Goal: Task Accomplishment & Management: Complete application form

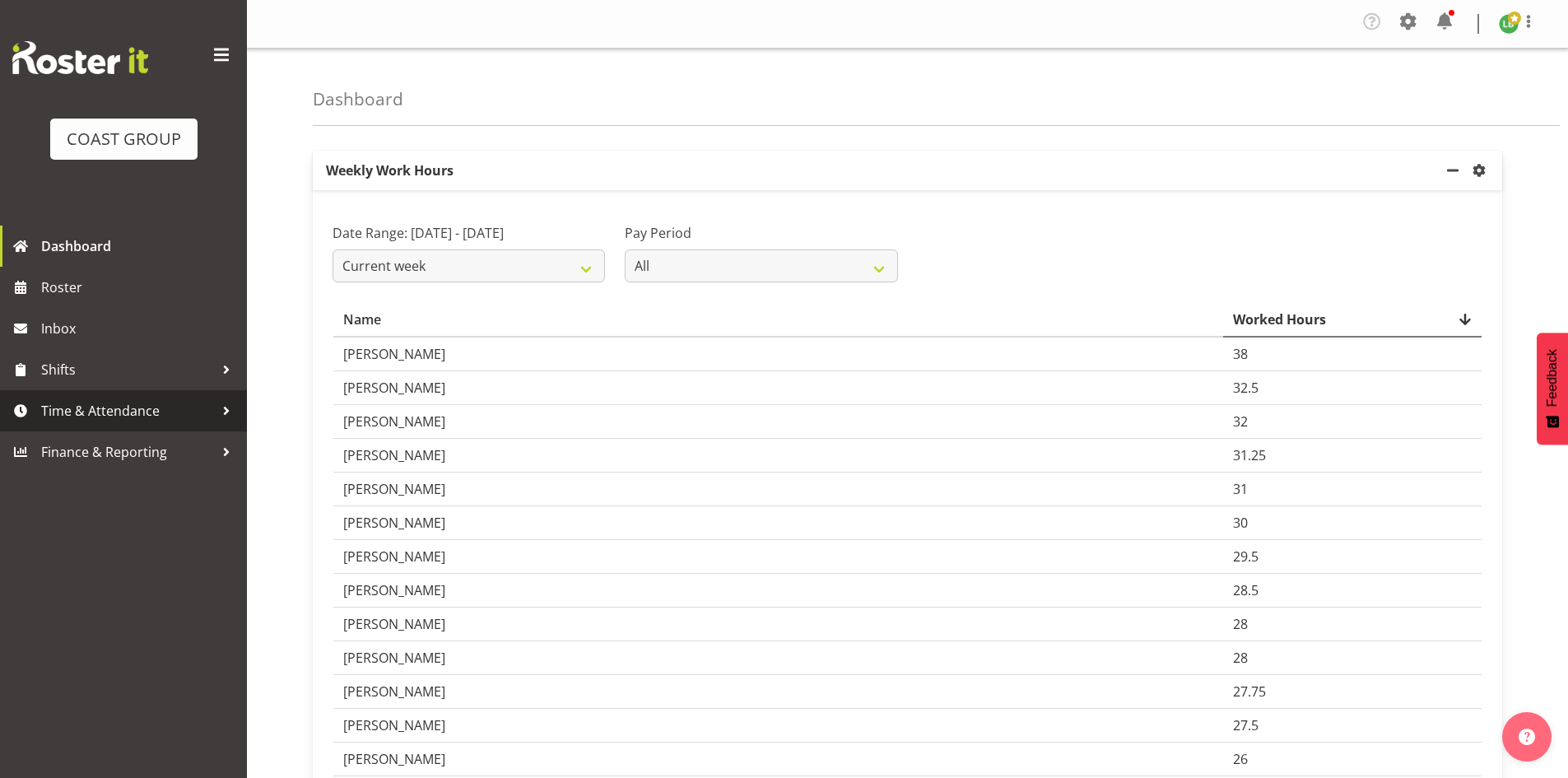
click at [103, 415] on span "Time & Attendance" at bounding box center [127, 411] width 173 height 25
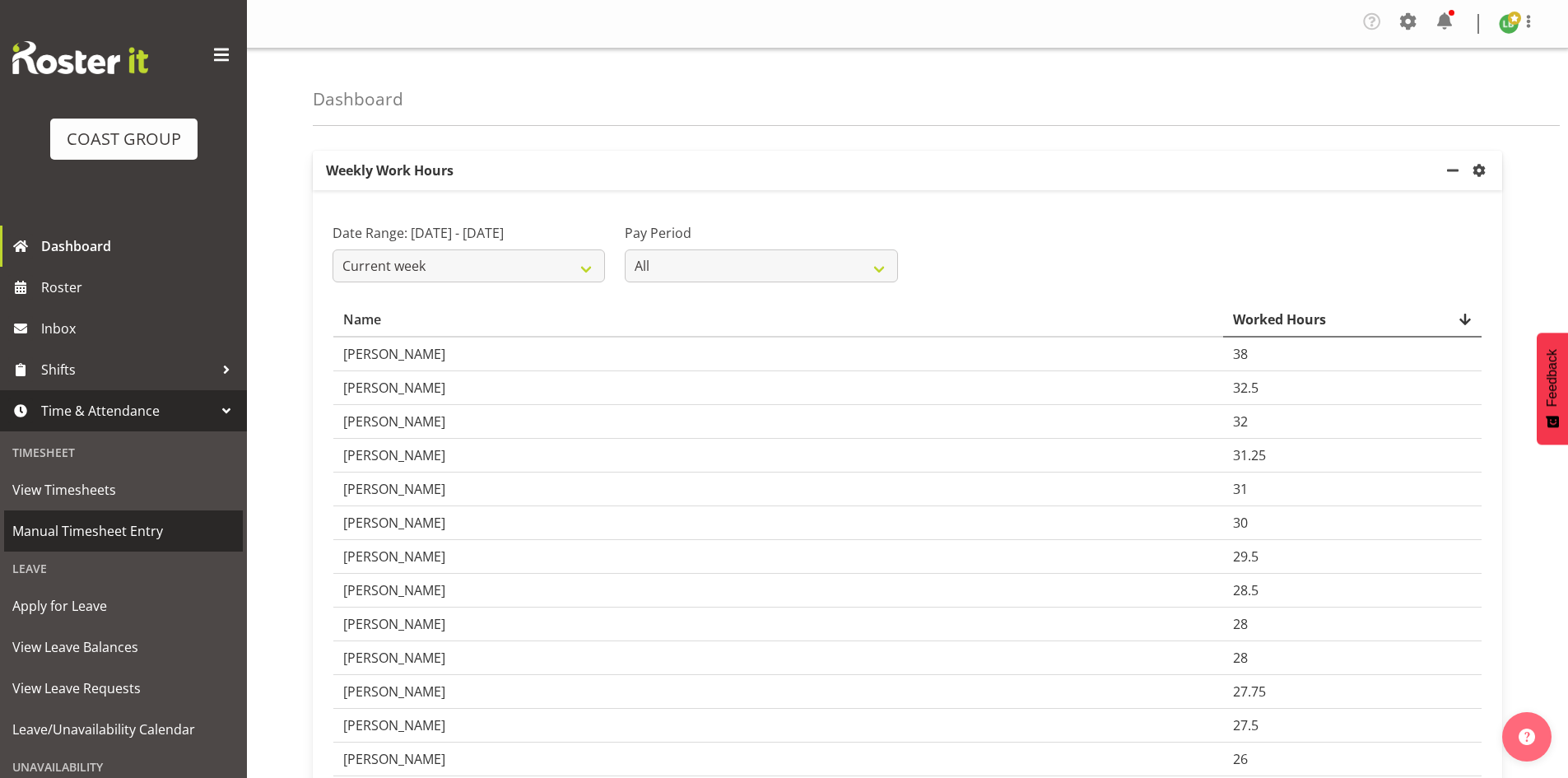
click at [105, 525] on span "Manual Timesheet Entry" at bounding box center [123, 531] width 222 height 25
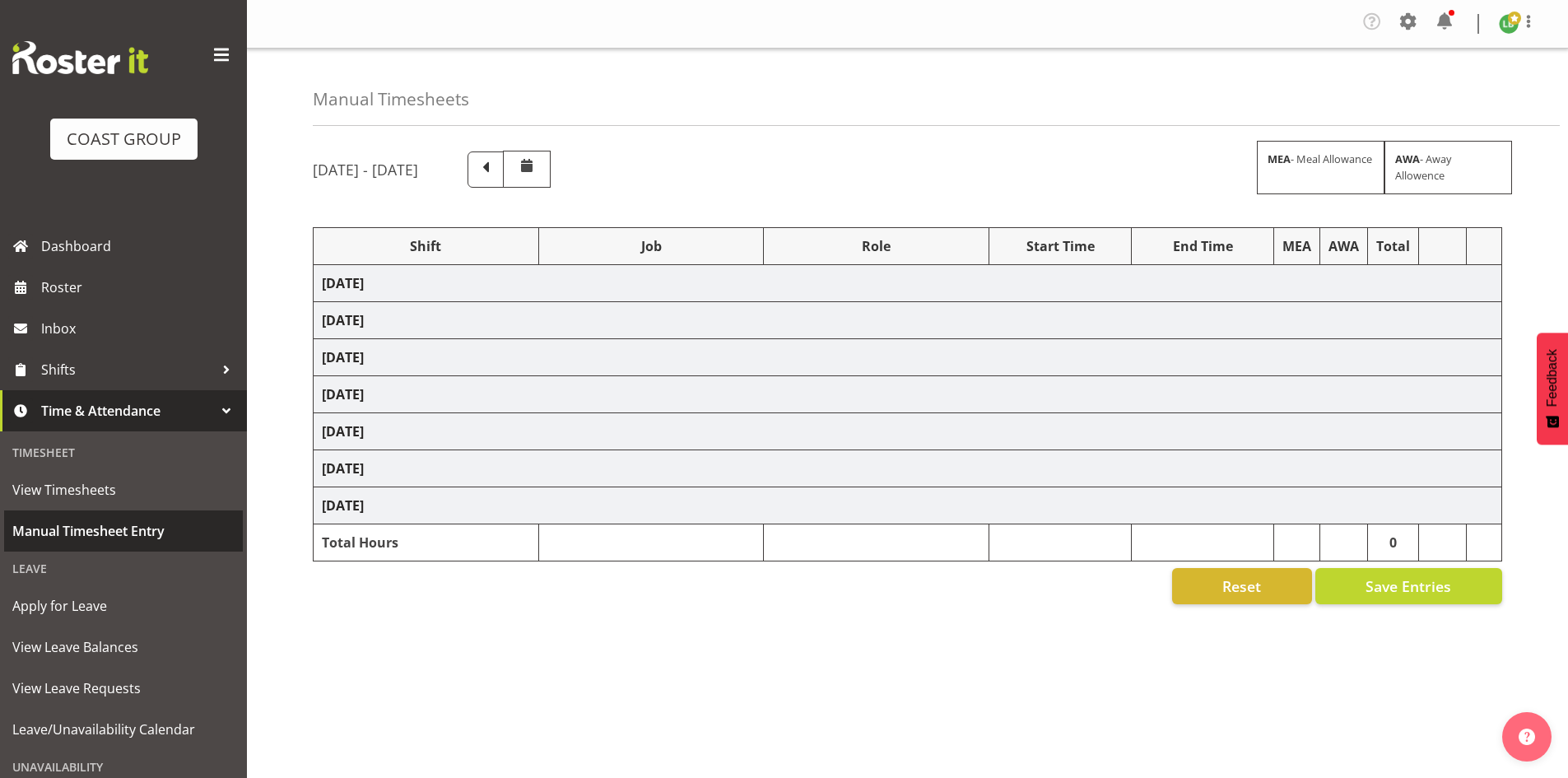
select select "1464"
select select "9890"
select select "197"
select select "1464"
select select "8002"
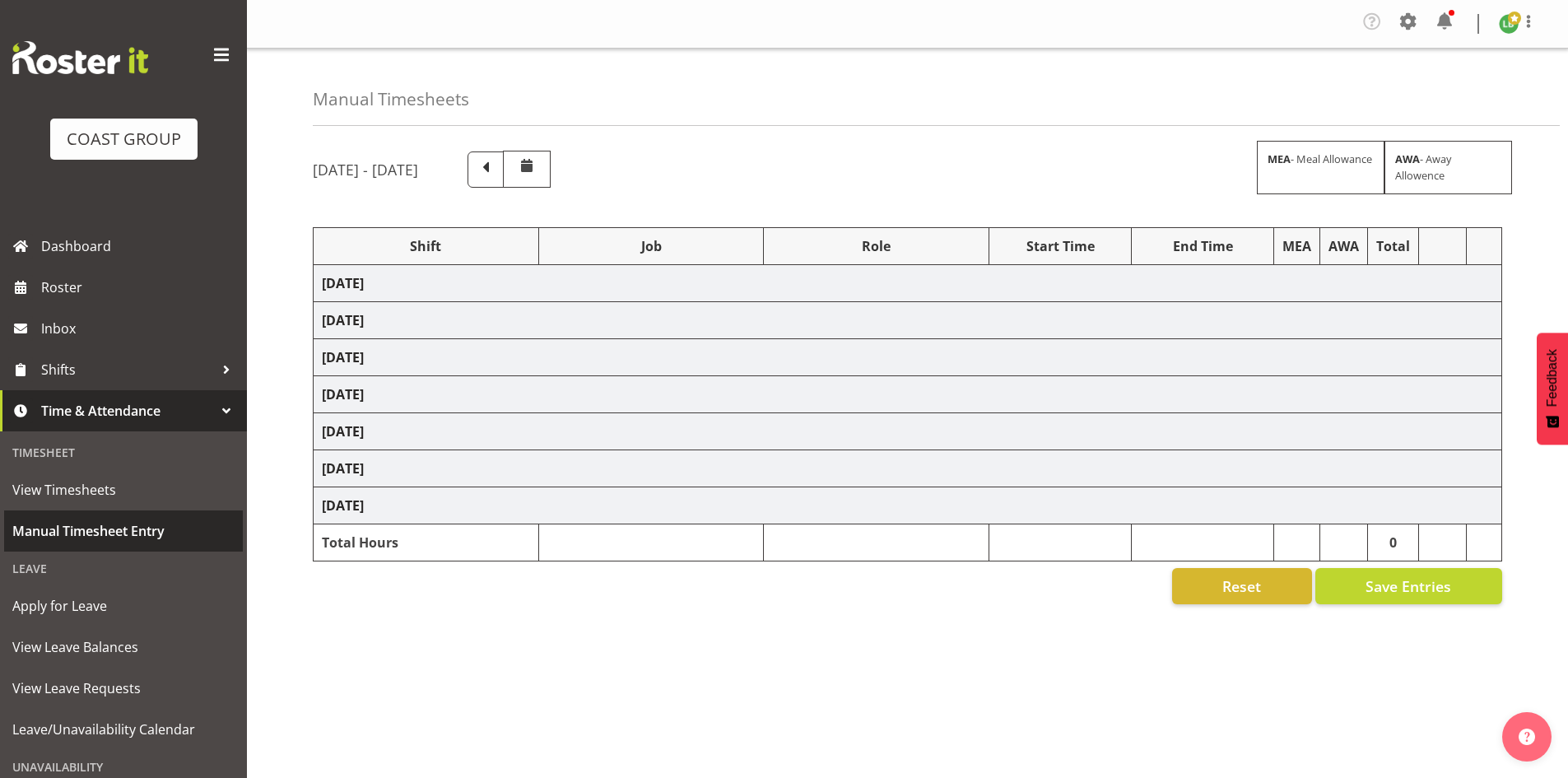
select select "197"
select select "1464"
select select "10173"
select select "197"
select select "1464"
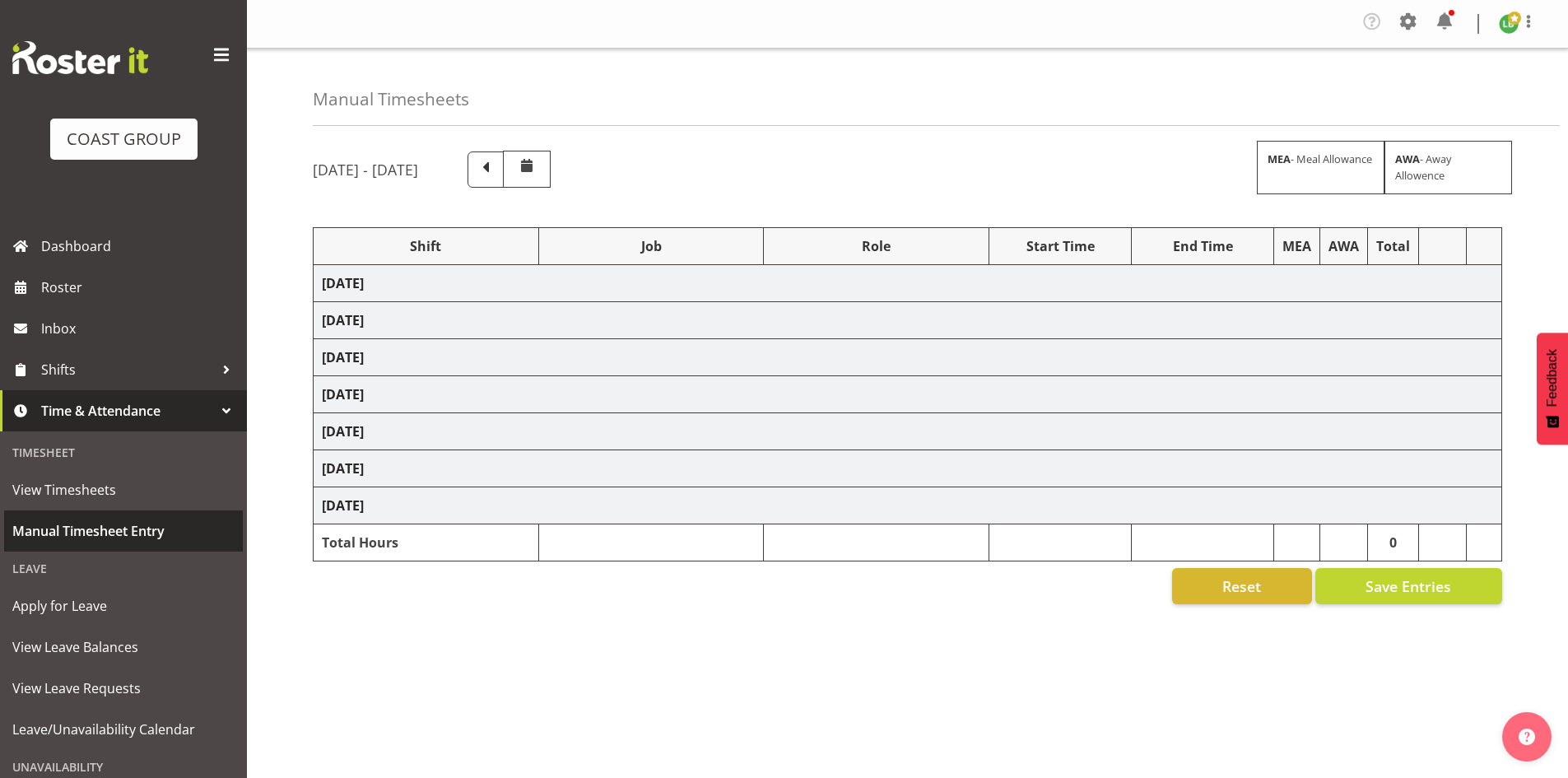
select select "9797"
select select "197"
select select "1464"
select select "8677"
select select "197"
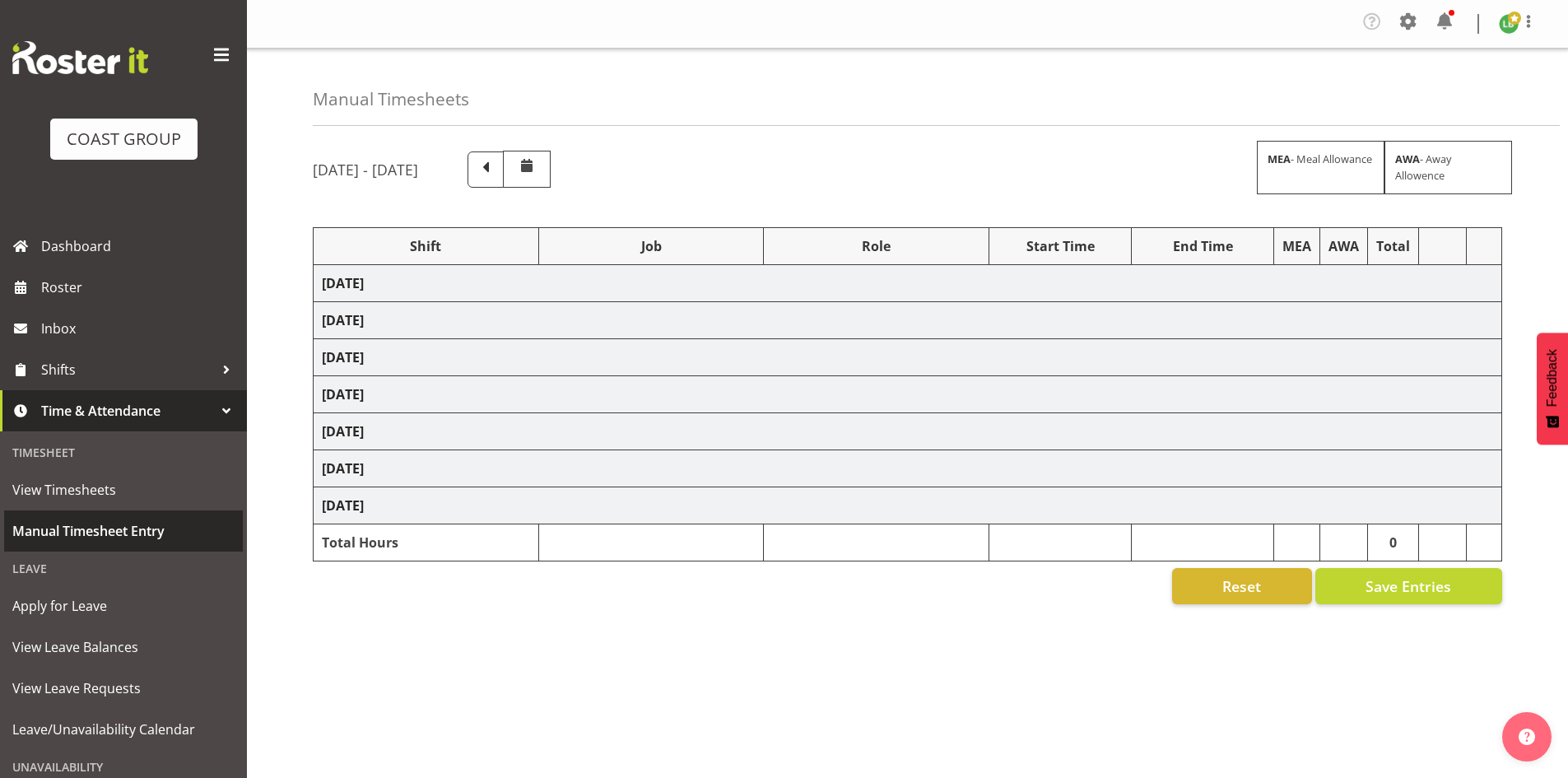
select select "1464"
select select "69"
select select "197"
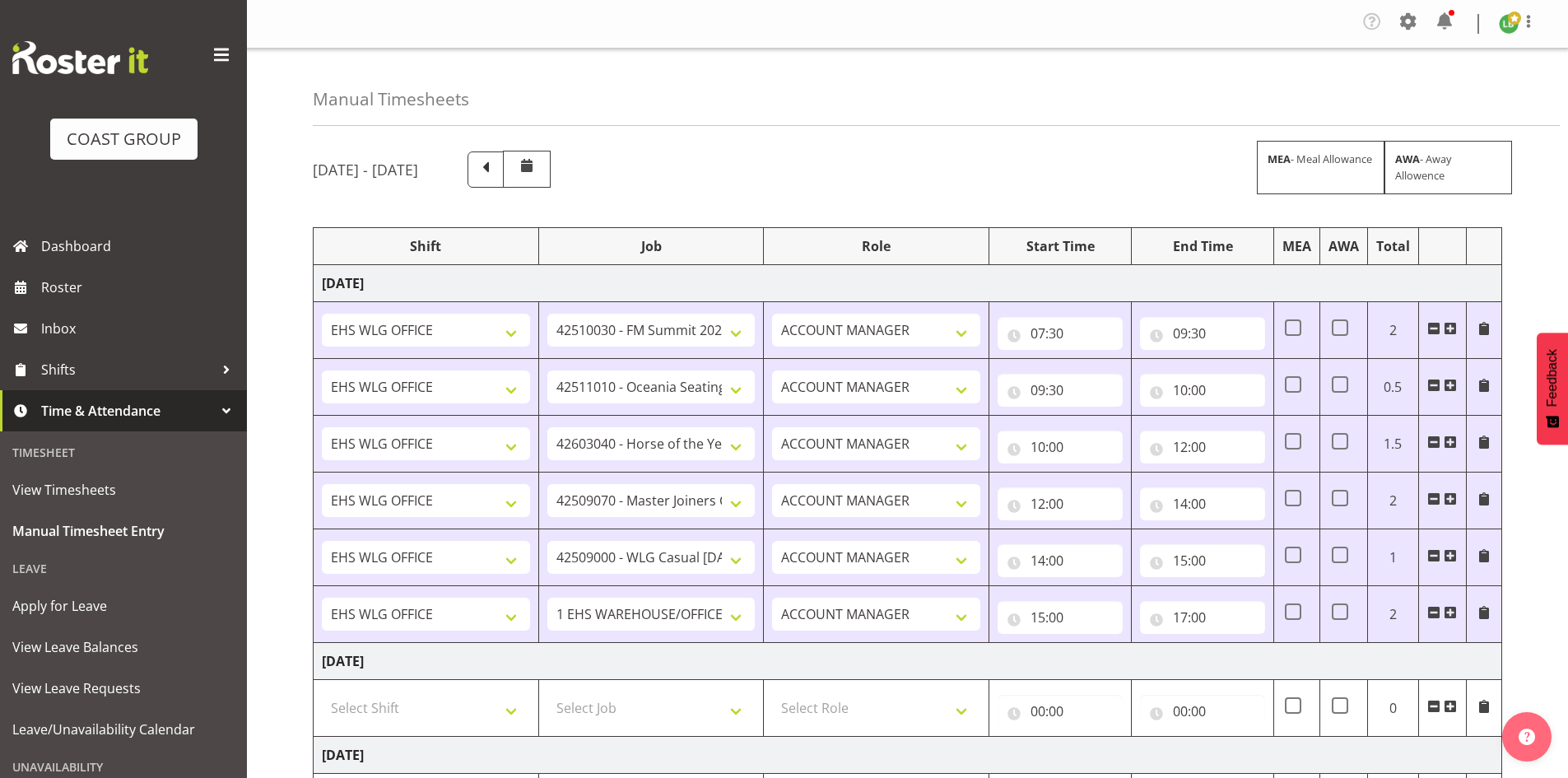
scroll to position [302, 0]
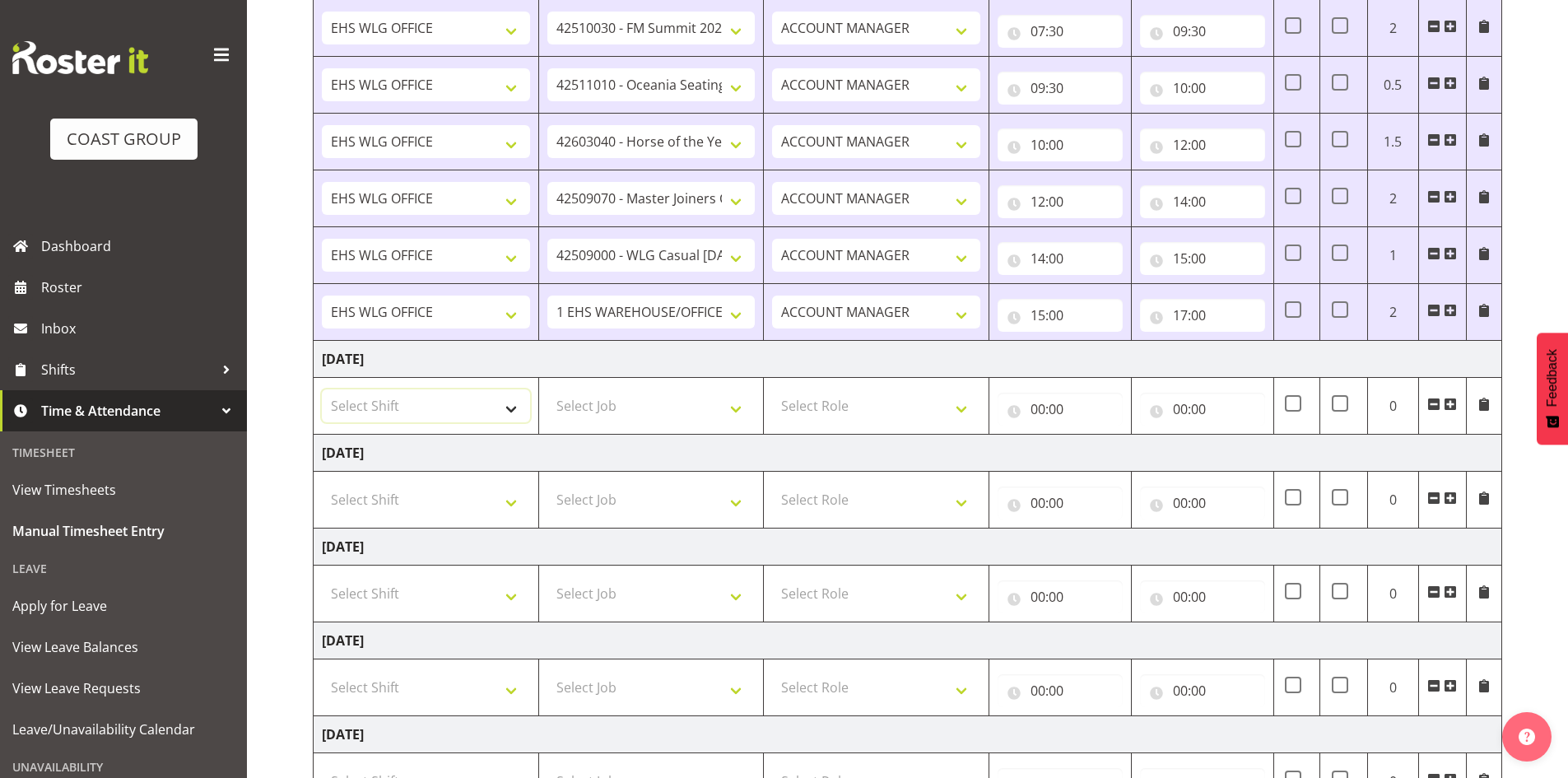
click at [518, 400] on select "Select Shift AUG 25 Break Beervana @ Stadium AUG 25 Break Building Nations @ Ta…" at bounding box center [426, 406] width 208 height 33
select select "1464"
click at [516, 398] on select "AUG 25 Break Beervana @ Stadium AUG 25 Break Building Nations @ Takina L1 5pm A…" at bounding box center [426, 406] width 208 height 33
click at [525, 423] on td "AUG 25 Break Beervana @ Stadium AUG 25 Break Building Nations @ Takina L1 5pm A…" at bounding box center [427, 406] width 225 height 57
click at [1452, 403] on span at bounding box center [1449, 404] width 13 height 13
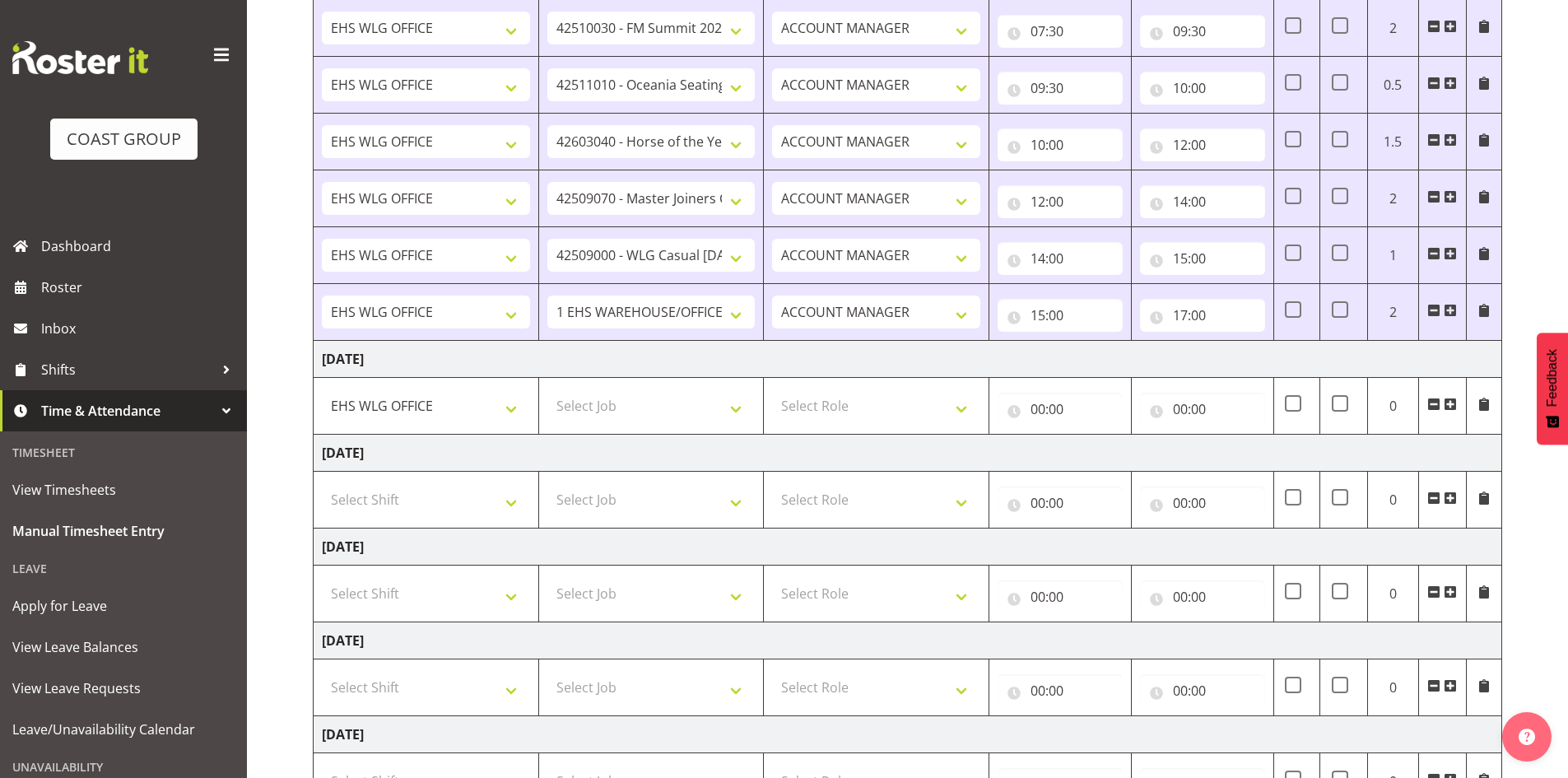
click at [1452, 403] on span at bounding box center [1449, 404] width 13 height 13
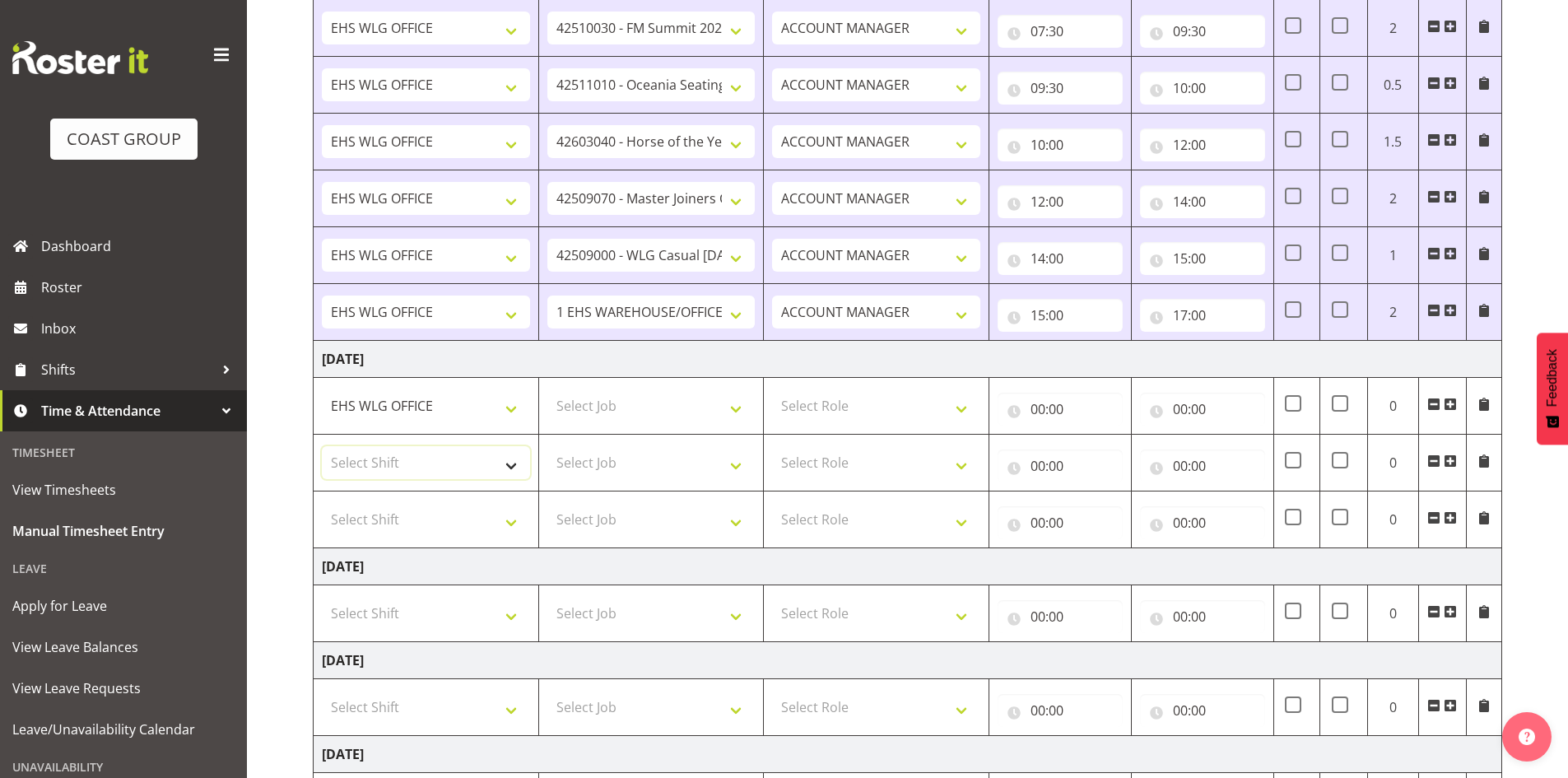
click at [508, 467] on select "Select Shift AUG 25 Break Beervana @ Stadium AUG 25 Break Building Nations @ Ta…" at bounding box center [426, 463] width 208 height 33
select select "1464"
click at [507, 467] on select "Select Shift AUG 25 Break Beervana @ Stadium AUG 25 Break Building Nations @ Ta…" at bounding box center [426, 463] width 208 height 33
click at [517, 527] on select "Select Shift AUG 25 Break Beervana @ Stadium AUG 25 Break Building Nations @ Ta…" at bounding box center [426, 520] width 208 height 33
select select "1464"
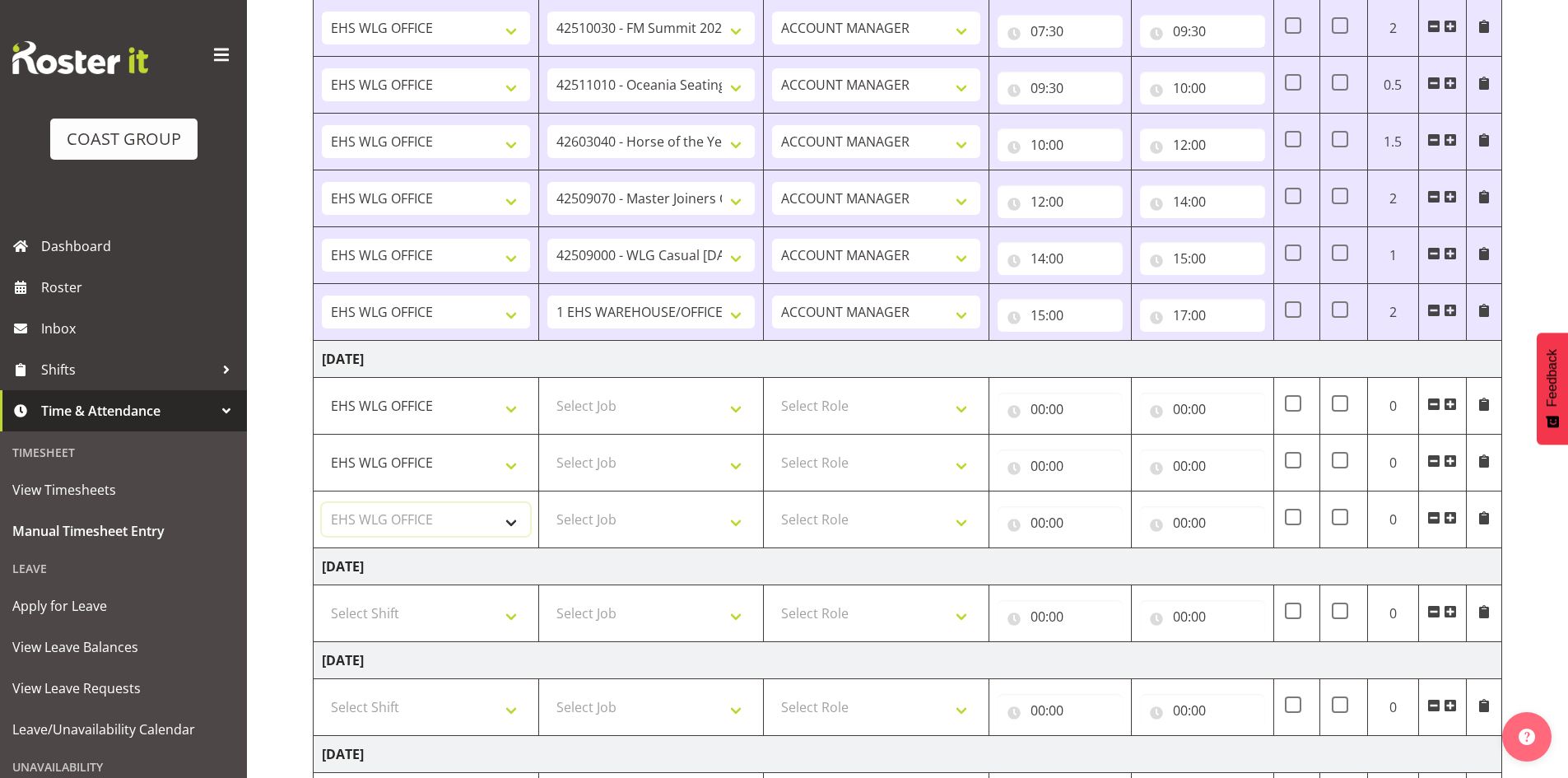
click at [516, 526] on select "Select Shift AUG 25 Break Beervana @ Stadium AUG 25 Break Building Nations @ Ta…" at bounding box center [426, 520] width 208 height 33
click at [737, 406] on select "Select Job 1 Carlton Events 1 Carlton Hamilton 1 Carlton Wellington 1 EHS WAREH…" at bounding box center [651, 406] width 208 height 33
select select "9797"
click at [547, 390] on select "Select Job 1 Carlton Events 1 Carlton Hamilton 1 Carlton Wellington 1 EHS WAREH…" at bounding box center [651, 406] width 208 height 33
click at [728, 460] on select "Select Job 1 Carlton Events 1 Carlton Hamilton 1 Carlton Wellington 1 EHS WAREH…" at bounding box center [651, 463] width 208 height 33
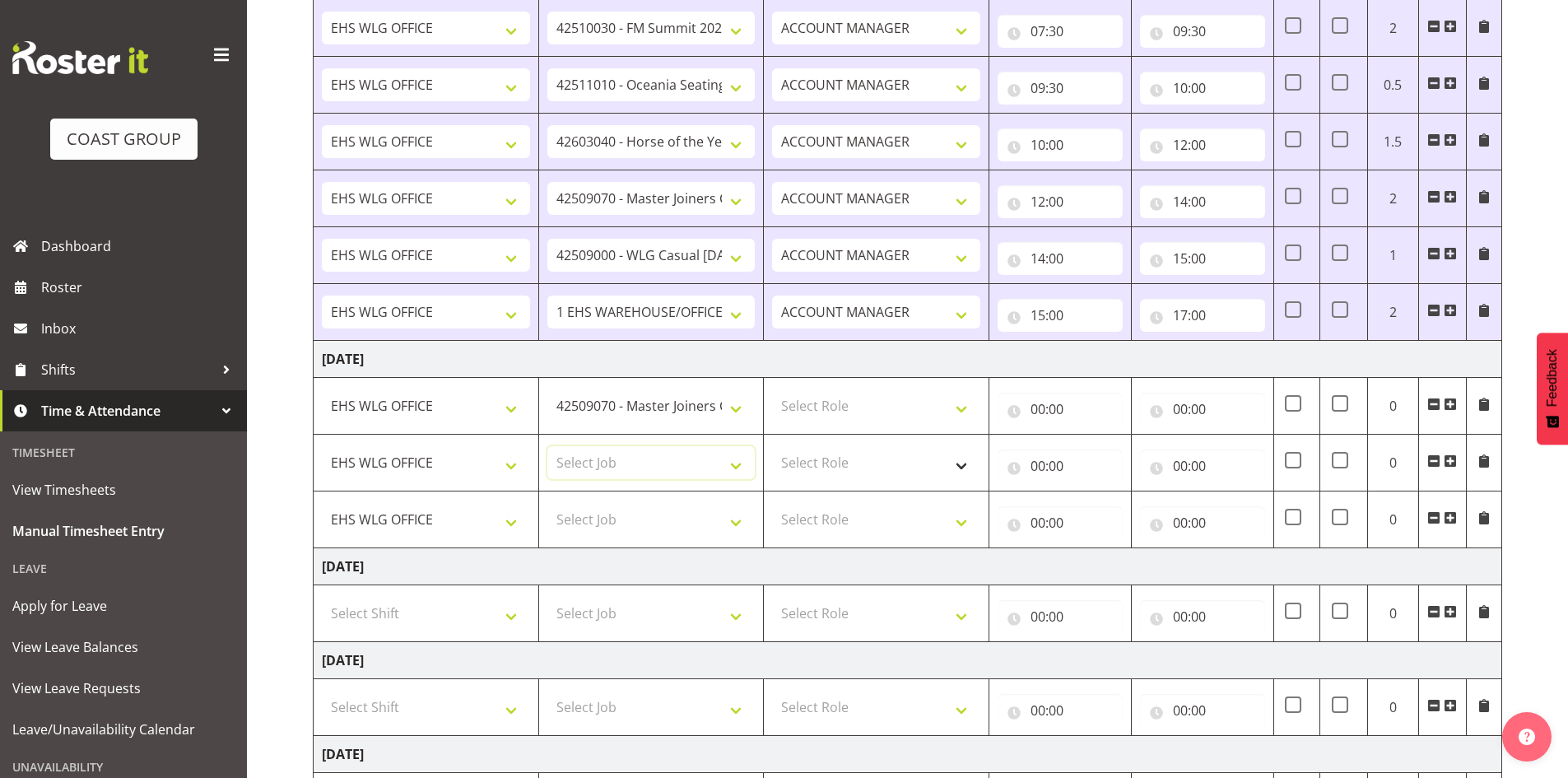
select select "9890"
click at [547, 447] on select "Select Job 1 Carlton Events 1 Carlton Hamilton 1 Carlton Wellington 1 EHS WAREH…" at bounding box center [651, 463] width 208 height 33
click at [732, 516] on select "Select Job 1 Carlton Events 1 Carlton Hamilton 1 Carlton Wellington 1 EHS WAREH…" at bounding box center [651, 520] width 208 height 33
select select "10173"
click at [547, 503] on select "Select Job 1 Carlton Events 1 Carlton Hamilton 1 Carlton Wellington 1 EHS WAREH…" at bounding box center [651, 520] width 208 height 33
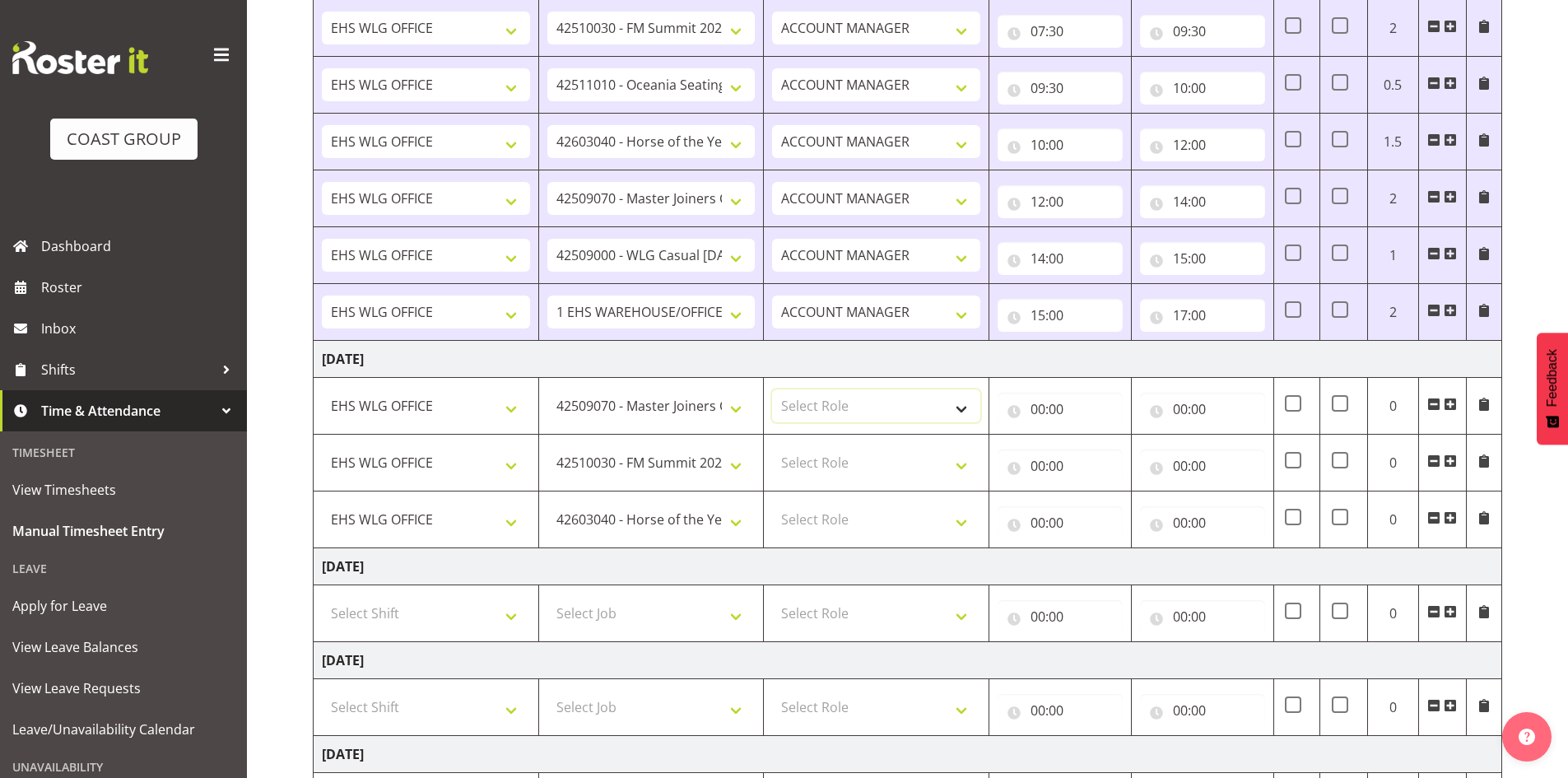
click at [954, 404] on select "Select Role EHS WLG OPS ACCOUNT MANAGER" at bounding box center [876, 406] width 208 height 33
select select "197"
click at [772, 390] on select "Select Role EHS WLG OPS ACCOUNT MANAGER" at bounding box center [876, 406] width 208 height 33
click at [975, 458] on select "Select Role EHS WLG OPS ACCOUNT MANAGER" at bounding box center [876, 463] width 208 height 33
select select "197"
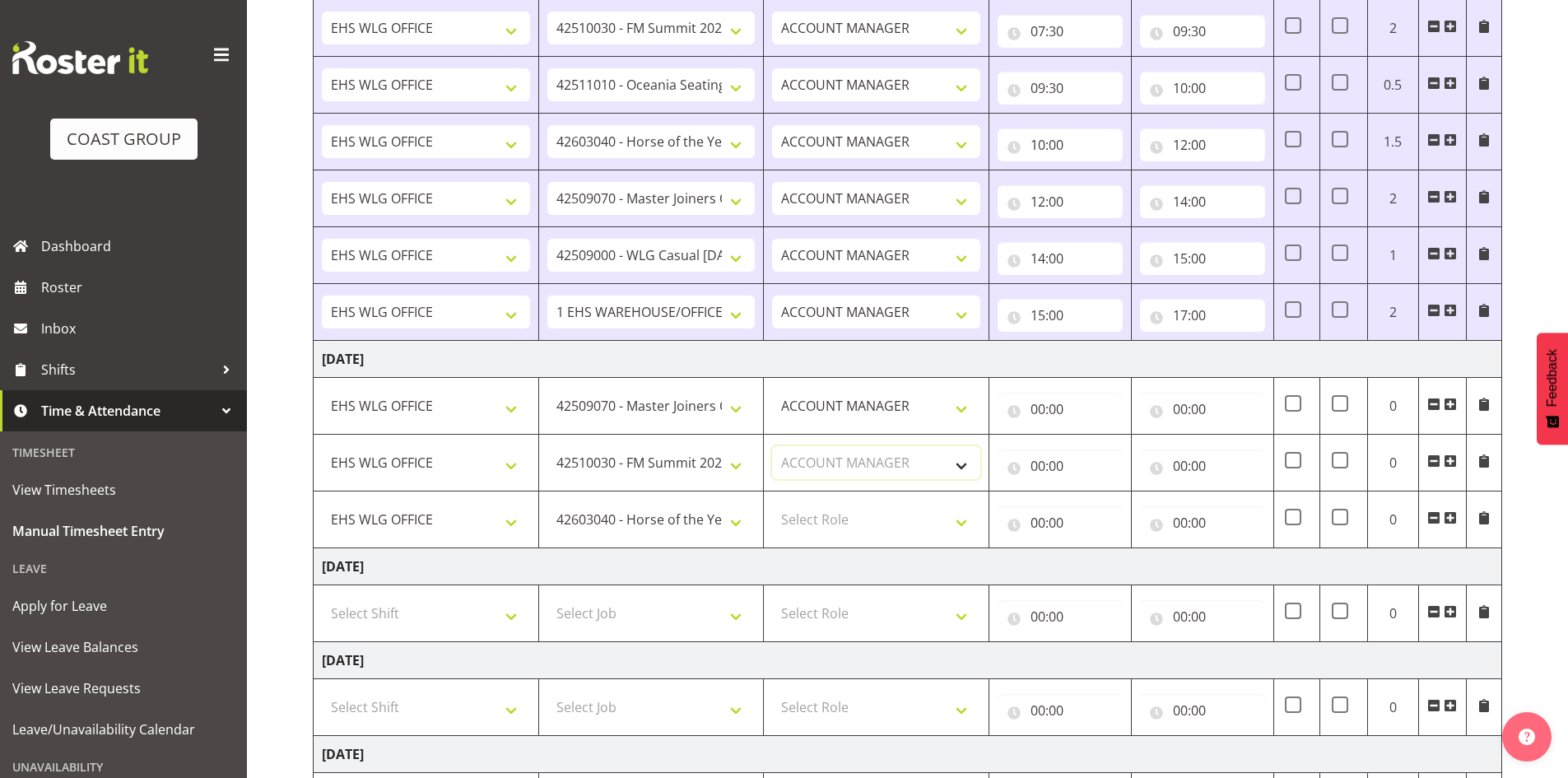
click at [772, 447] on select "Select Role EHS WLG OPS ACCOUNT MANAGER" at bounding box center [876, 463] width 208 height 33
drag, startPoint x: 966, startPoint y: 522, endPoint x: 958, endPoint y: 533, distance: 13.6
click at [965, 523] on select "Select Role EHS WLG OPS ACCOUNT MANAGER" at bounding box center [876, 520] width 208 height 33
select select "197"
click at [772, 503] on select "Select Role EHS WLG OPS ACCOUNT MANAGER" at bounding box center [876, 520] width 208 height 33
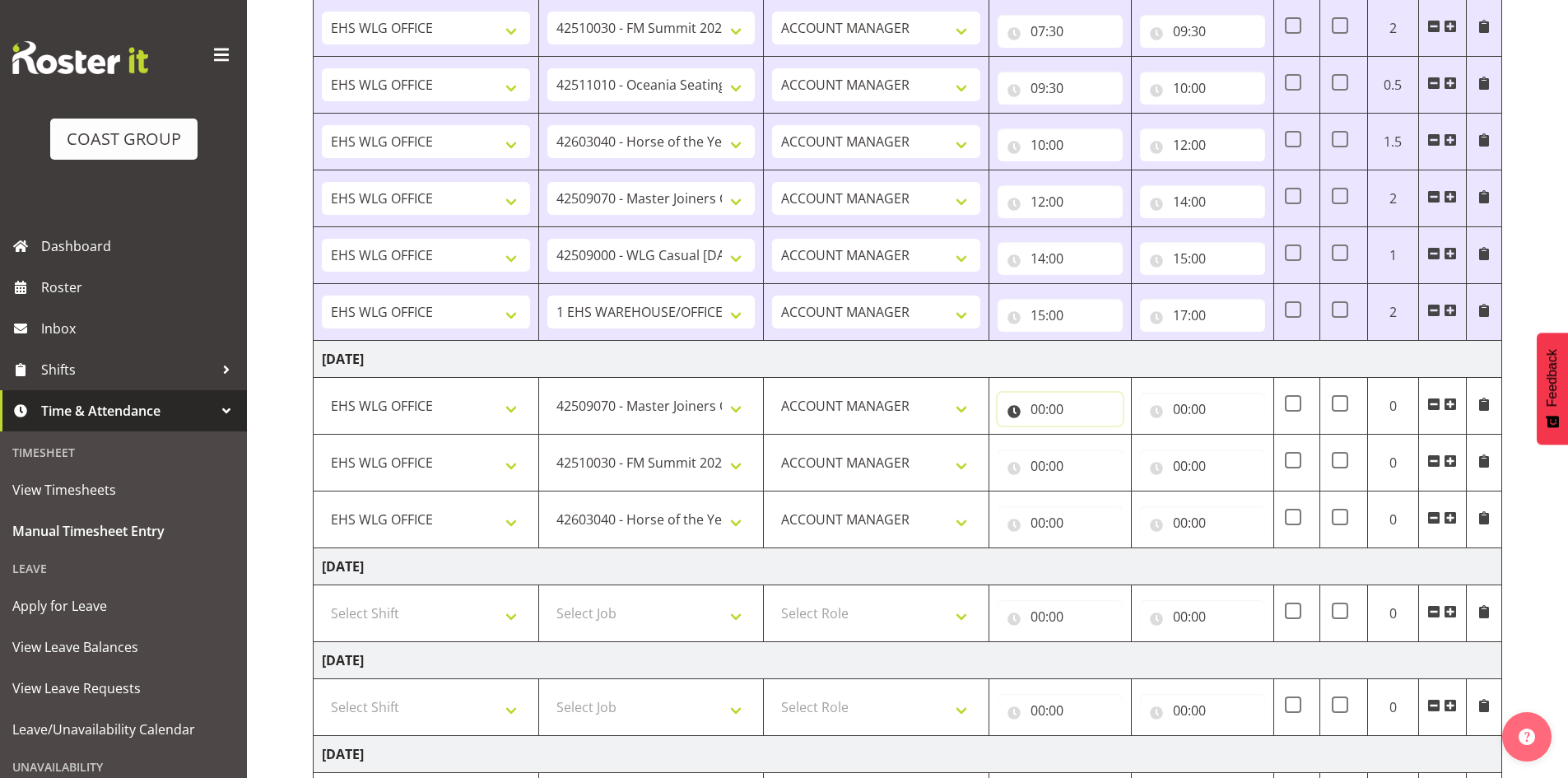
click at [1038, 406] on input "00:00" at bounding box center [1060, 409] width 125 height 33
click at [1103, 449] on select "00 01 02 03 04 05 06 07 08 09 10 11 12 13 14 15 16 17 18 19 20 21 22 23" at bounding box center [1110, 452] width 37 height 33
select select "7"
click at [1091, 435] on select "00 01 02 03 04 05 06 07 08 09 10 11 12 13 14 15 16 17 18 19 20 21 22 23" at bounding box center [1110, 452] width 37 height 33
type input "07:00"
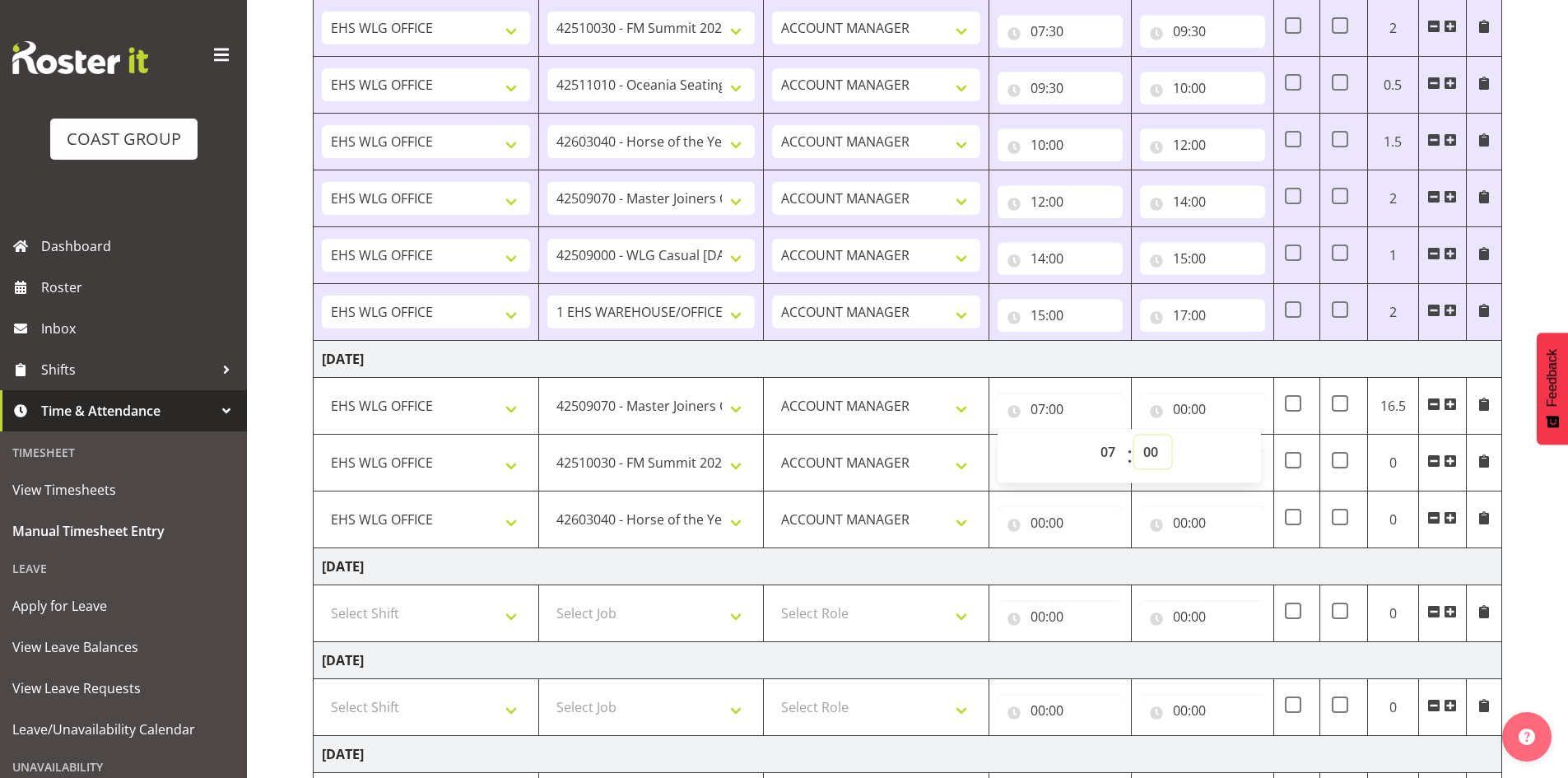
click at [1151, 449] on select "00 01 02 03 04 05 06 07 08 09 10 11 12 13 14 15 16 17 18 19 20 21 22 23 24 25 2…" at bounding box center [1153, 452] width 37 height 33
select select "30"
click at [1134, 435] on select "00 01 02 03 04 05 06 07 08 09 10 11 12 13 14 15 16 17 18 19 20 21 22 23 24 25 2…" at bounding box center [1153, 452] width 37 height 33
type input "07:30"
click at [1184, 407] on input "00:00" at bounding box center [1202, 409] width 125 height 33
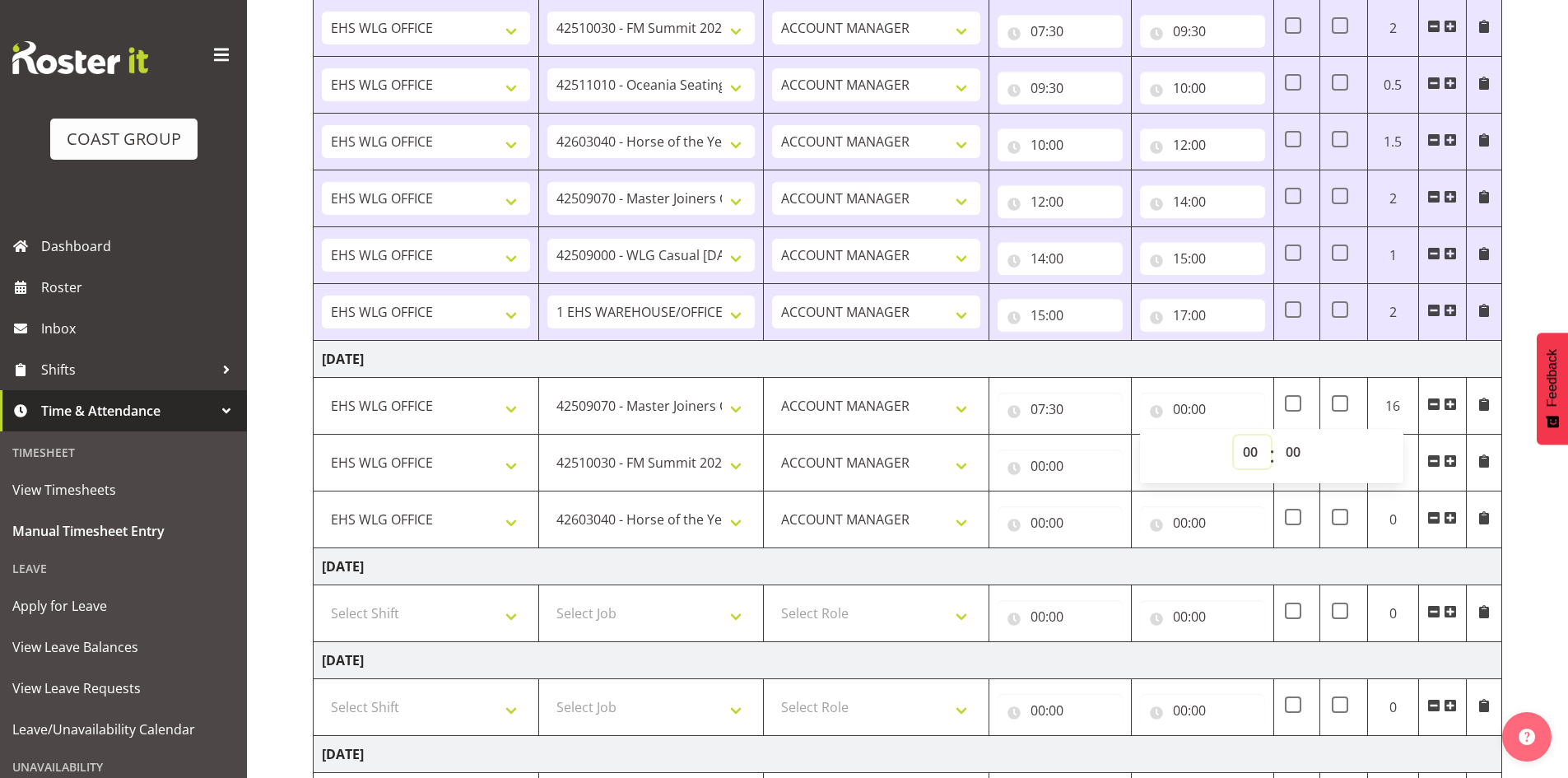
click at [1243, 448] on select "00 01 02 03 04 05 06 07 08 09 10 11 12 13 14 15 16 17 18 19 20 21 22 23" at bounding box center [1251, 452] width 37 height 33
select select "9"
click at [1233, 435] on select "00 01 02 03 04 05 06 07 08 09 10 11 12 13 14 15 16 17 18 19 20 21 22 23" at bounding box center [1251, 452] width 37 height 33
type input "09:00"
click at [1034, 469] on input "00:00" at bounding box center [1060, 466] width 125 height 33
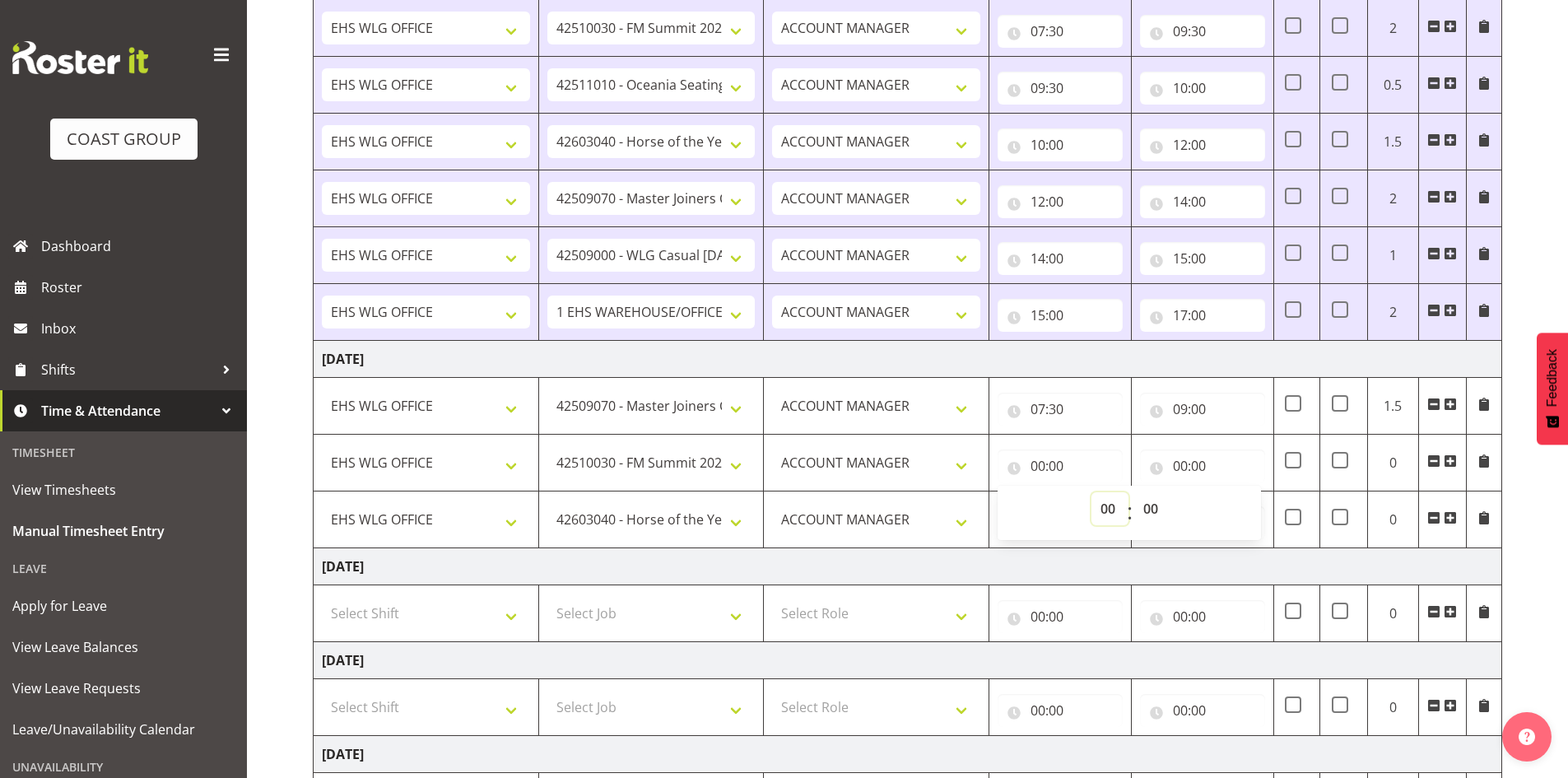
click at [1099, 507] on select "00 01 02 03 04 05 06 07 08 09 10 11 12 13 14 15 16 17 18 19 20 21 22 23" at bounding box center [1110, 509] width 37 height 33
select select "10"
click at [1091, 492] on select "00 01 02 03 04 05 06 07 08 09 10 11 12 13 14 15 16 17 18 19 20 21 22 23" at bounding box center [1110, 509] width 37 height 33
type input "10:00"
click at [1109, 245] on input "14:00" at bounding box center [1060, 258] width 125 height 33
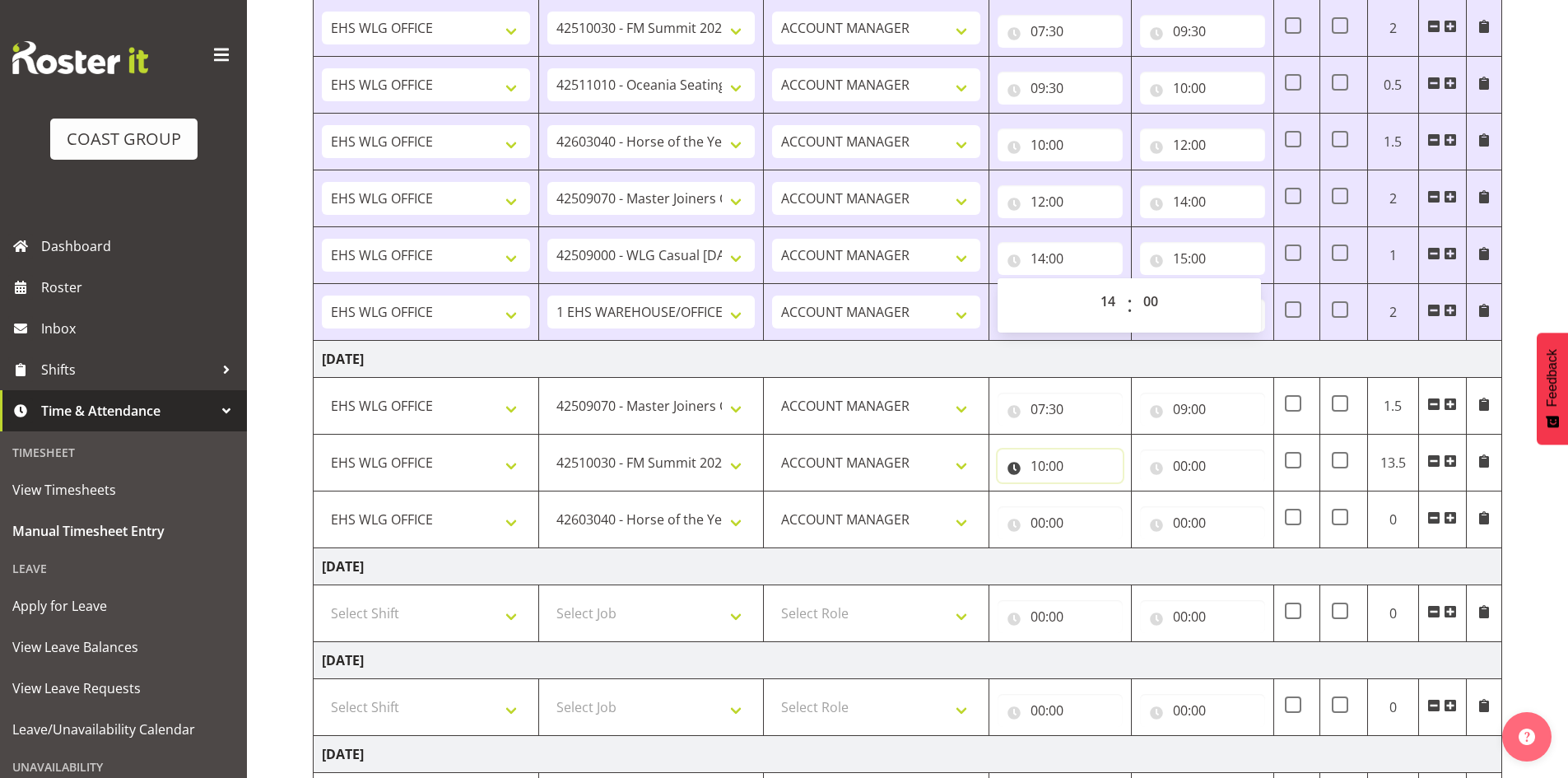
click at [1038, 455] on input "10:00" at bounding box center [1060, 466] width 125 height 33
click at [1105, 503] on select "00 01 02 03 04 05 06 07 08 09 10 11 12 13 14 15 16 17 18 19 20 21 22 23" at bounding box center [1110, 509] width 37 height 33
select select "9"
click at [1091, 492] on select "00 01 02 03 04 05 06 07 08 09 10 11 12 13 14 15 16 17 18 19 20 21 22 23" at bounding box center [1110, 509] width 37 height 33
type input "09:00"
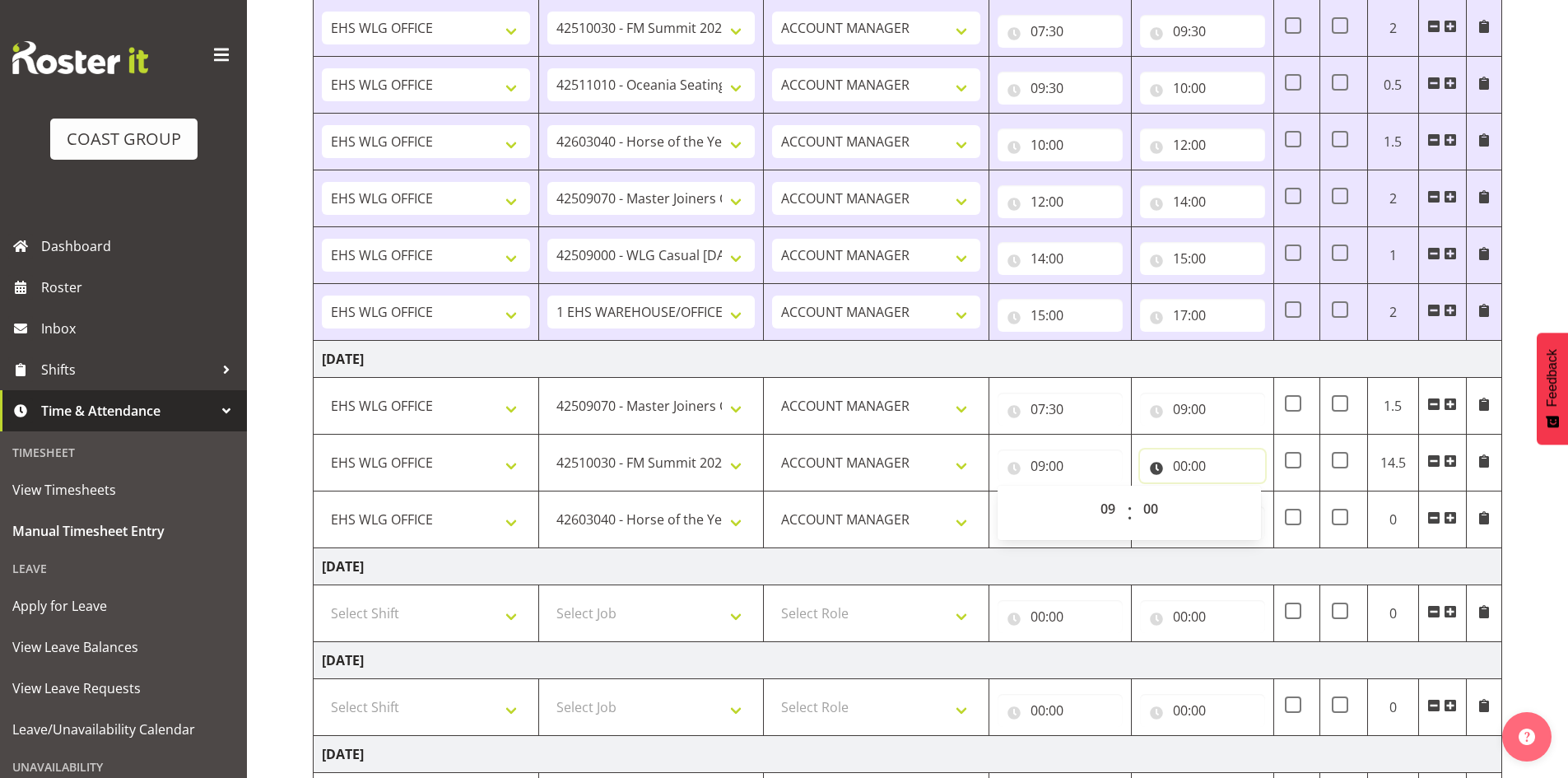
click at [1174, 459] on input "00:00" at bounding box center [1202, 466] width 125 height 33
click at [1257, 502] on select "00 01 02 03 04 05 06 07 08 09 10 11 12 13 14 15 16 17 18 19 20 21 22 23" at bounding box center [1251, 509] width 37 height 33
select select "11"
click at [1233, 492] on select "00 01 02 03 04 05 06 07 08 09 10 11 12 13 14 15 16 17 18 19 20 21 22 23" at bounding box center [1251, 509] width 37 height 33
type input "11:00"
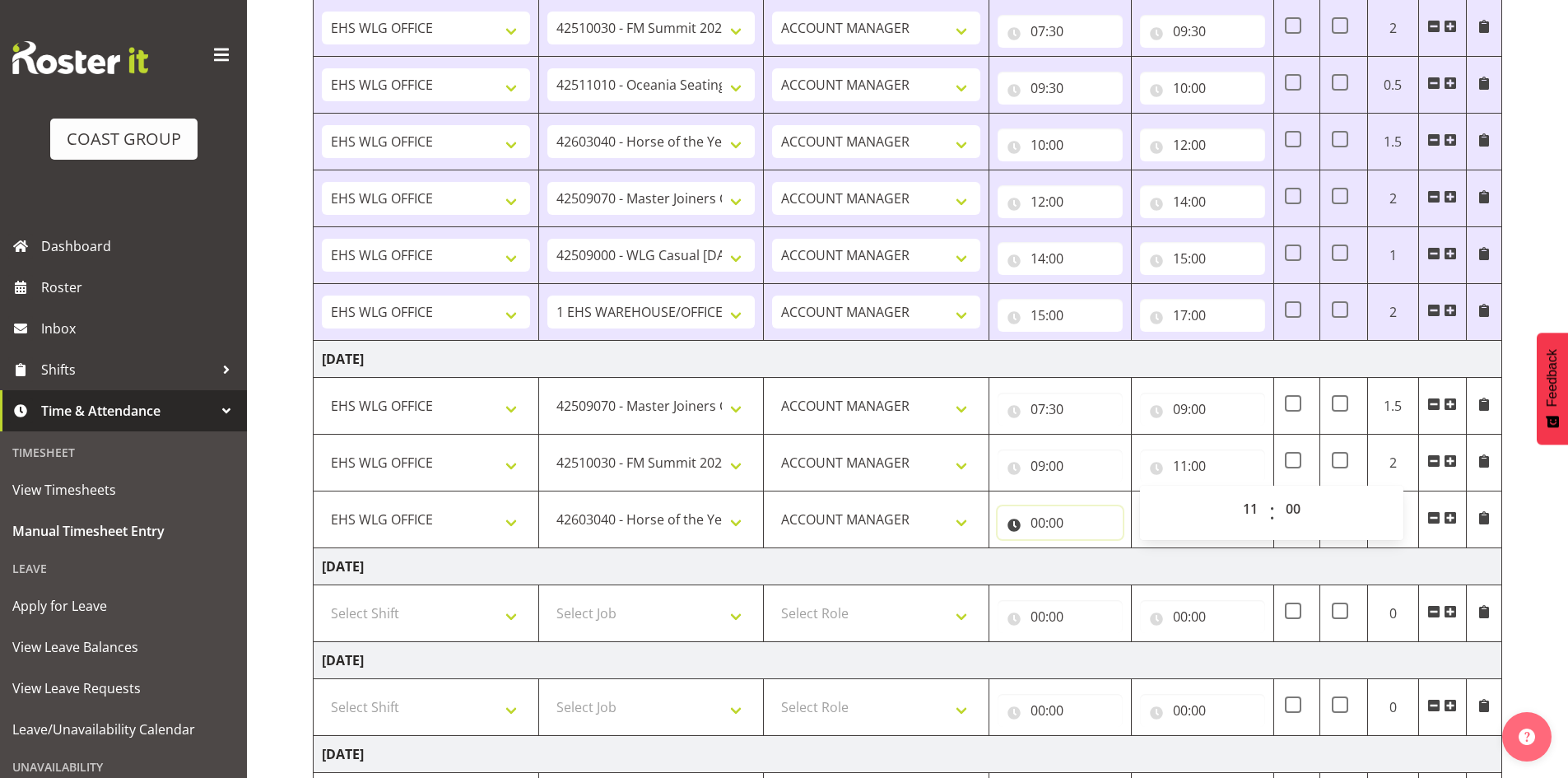
click at [1039, 521] on input "00:00" at bounding box center [1060, 523] width 125 height 33
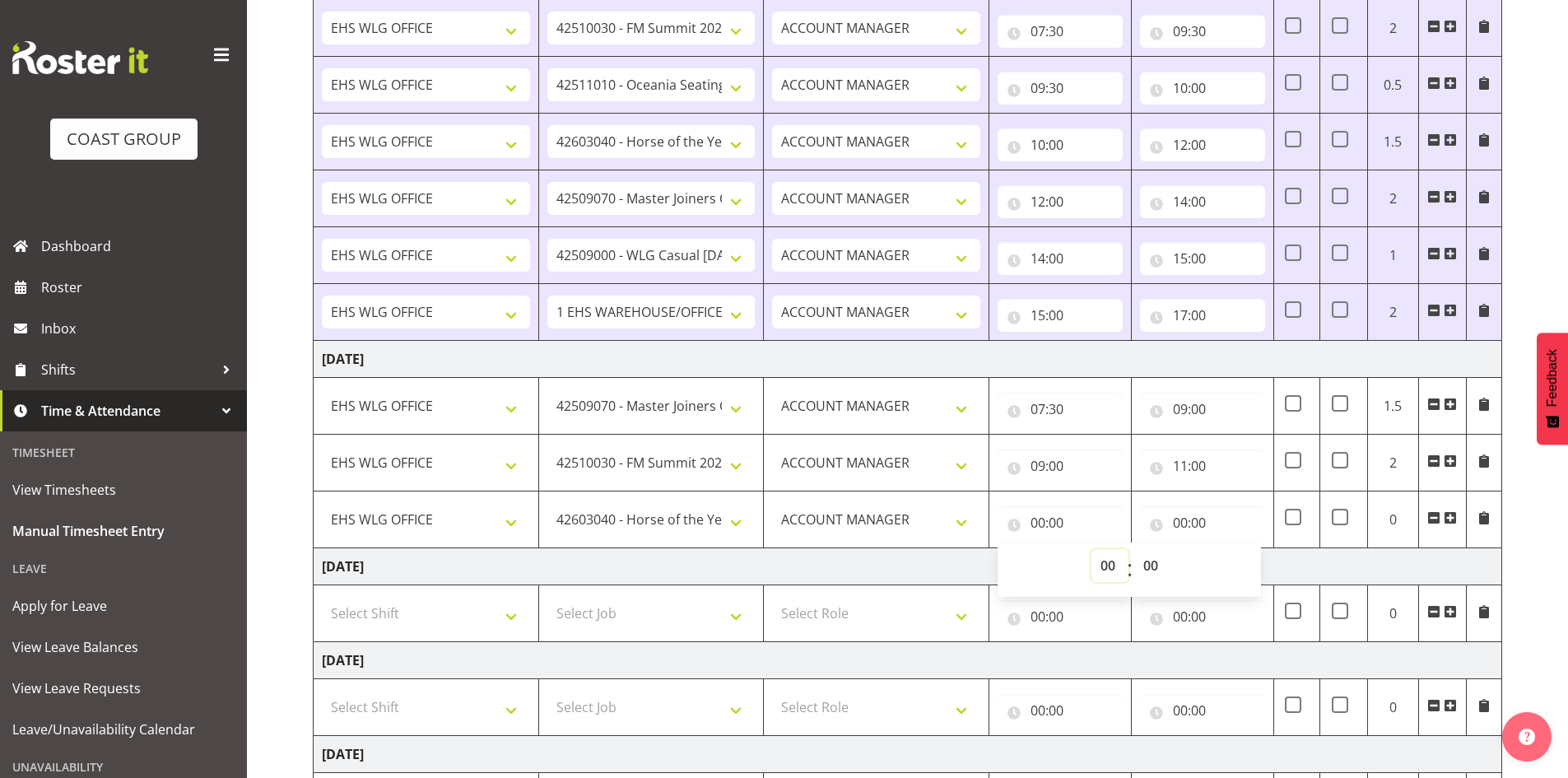
click at [1110, 565] on select "00 01 02 03 04 05 06 07 08 09 10 11 12 13 14 15 16 17 18 19 20 21 22 23" at bounding box center [1110, 565] width 37 height 33
select select "11"
click at [1091, 549] on select "00 01 02 03 04 05 06 07 08 09 10 11 12 13 14 15 16 17 18 19 20 21 22 23" at bounding box center [1110, 565] width 37 height 33
type input "11:00"
click at [1173, 522] on input "00:00" at bounding box center [1202, 523] width 125 height 33
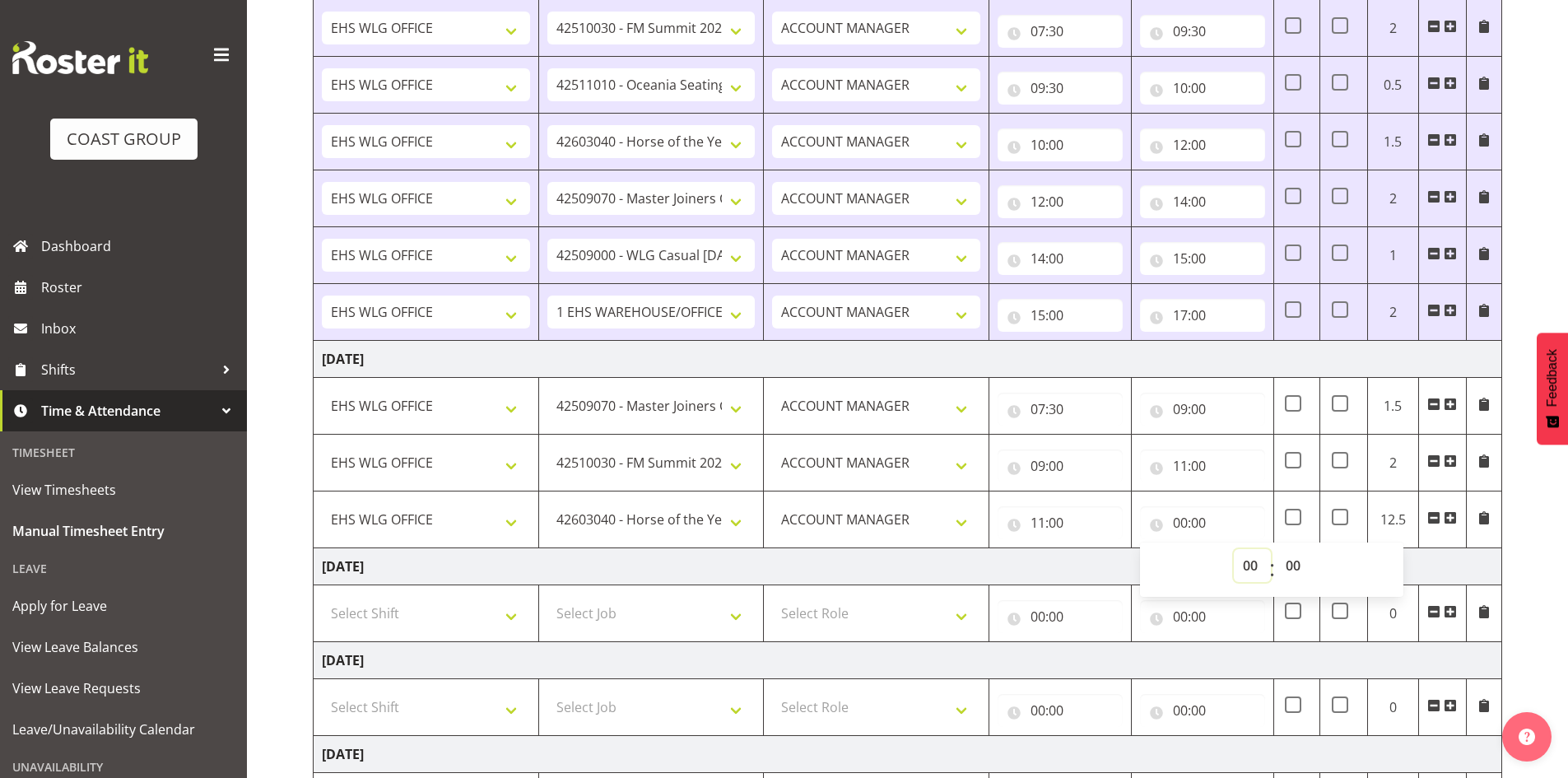
click at [1252, 564] on select "00 01 02 03 04 05 06 07 08 09 10 11 12 13 14 15 16 17 18 19 20 21 22 23" at bounding box center [1251, 565] width 37 height 33
select select "12"
click at [1233, 549] on select "00 01 02 03 04 05 06 07 08 09 10 11 12 13 14 15 16 17 18 19 20 21 22 23" at bounding box center [1251, 565] width 37 height 33
type input "12:00"
drag, startPoint x: 1454, startPoint y: 516, endPoint x: 1267, endPoint y: 532, distance: 187.7
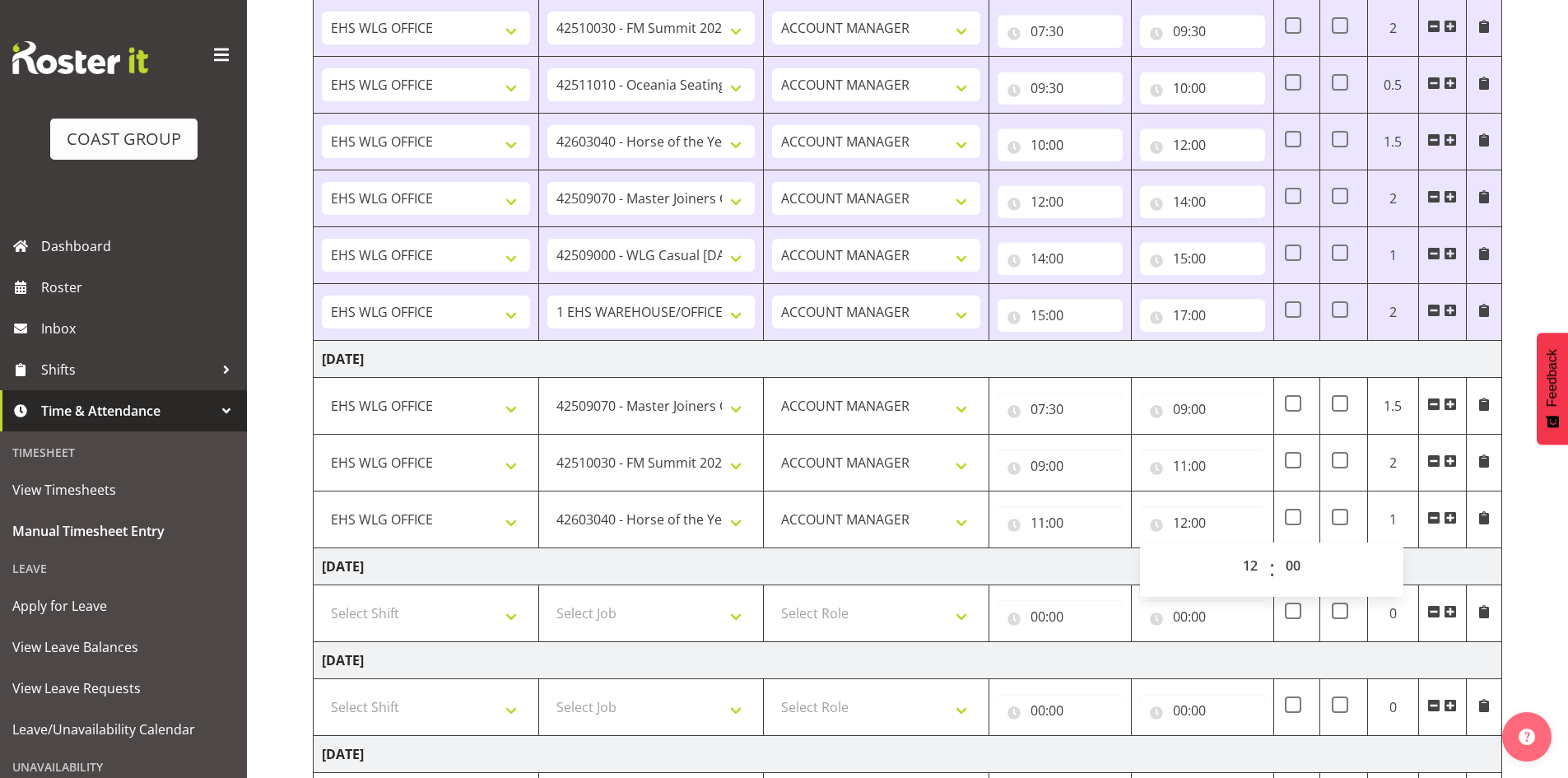
click at [1454, 516] on span at bounding box center [1449, 517] width 13 height 13
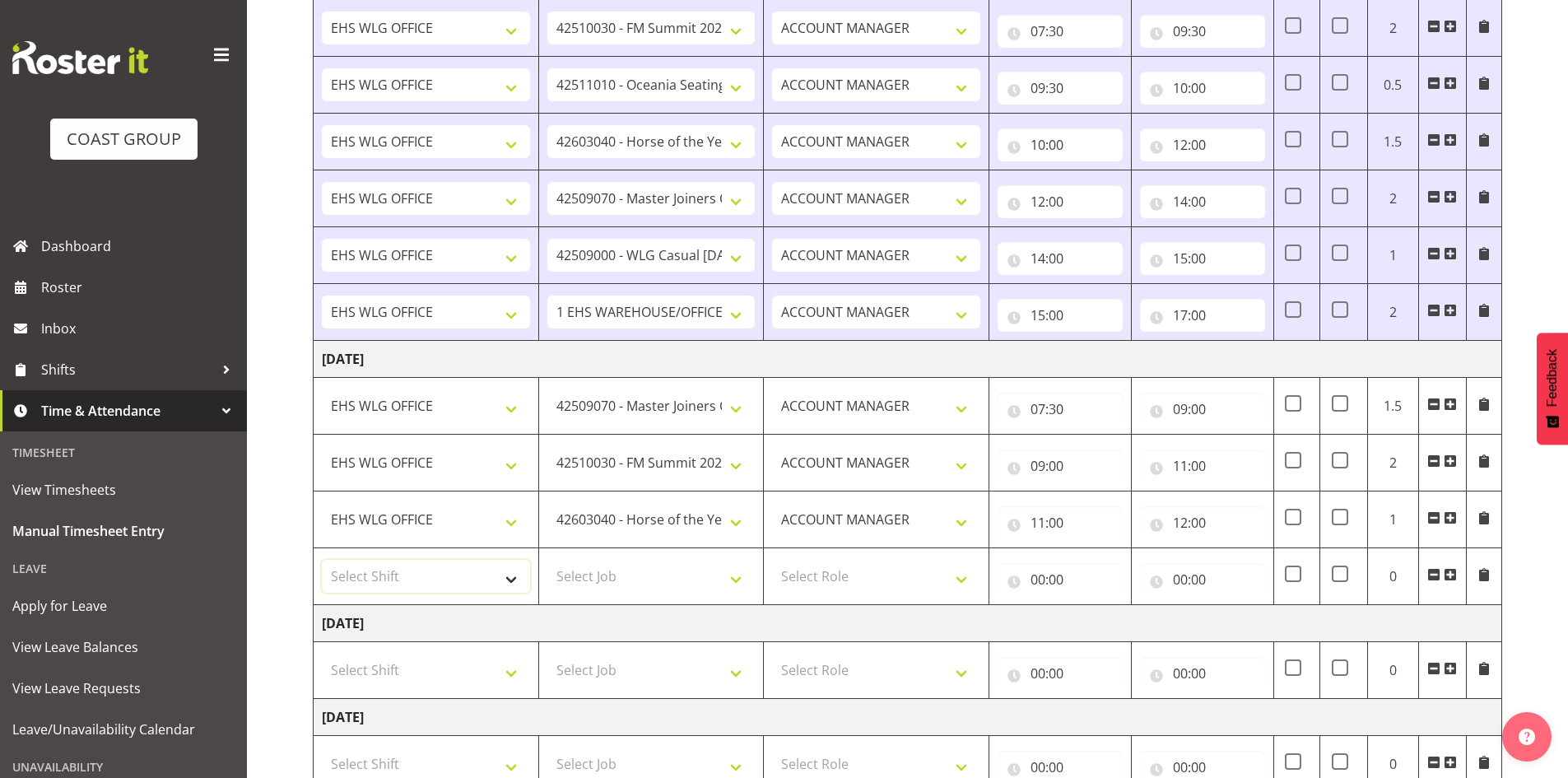
click at [521, 584] on select "Select Shift AUG 25 Break Beervana @ Stadium AUG 25 Break Building Nations @ Ta…" at bounding box center [426, 577] width 208 height 33
select select "1464"
click at [516, 581] on select "Select Shift AUG 25 Break Beervana @ Stadium AUG 25 Break Building Nations @ Ta…" at bounding box center [426, 577] width 208 height 33
click at [724, 583] on select "Select Job 1 Carlton Events 1 Carlton Hamilton 1 Carlton Wellington 1 EHS WAREH…" at bounding box center [651, 577] width 208 height 33
select select "10172"
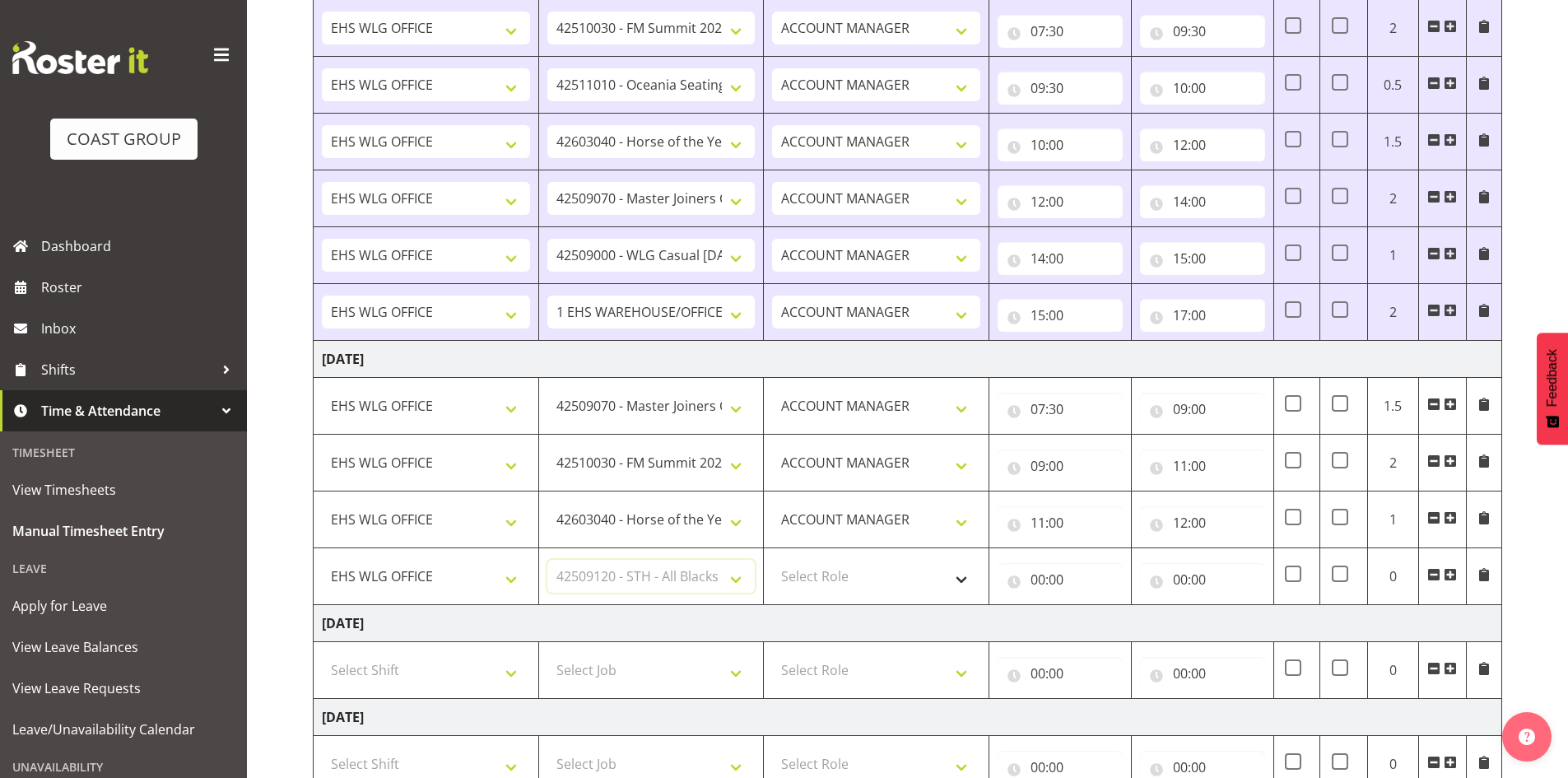
click at [547, 560] on select "Select Job 1 Carlton Events 1 Carlton Hamilton 1 Carlton Wellington 1 EHS WAREH…" at bounding box center [651, 577] width 208 height 33
click at [1451, 571] on span at bounding box center [1449, 574] width 13 height 13
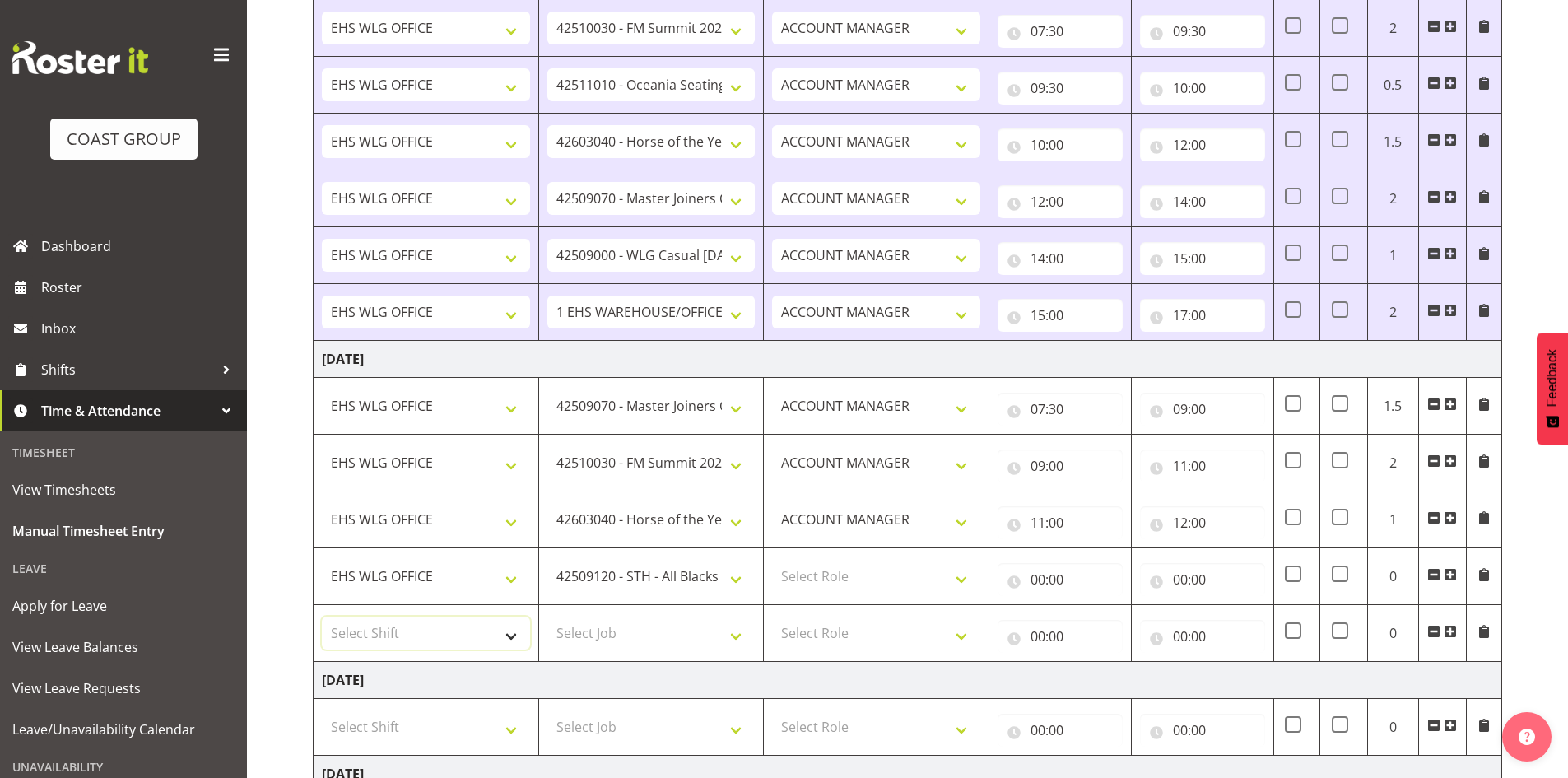
click at [512, 639] on select "Select Shift AUG 25 Break Beervana @ Stadium AUG 25 Break Building Nations @ Ta…" at bounding box center [426, 633] width 208 height 33
select select "1464"
click at [513, 639] on select "Select Shift AUG 25 Break Beervana @ Stadium AUG 25 Break Building Nations @ Ta…" at bounding box center [426, 633] width 208 height 33
click at [741, 630] on select "Select Job 1 Carlton Events 1 Carlton Hamilton 1 Carlton Wellington 1 EHS WAREH…" at bounding box center [651, 633] width 208 height 33
select select "8677"
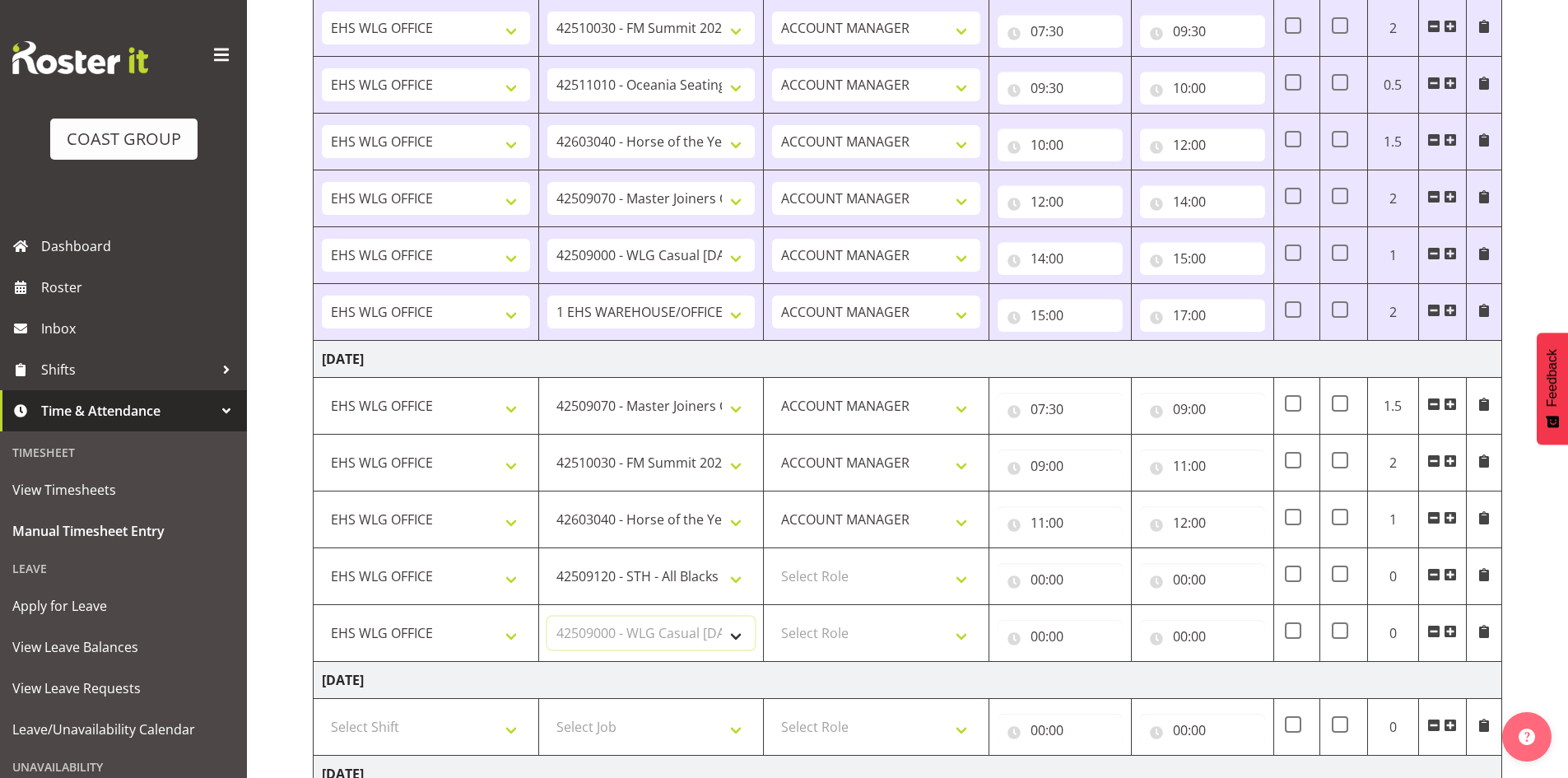
click at [547, 617] on select "Select Job 1 Carlton Events 1 Carlton Hamilton 1 Carlton Wellington 1 EHS WAREH…" at bounding box center [651, 633] width 208 height 33
click at [964, 577] on select "Select Role EHS WLG OPS ACCOUNT MANAGER" at bounding box center [876, 577] width 208 height 33
select select "197"
click at [772, 560] on select "Select Role EHS WLG OPS ACCOUNT MANAGER" at bounding box center [876, 577] width 208 height 33
click at [971, 627] on select "Select Role EHS WLG OPS ACCOUNT MANAGER" at bounding box center [876, 633] width 208 height 33
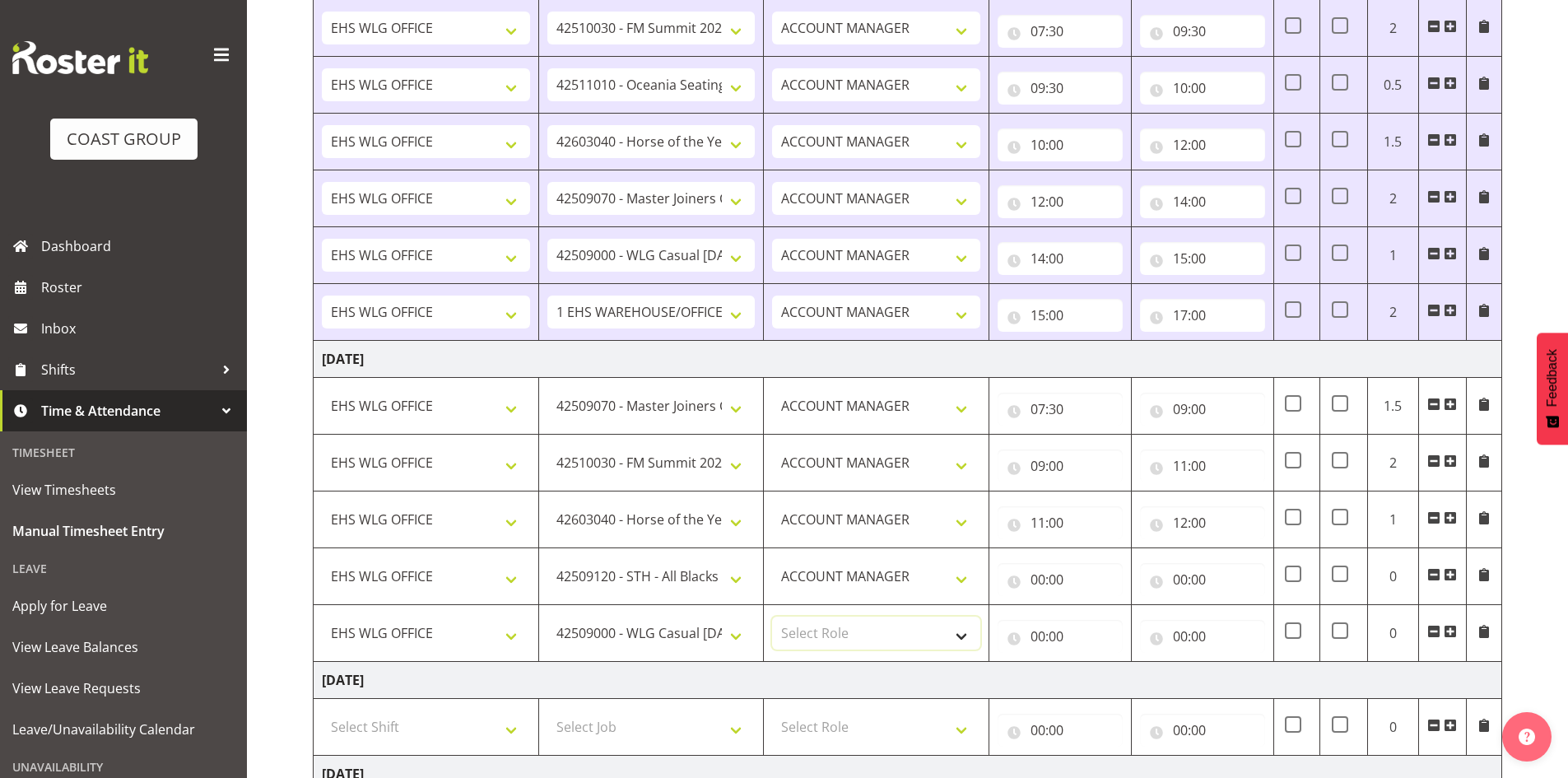
select select "197"
click at [772, 617] on select "Select Role EHS WLG OPS ACCOUNT MANAGER" at bounding box center [876, 633] width 208 height 33
click at [1041, 581] on input "00:00" at bounding box center [1060, 580] width 125 height 33
click at [1103, 619] on select "00 01 02 03 04 05 06 07 08 09 10 11 12 13 14 15 16 17 18 19 20 21 22 23" at bounding box center [1110, 622] width 37 height 33
select select "12"
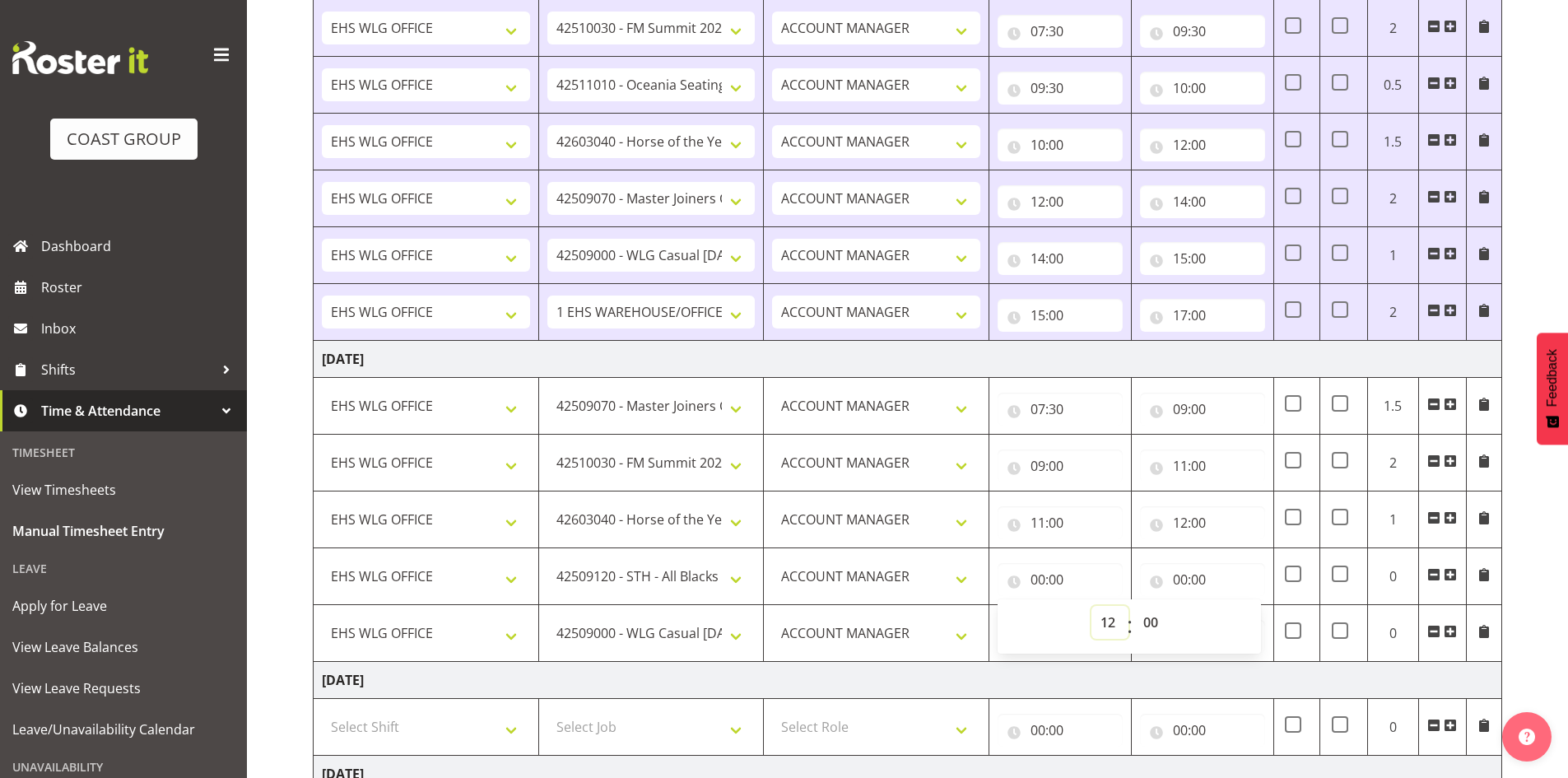
click at [1091, 606] on select "00 01 02 03 04 05 06 07 08 09 10 11 12 13 14 15 16 17 18 19 20 21 22 23" at bounding box center [1110, 622] width 37 height 33
type input "12:00"
click at [1181, 577] on input "00:00" at bounding box center [1202, 580] width 125 height 33
click at [1251, 617] on select "00 01 02 03 04 05 06 07 08 09 10 11 12 13 14 15 16 17 18 19 20 21 22 23" at bounding box center [1251, 622] width 37 height 33
select select "13"
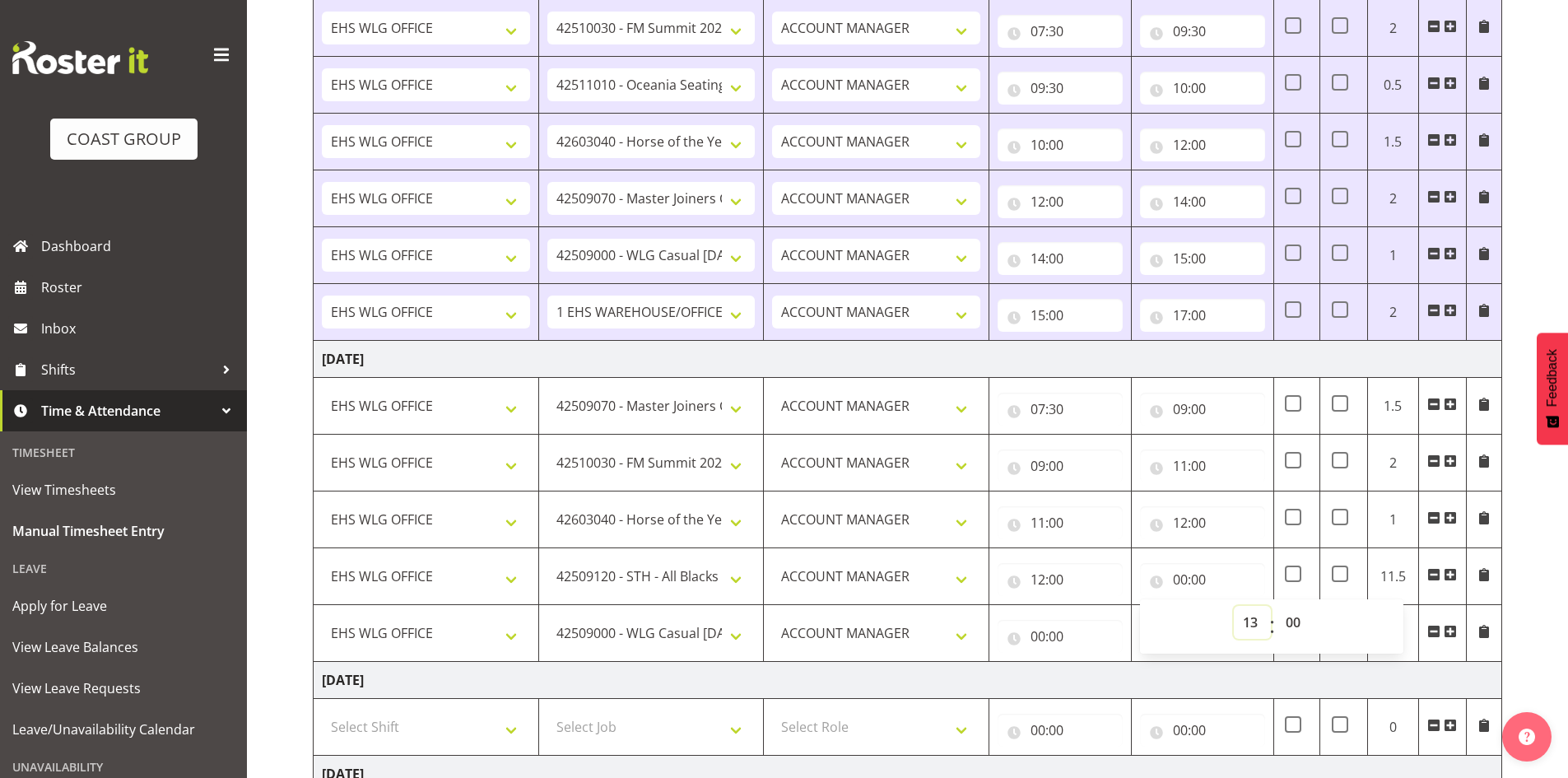
click at [1233, 606] on select "00 01 02 03 04 05 06 07 08 09 10 11 12 13 14 15 16 17 18 19 20 21 22 23" at bounding box center [1251, 622] width 37 height 33
type input "13:00"
click at [1044, 640] on input "00:00" at bounding box center [1060, 637] width 125 height 33
click at [1111, 680] on select "00 01 02 03 04 05 06 07 08 09 10 11 12 13 14 15 16 17 18 19 20 21 22 23" at bounding box center [1110, 679] width 37 height 33
click at [735, 632] on select "1 Carlton Events 1 Carlton Hamilton 1 Carlton Wellington 1 EHS WAREHOUSE/OFFICE…" at bounding box center [651, 633] width 208 height 33
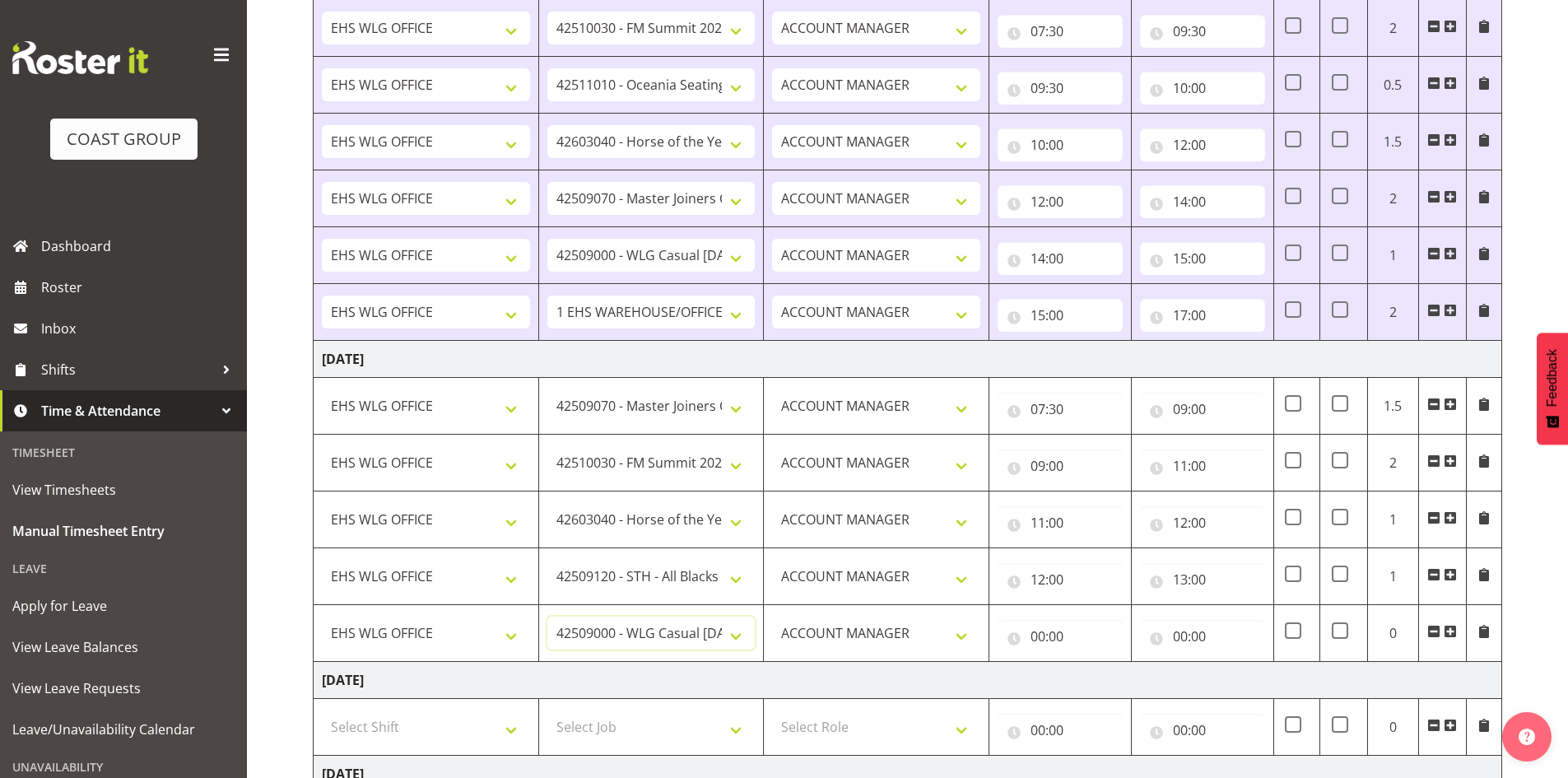
select select "9339"
click at [547, 617] on select "1 Carlton Events 1 Carlton Hamilton 1 Carlton Wellington 1 EHS WAREHOUSE/OFFICE…" at bounding box center [651, 633] width 208 height 33
click at [1449, 628] on span at bounding box center [1449, 631] width 13 height 13
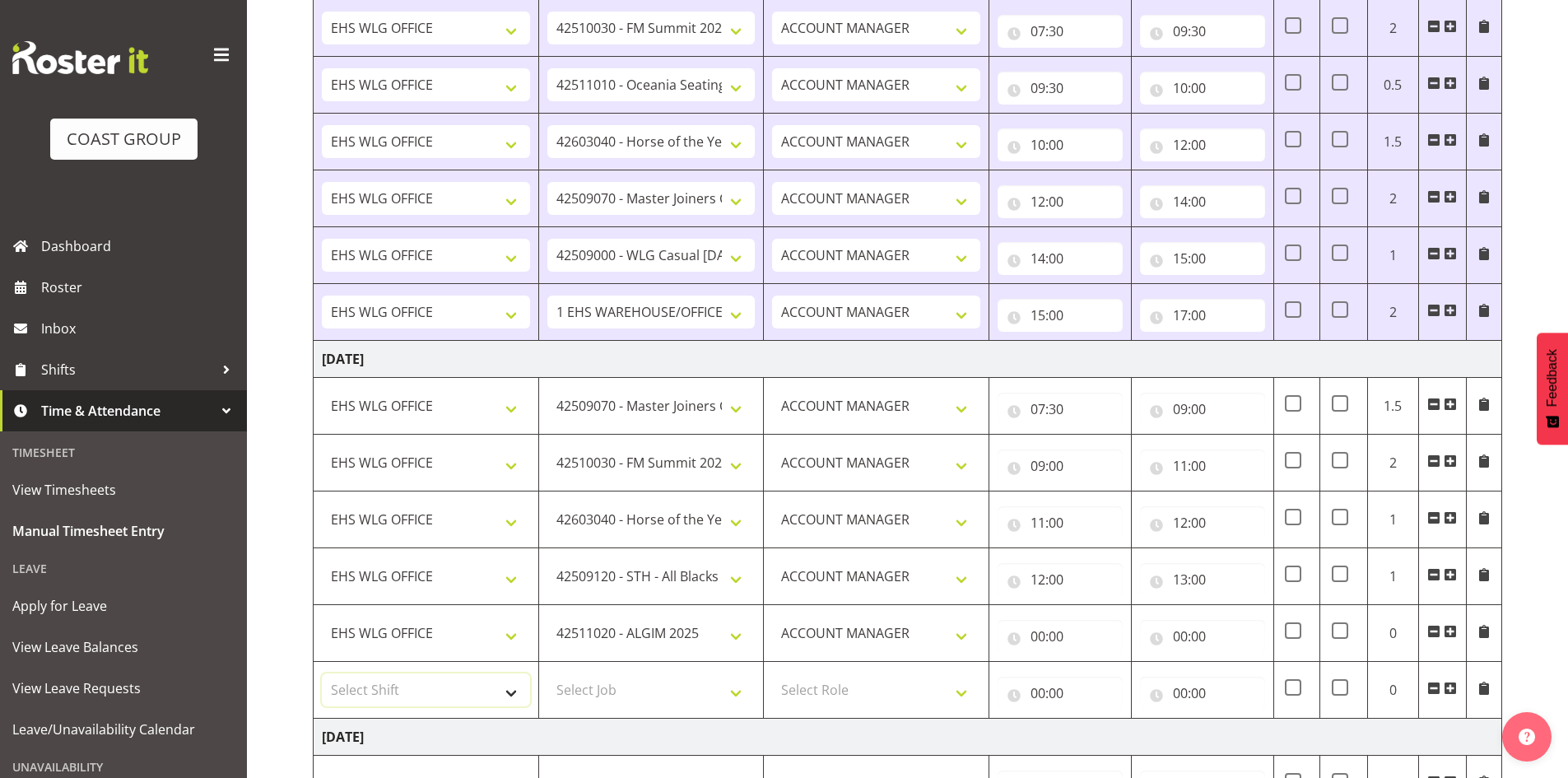
click at [509, 690] on select "Select Shift AUG 25 Break Beervana @ Stadium AUG 25 Break Building Nations @ Ta…" at bounding box center [426, 690] width 208 height 33
select select "1464"
click at [322, 674] on select "Select Shift AUG 25 Break Beervana @ Stadium AUG 25 Break Building Nations @ Ta…" at bounding box center [426, 690] width 208 height 33
drag, startPoint x: 1452, startPoint y: 689, endPoint x: 1274, endPoint y: 680, distance: 178.2
click at [1450, 688] on span at bounding box center [1449, 688] width 13 height 13
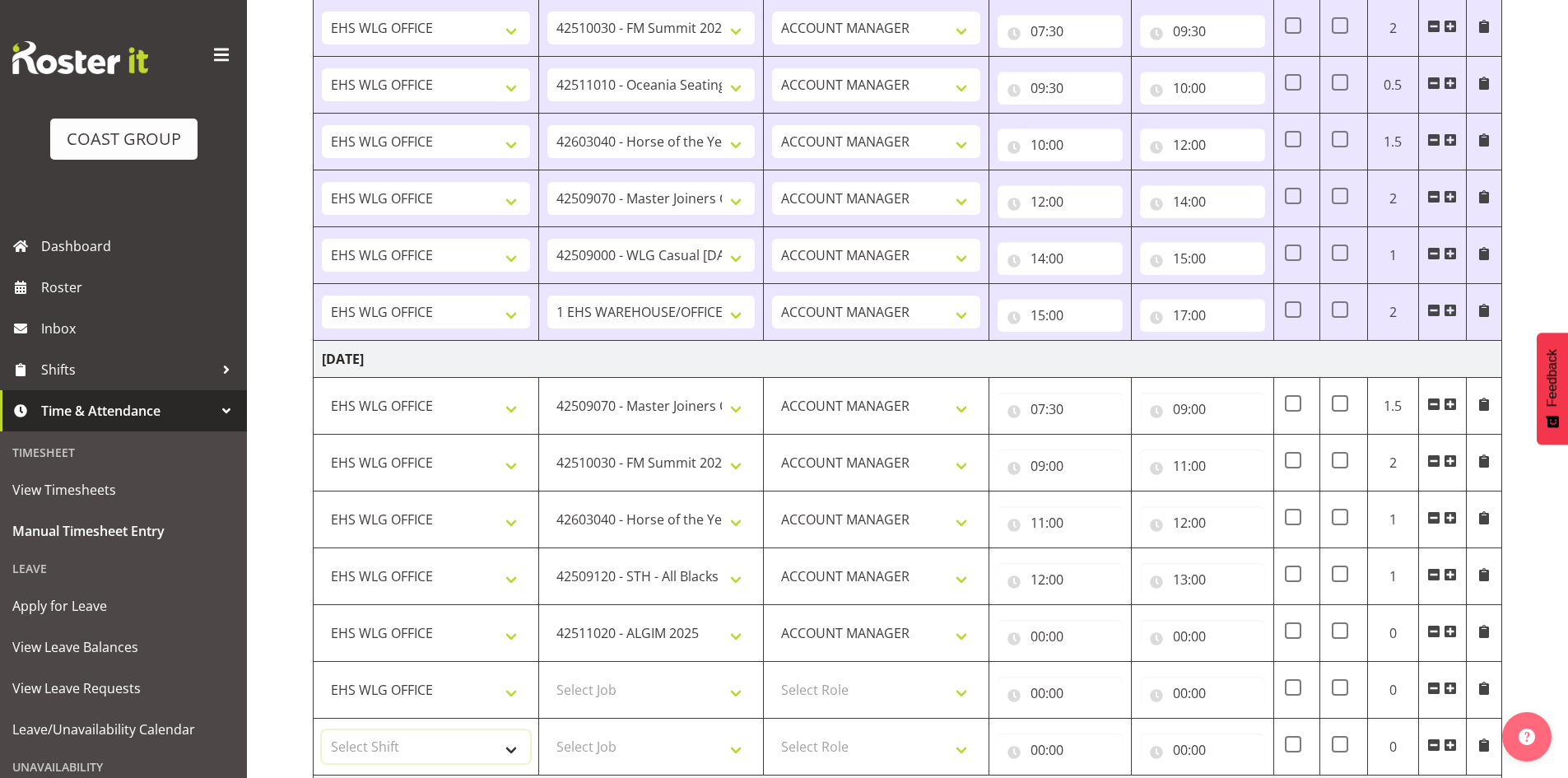
click at [511, 743] on select "Select Shift AUG 25 Break Beervana @ Stadium AUG 25 Break Building Nations @ Ta…" at bounding box center [426, 747] width 208 height 33
select select "1464"
click at [510, 744] on select "Select Shift AUG 25 Break Beervana @ Stadium AUG 25 Break Building Nations @ Ta…" at bounding box center [426, 747] width 208 height 33
click at [748, 689] on select "Select Job 1 Carlton Events 1 Carlton Hamilton 1 Carlton Wellington 1 EHS WAREH…" at bounding box center [651, 690] width 208 height 33
select select "9341"
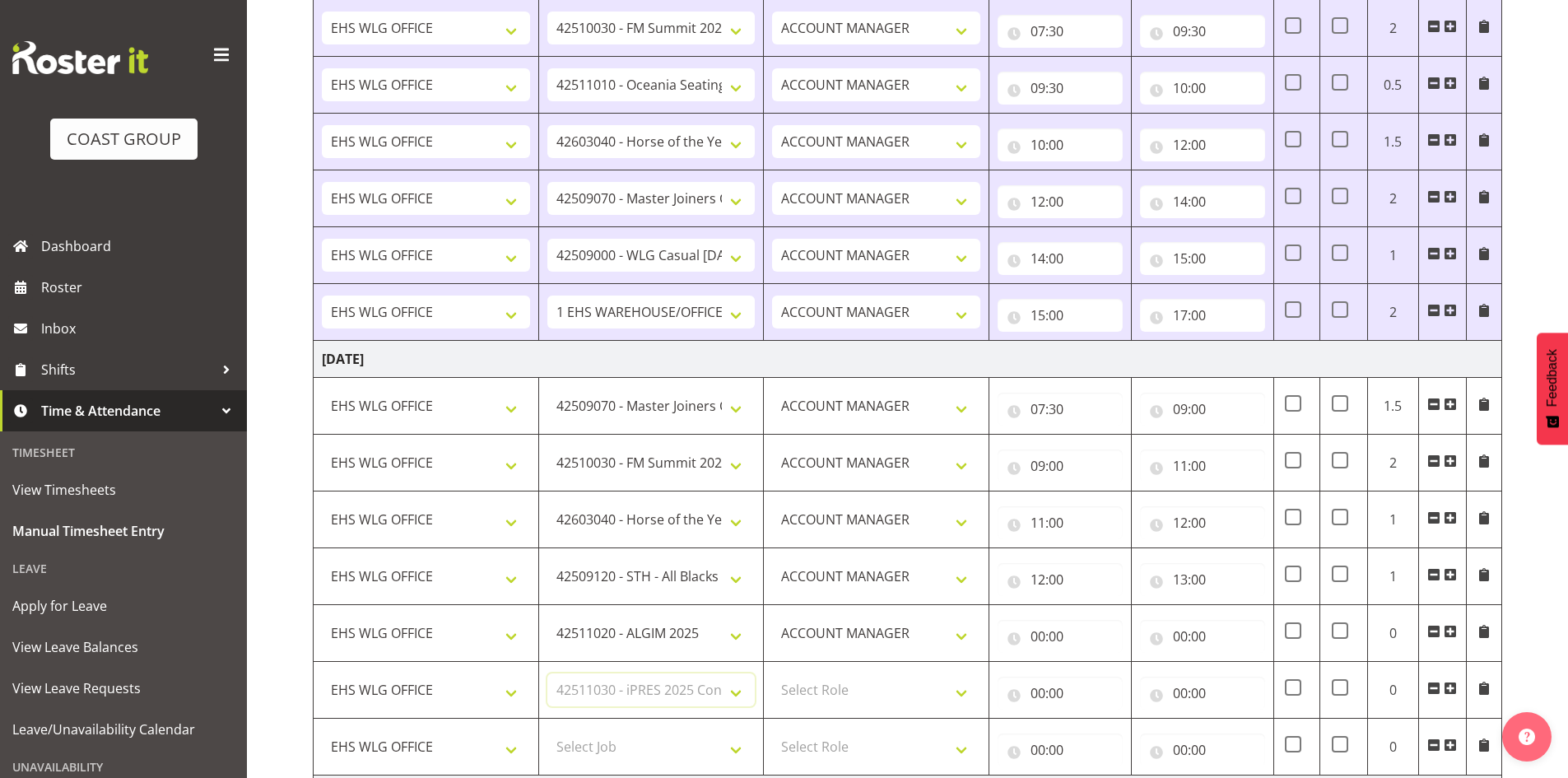
click at [547, 674] on select "Select Job 1 Carlton Events 1 Carlton Hamilton 1 Carlton Wellington 1 EHS WAREH…" at bounding box center [651, 690] width 208 height 33
click at [969, 689] on select "Select Role EHS WLG OPS ACCOUNT MANAGER" at bounding box center [876, 690] width 208 height 33
select select "197"
click at [772, 674] on select "Select Role EHS WLG OPS ACCOUNT MANAGER" at bounding box center [876, 690] width 208 height 33
click at [1050, 635] on input "00:00" at bounding box center [1060, 637] width 125 height 33
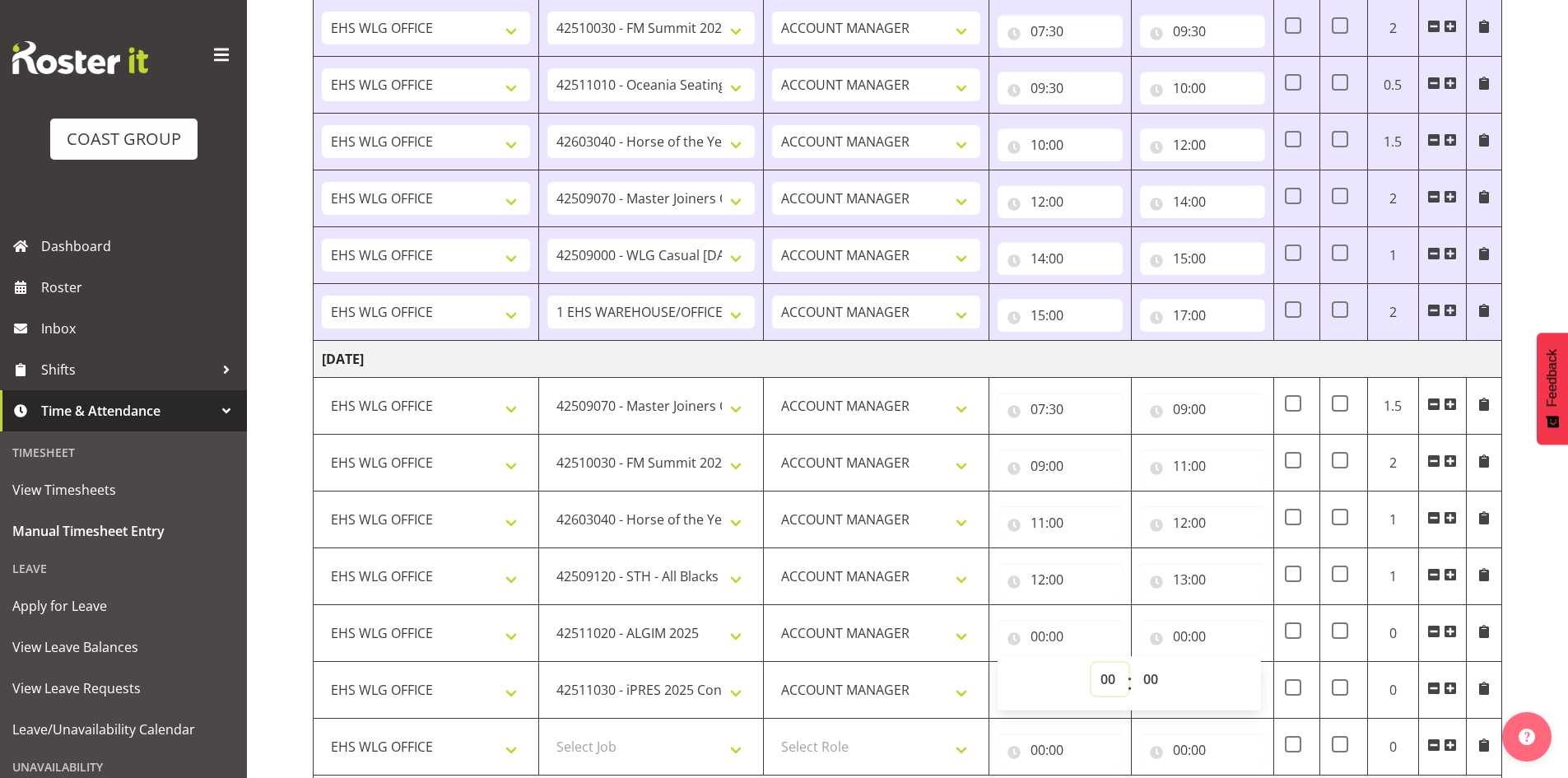
click at [1103, 681] on select "00 01 02 03 04 05 06 07 08 09 10 11 12 13 14 15 16 17 18 19 20 21 22 23" at bounding box center [1110, 679] width 37 height 33
select select "13"
click at [1091, 663] on select "00 01 02 03 04 05 06 07 08 09 10 11 12 13 14 15 16 17 18 19 20 21 22 23" at bounding box center [1110, 679] width 37 height 33
type input "13:00"
click at [1178, 629] on input "00:00" at bounding box center [1202, 637] width 125 height 33
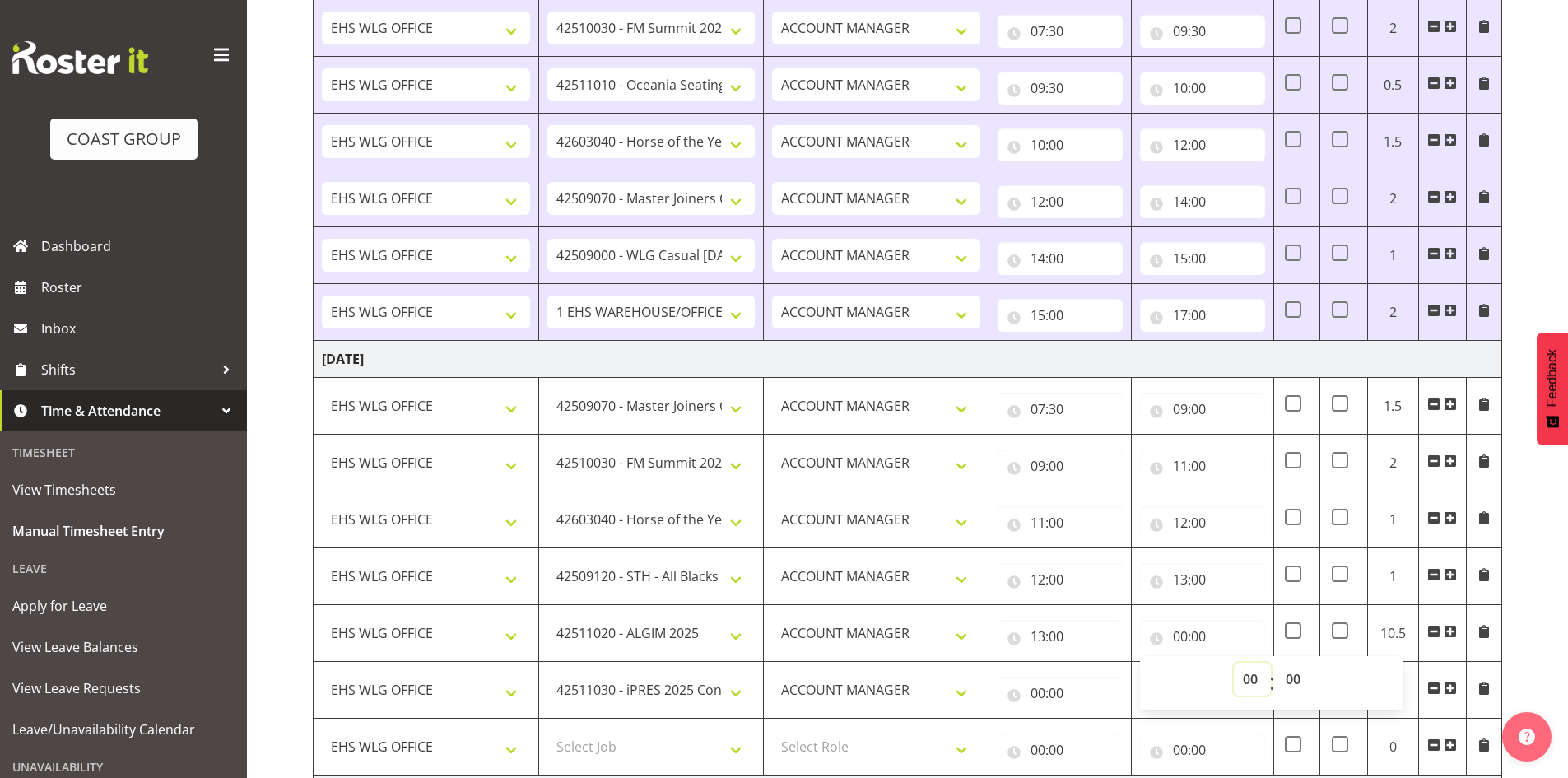
click at [1255, 681] on select "00 01 02 03 04 05 06 07 08 09 10 11 12 13 14 15 16 17 18 19 20 21 22 23" at bounding box center [1251, 679] width 37 height 33
select select "14"
click at [1233, 663] on select "00 01 02 03 04 05 06 07 08 09 10 11 12 13 14 15 16 17 18 19 20 21 22 23" at bounding box center [1251, 679] width 37 height 33
type input "14:00"
click at [1042, 689] on input "00:00" at bounding box center [1060, 694] width 125 height 33
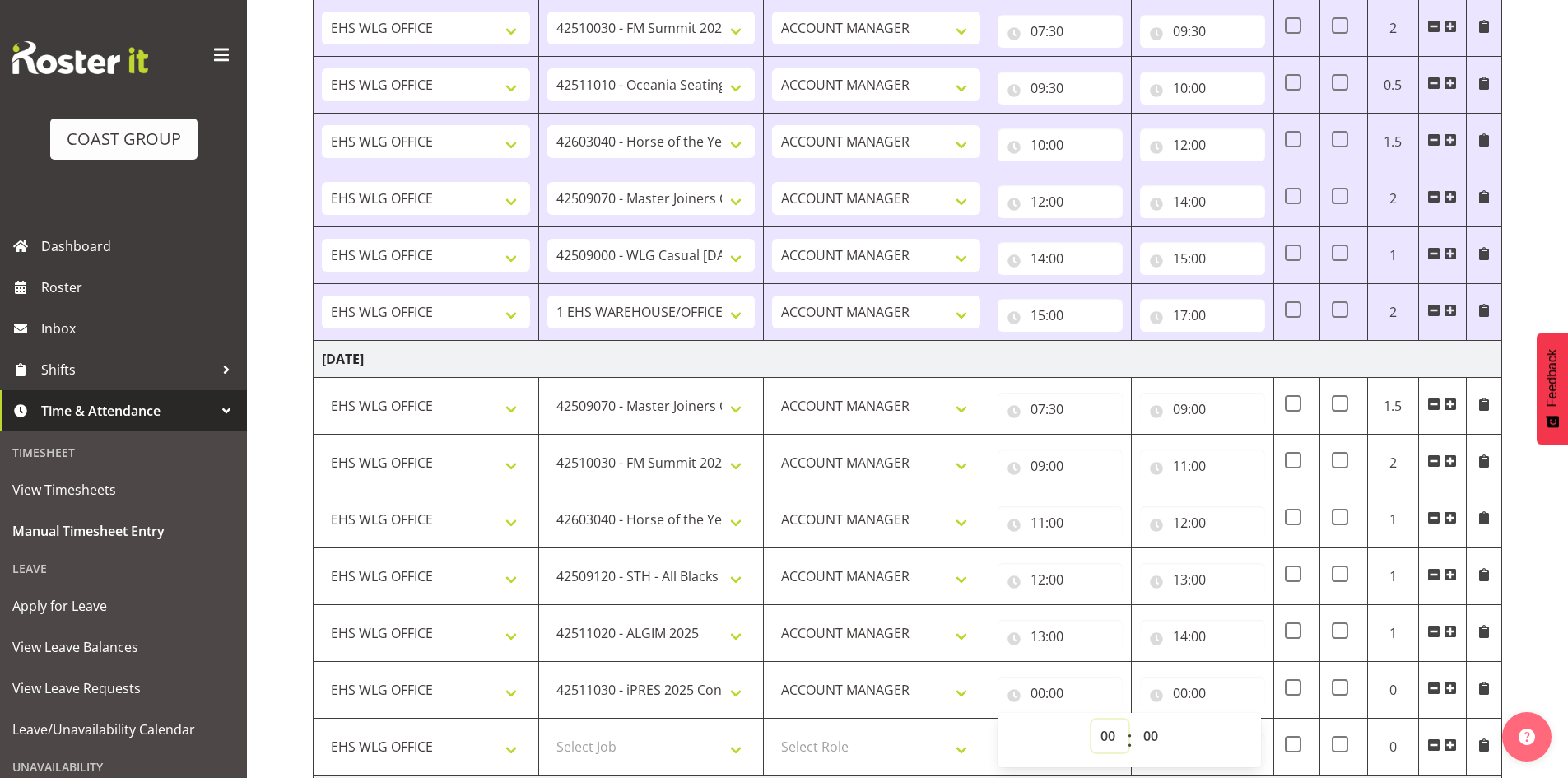
drag, startPoint x: 1116, startPoint y: 732, endPoint x: 1110, endPoint y: 722, distance: 11.7
click at [1116, 732] on select "00 01 02 03 04 05 06 07 08 09 10 11 12 13 14 15 16 17 18 19 20 21 22 23" at bounding box center [1110, 736] width 37 height 33
select select "14"
click at [1091, 719] on select "00 01 02 03 04 05 06 07 08 09 10 11 12 13 14 15 16 17 18 19 20 21 22 23" at bounding box center [1110, 736] width 37 height 33
type input "14:00"
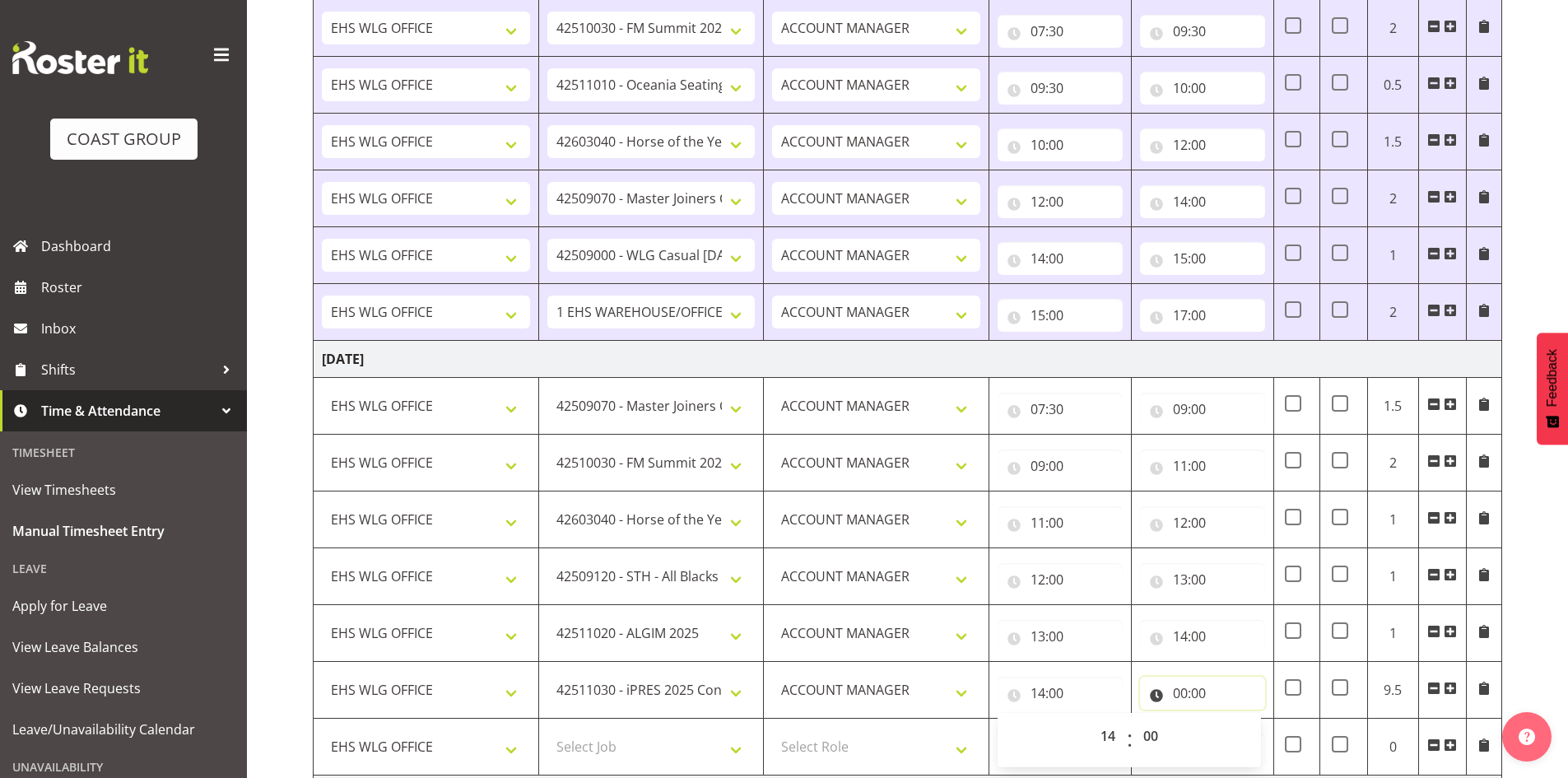
drag, startPoint x: 1176, startPoint y: 697, endPoint x: 1186, endPoint y: 699, distance: 10.2
click at [1177, 697] on input "00:00" at bounding box center [1202, 694] width 125 height 33
click at [1241, 731] on select "00 01 02 03 04 05 06 07 08 09 10 11 12 13 14 15 16 17 18 19 20 21 22 23" at bounding box center [1251, 736] width 37 height 33
select select "15"
click at [1233, 719] on select "00 01 02 03 04 05 06 07 08 09 10 11 12 13 14 15 16 17 18 19 20 21 22 23" at bounding box center [1251, 736] width 37 height 33
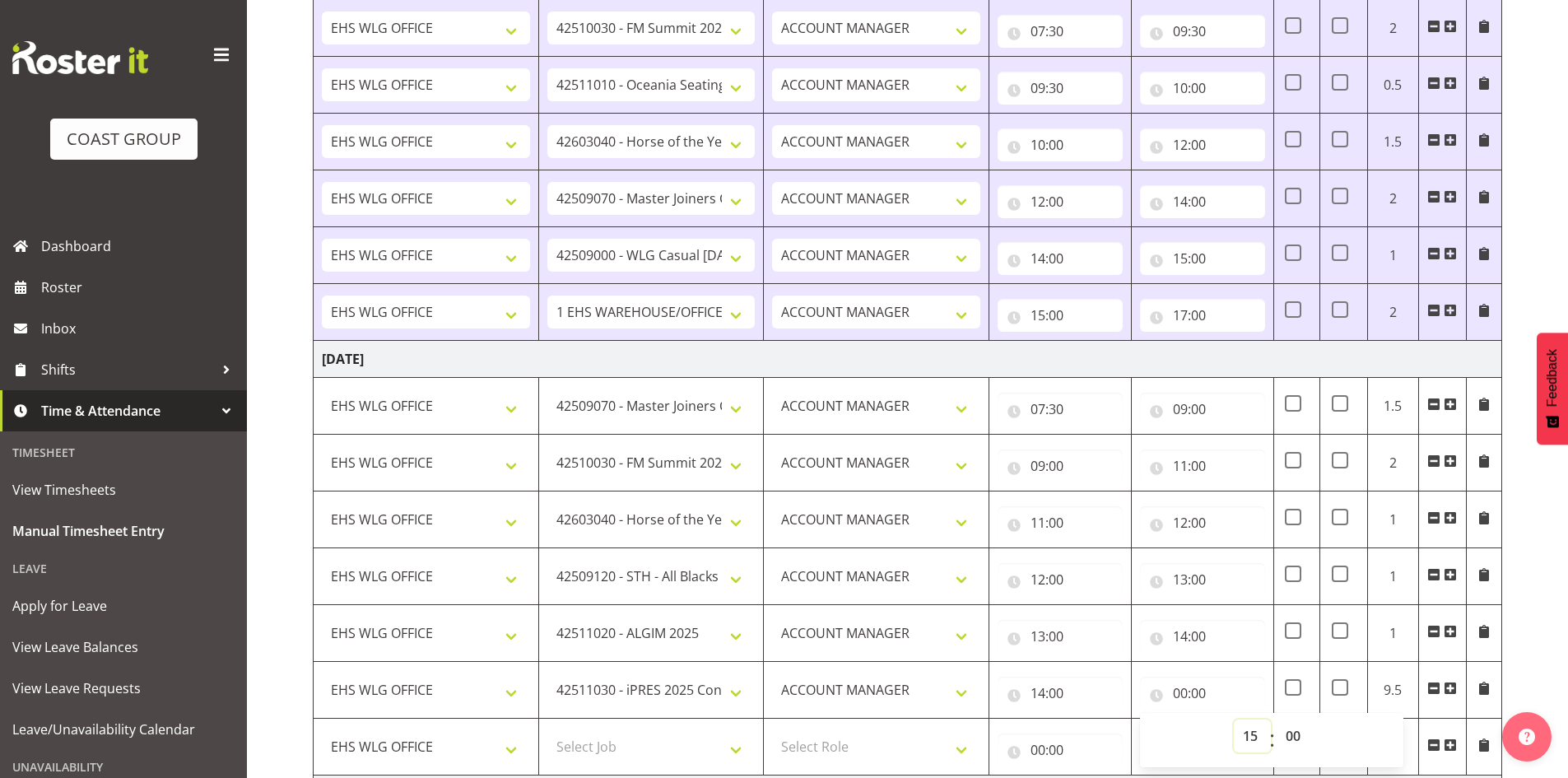
type input "15:00"
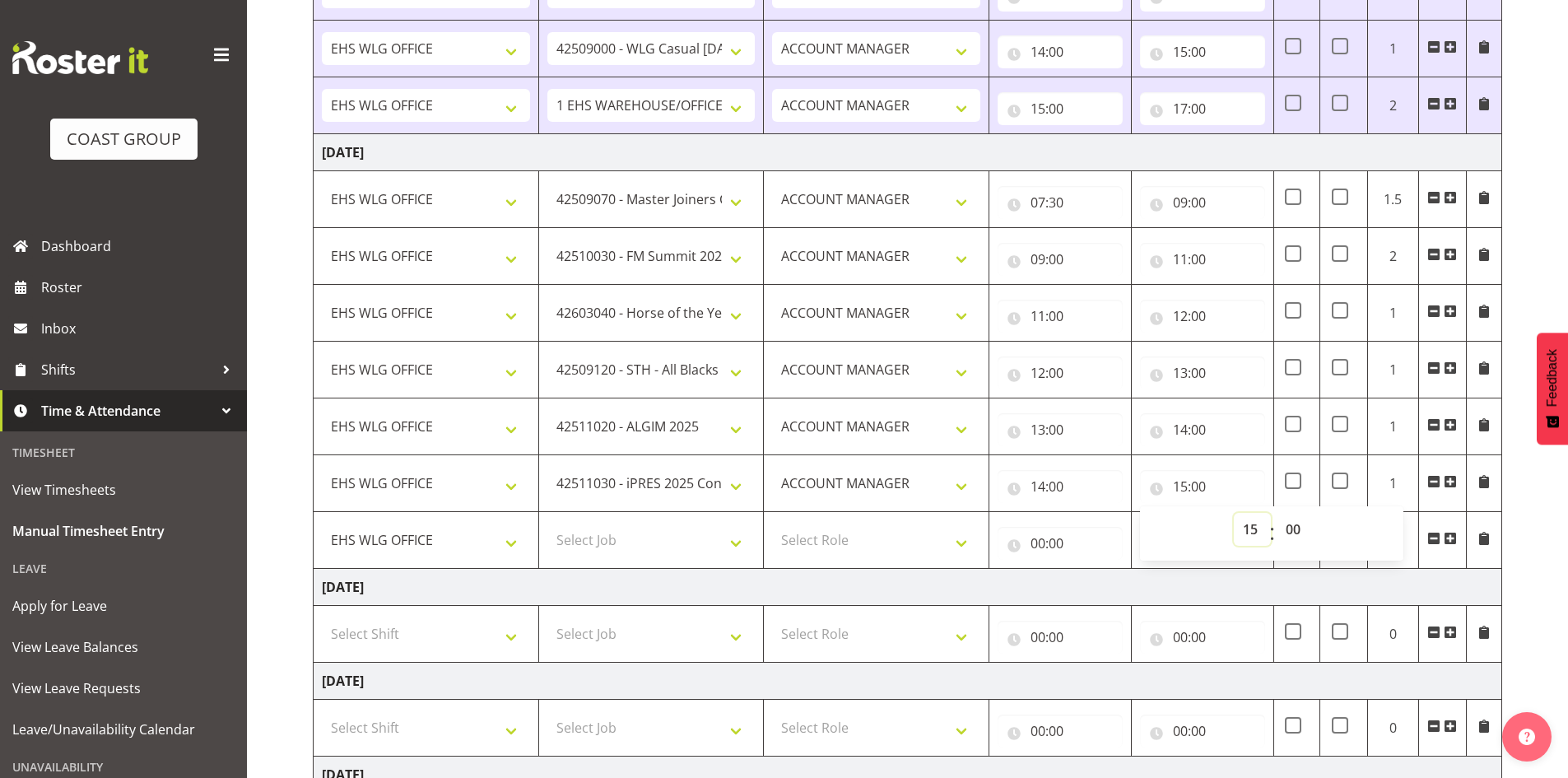
scroll to position [516, 0]
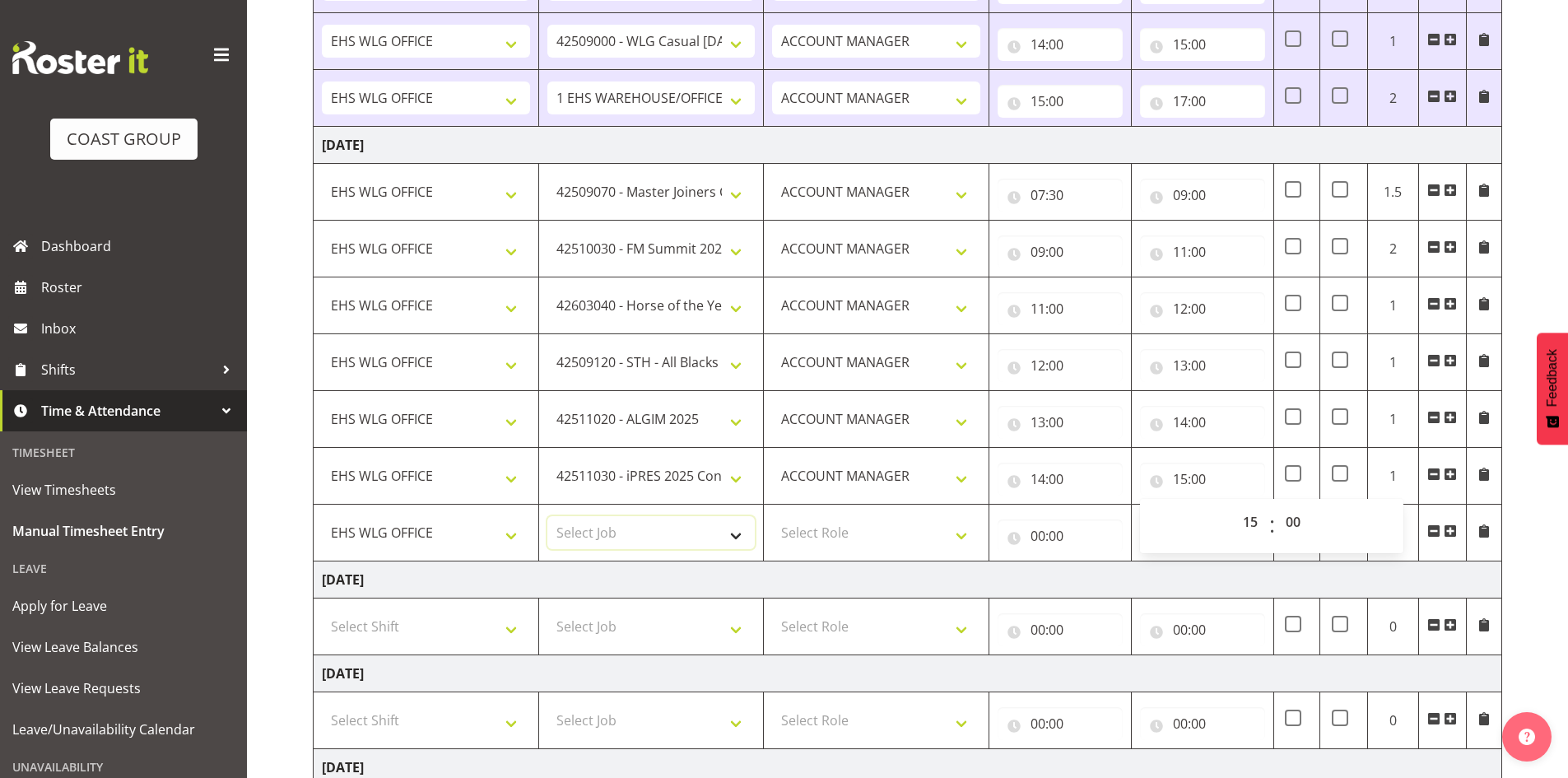
click at [741, 534] on select "Select Job 1 Carlton Events 1 Carlton Hamilton 1 Carlton Wellington 1 EHS WAREH…" at bounding box center [651, 533] width 208 height 33
select select "69"
click at [547, 516] on select "Select Job 1 Carlton Events 1 Carlton Hamilton 1 Carlton Wellington 1 EHS WAREH…" at bounding box center [651, 533] width 208 height 33
click at [959, 531] on select "Select Role EHS WLG OPS ACCOUNT MANAGER" at bounding box center [876, 533] width 208 height 33
select select "197"
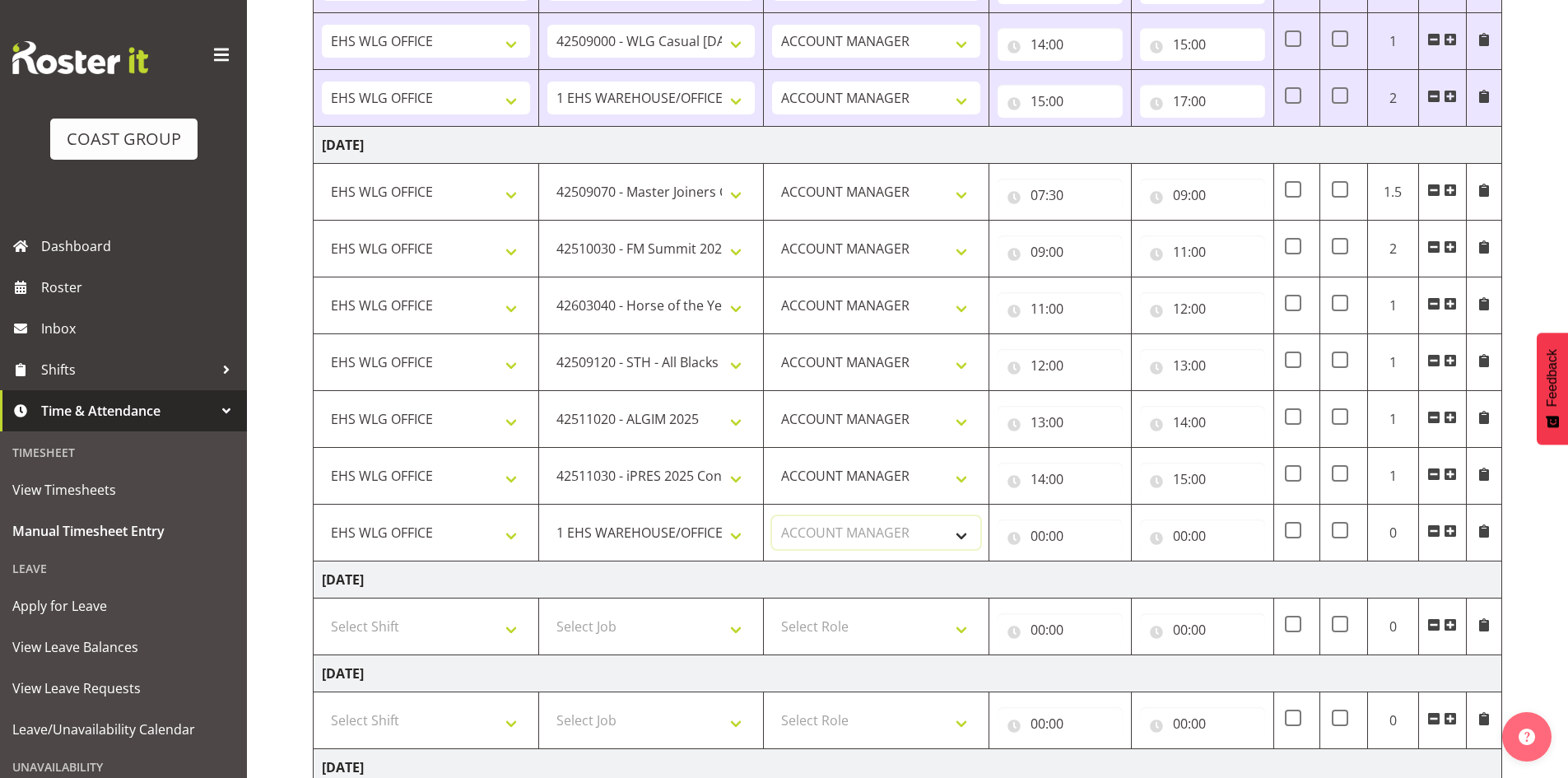
click at [772, 516] on select "Select Role EHS WLG OPS ACCOUNT MANAGER" at bounding box center [876, 533] width 208 height 33
click at [1035, 531] on input "00:00" at bounding box center [1060, 536] width 125 height 33
click at [1106, 575] on select "00 01 02 03 04 05 06 07 08 09 10 11 12 13 14 15 16 17 18 19 20 21 22 23" at bounding box center [1110, 579] width 37 height 33
select select "15"
click at [1091, 563] on select "00 01 02 03 04 05 06 07 08 09 10 11 12 13 14 15 16 17 18 19 20 21 22 23" at bounding box center [1110, 579] width 37 height 33
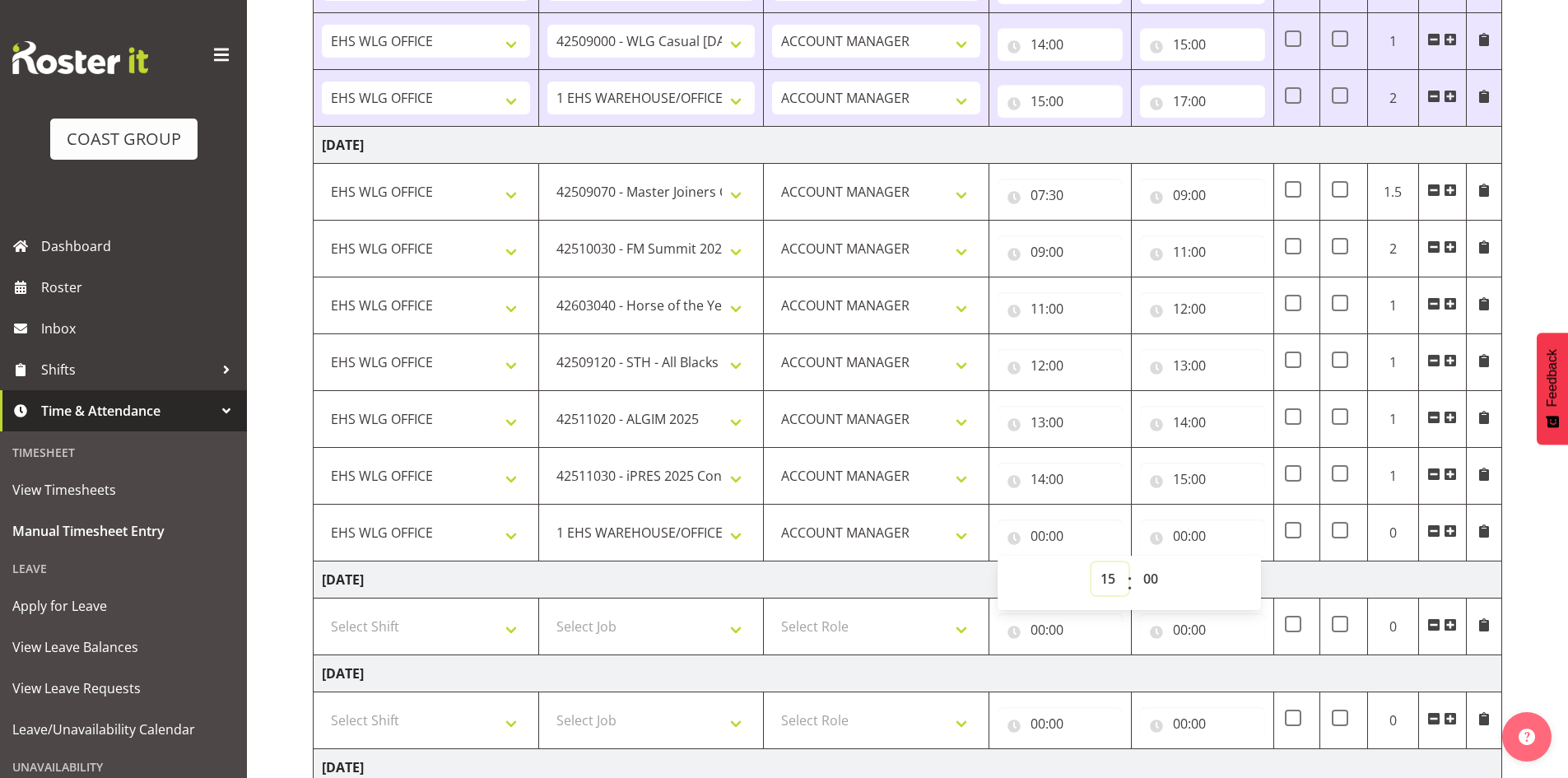
type input "15:00"
click at [1180, 531] on input "00:00" at bounding box center [1202, 536] width 125 height 33
click at [1252, 580] on select "00 01 02 03 04 05 06 07 08 09 10 11 12 13 14 15 16 17 18 19 20 21 22 23" at bounding box center [1251, 579] width 37 height 33
select select "15"
click at [1233, 563] on select "00 01 02 03 04 05 06 07 08 09 10 11 12 13 14 15 16 17 18 19 20 21 22 23" at bounding box center [1251, 579] width 37 height 33
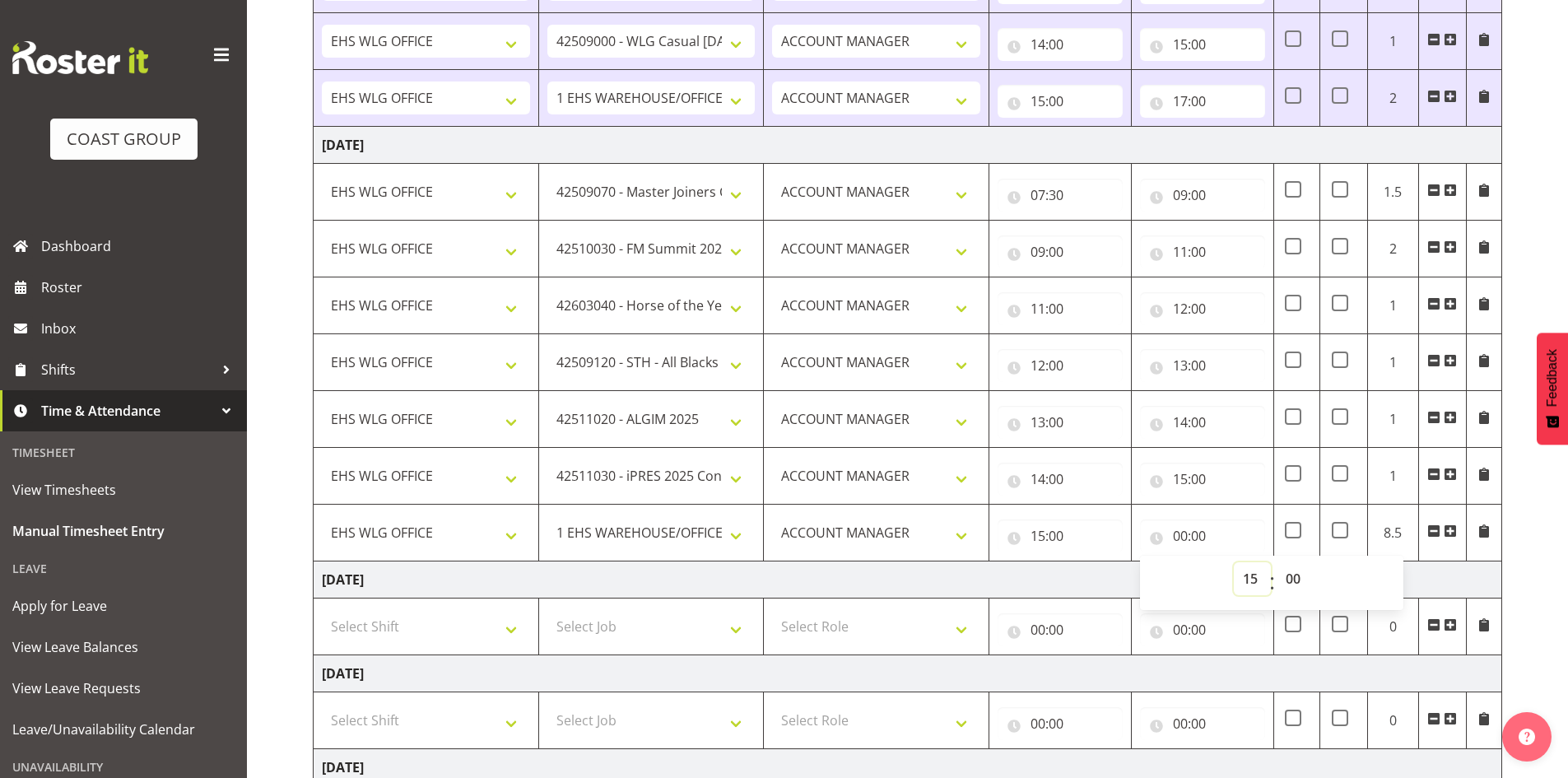
type input "15:00"
click at [1295, 576] on select "00 01 02 03 04 05 06 07 08 09 10 11 12 13 14 15 16 17 18 19 20 21 22 23 24 25 2…" at bounding box center [1294, 579] width 37 height 33
select select "30"
click at [1276, 563] on select "00 01 02 03 04 05 06 07 08 09 10 11 12 13 14 15 16 17 18 19 20 21 22 23 24 25 2…" at bounding box center [1294, 579] width 37 height 33
type input "15:30"
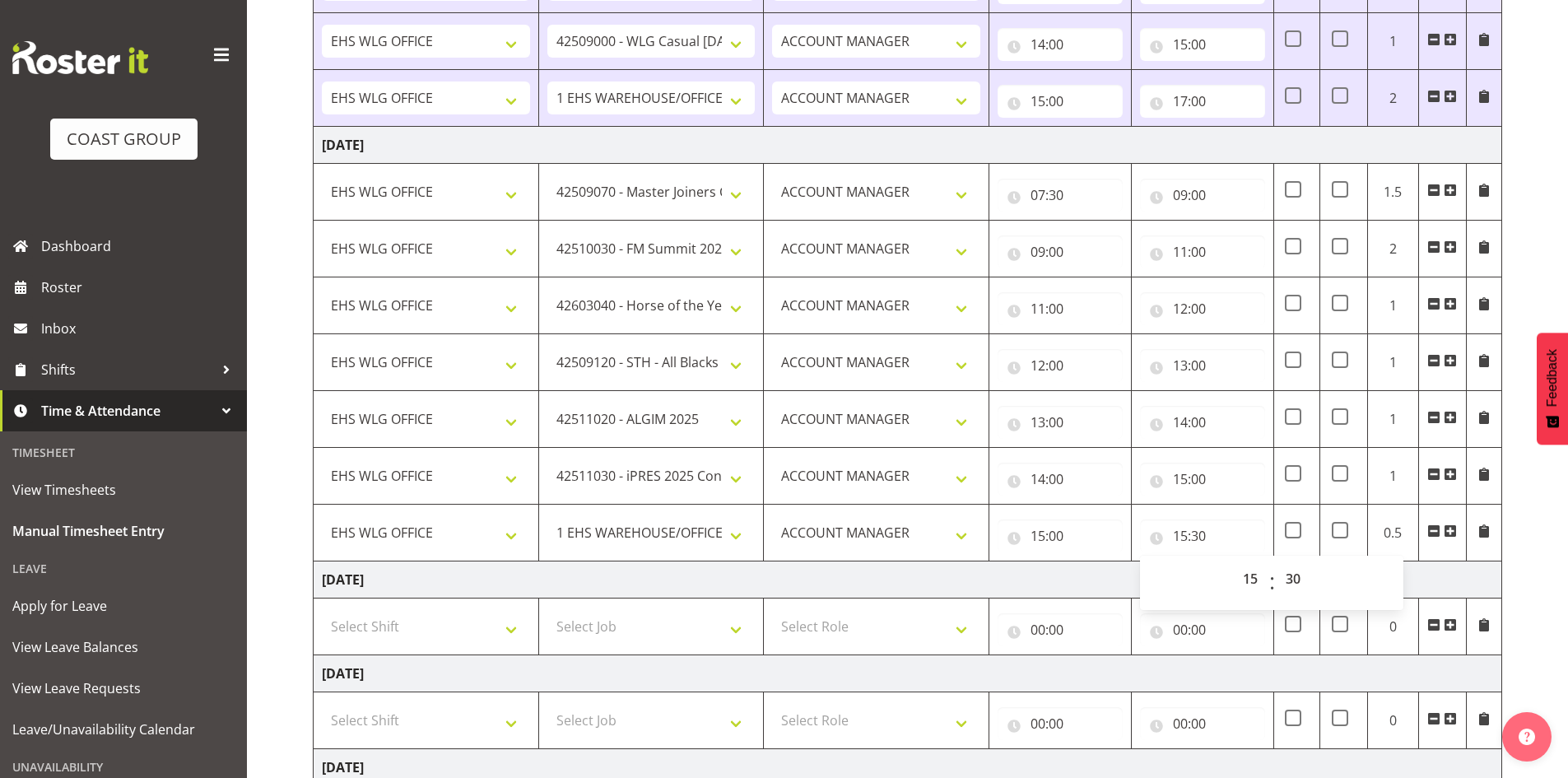
click at [1452, 530] on span at bounding box center [1449, 531] width 13 height 13
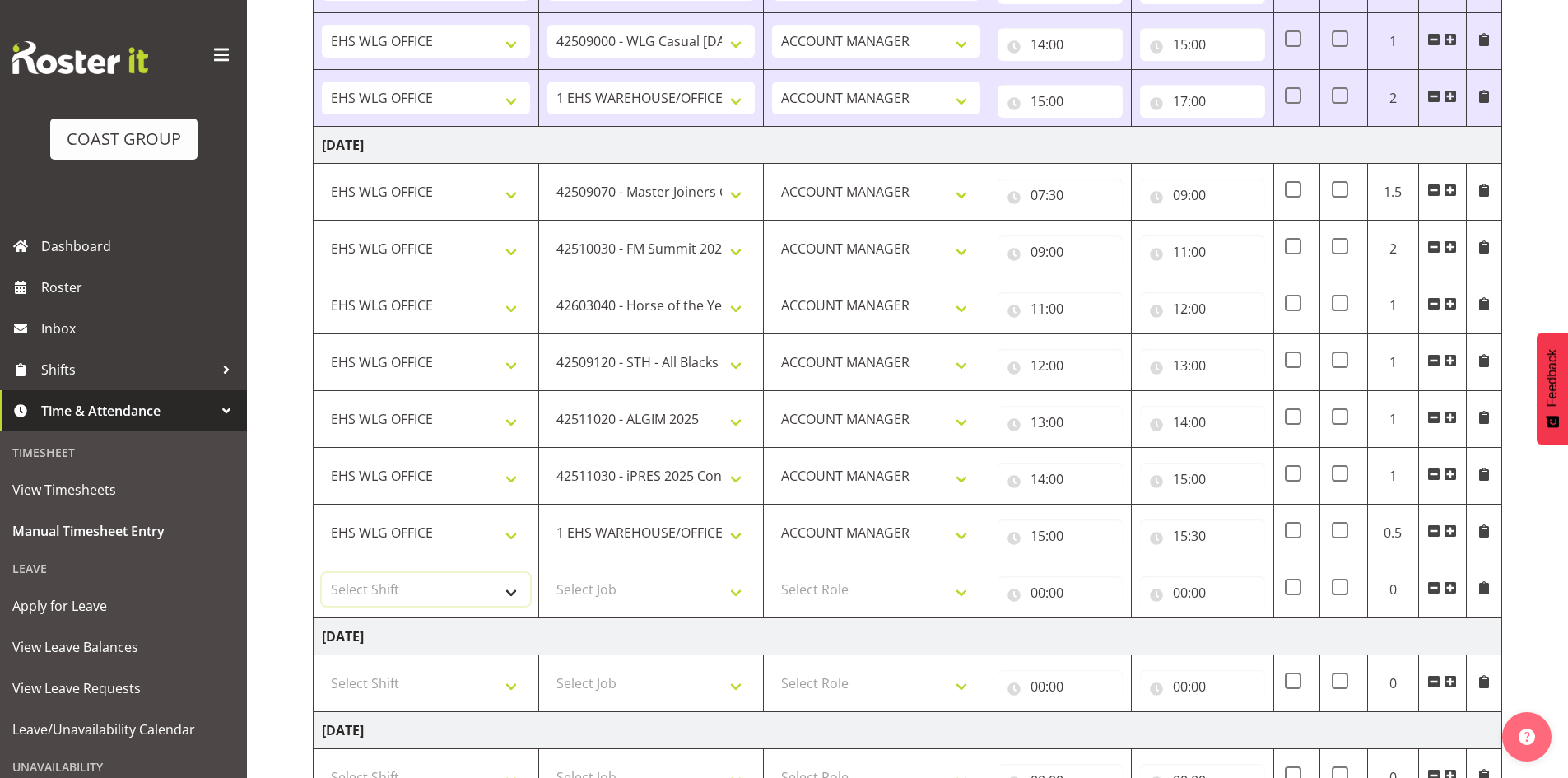
click at [522, 583] on select "Select Shift AUG 25 Break Beervana @ Stadium AUG 25 Break Building Nations @ Ta…" at bounding box center [426, 590] width 208 height 33
select select "1464"
click at [513, 587] on select "Select Shift AUG 25 Break Beervana @ Stadium AUG 25 Break Building Nations @ Ta…" at bounding box center [426, 590] width 208 height 33
click at [737, 591] on select "Select Job 1 Carlton Events 1 Carlton Hamilton 1 Carlton Wellington 1 EHS WAREH…" at bounding box center [651, 590] width 208 height 33
select select "8677"
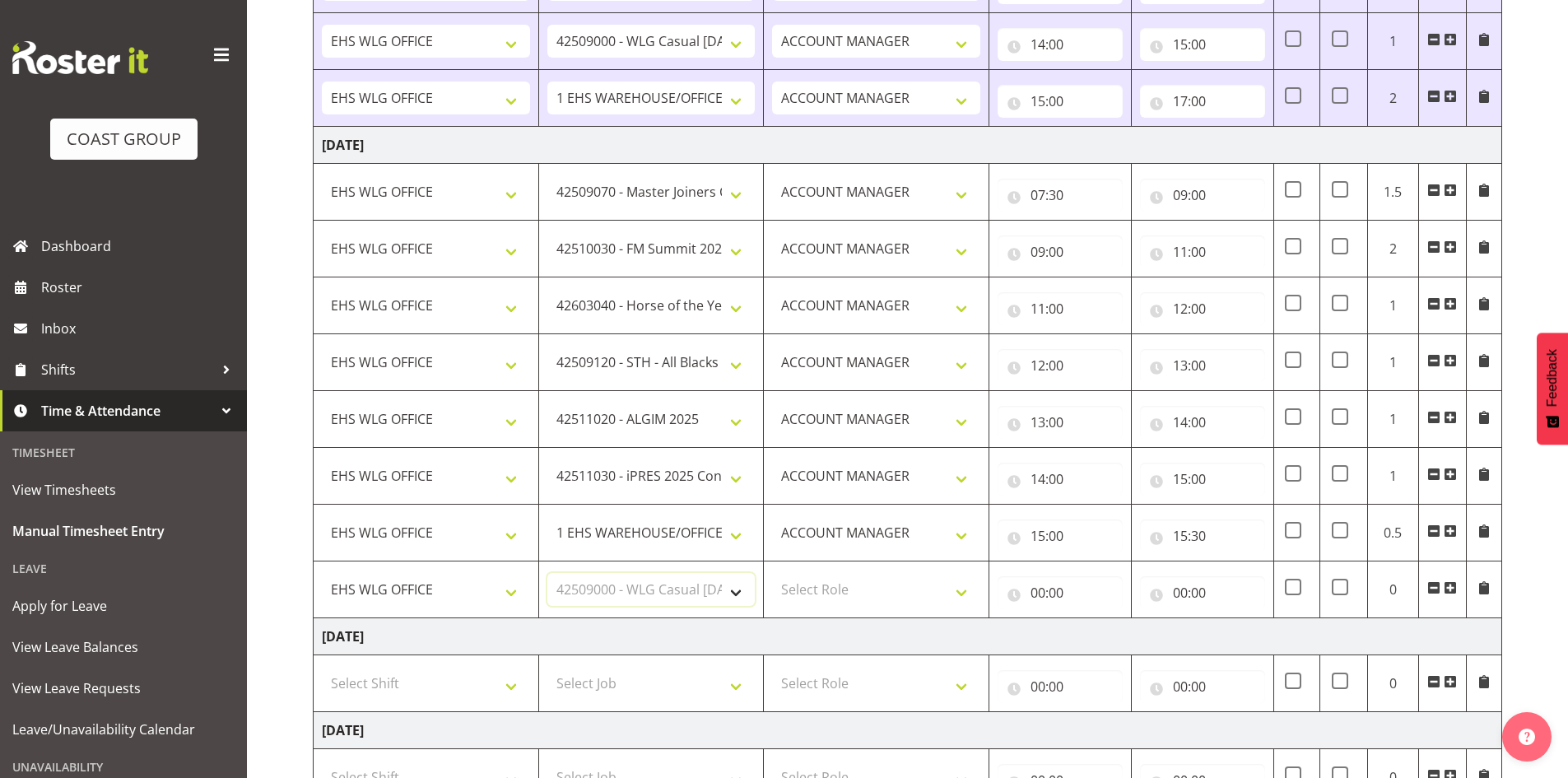
click at [547, 573] on select "Select Job 1 Carlton Events 1 Carlton Hamilton 1 Carlton Wellington 1 EHS WAREH…" at bounding box center [651, 590] width 208 height 33
click at [964, 596] on select "Select Role EHS WLG OPS ACCOUNT MANAGER" at bounding box center [876, 590] width 208 height 33
select select "197"
click at [772, 573] on select "Select Role EHS WLG OPS ACCOUNT MANAGER" at bounding box center [876, 590] width 208 height 33
drag, startPoint x: 1042, startPoint y: 595, endPoint x: 1061, endPoint y: 602, distance: 20.2
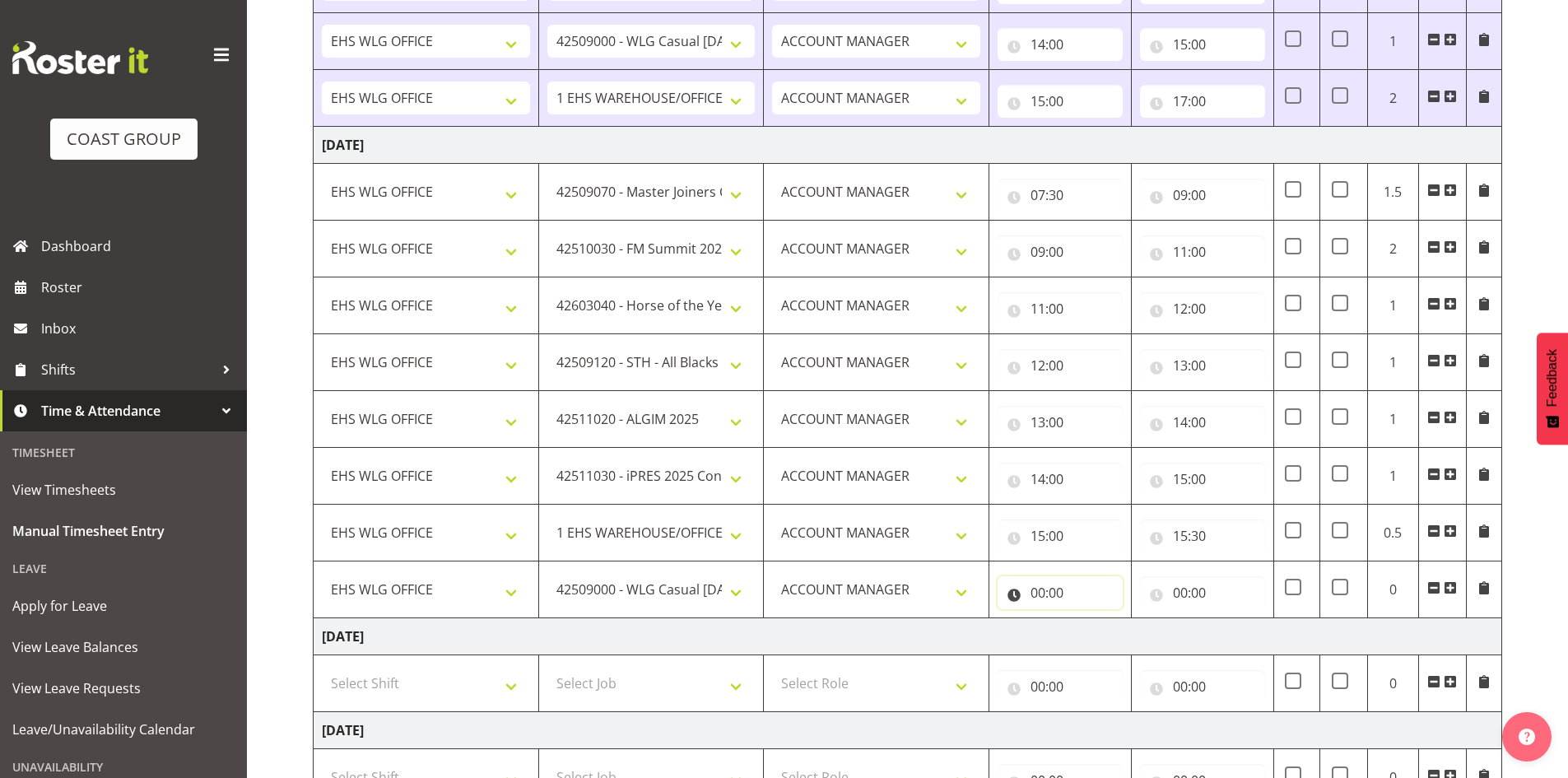
click at [1042, 594] on input "00:00" at bounding box center [1060, 593] width 125 height 33
click at [1104, 633] on select "00 01 02 03 04 05 06 07 08 09 10 11 12 13 14 15 16 17 18 19 20 21 22 23" at bounding box center [1110, 636] width 37 height 33
select select "15"
click at [1091, 620] on select "00 01 02 03 04 05 06 07 08 09 10 11 12 13 14 15 16 17 18 19 20 21 22 23" at bounding box center [1110, 636] width 37 height 33
type input "15:00"
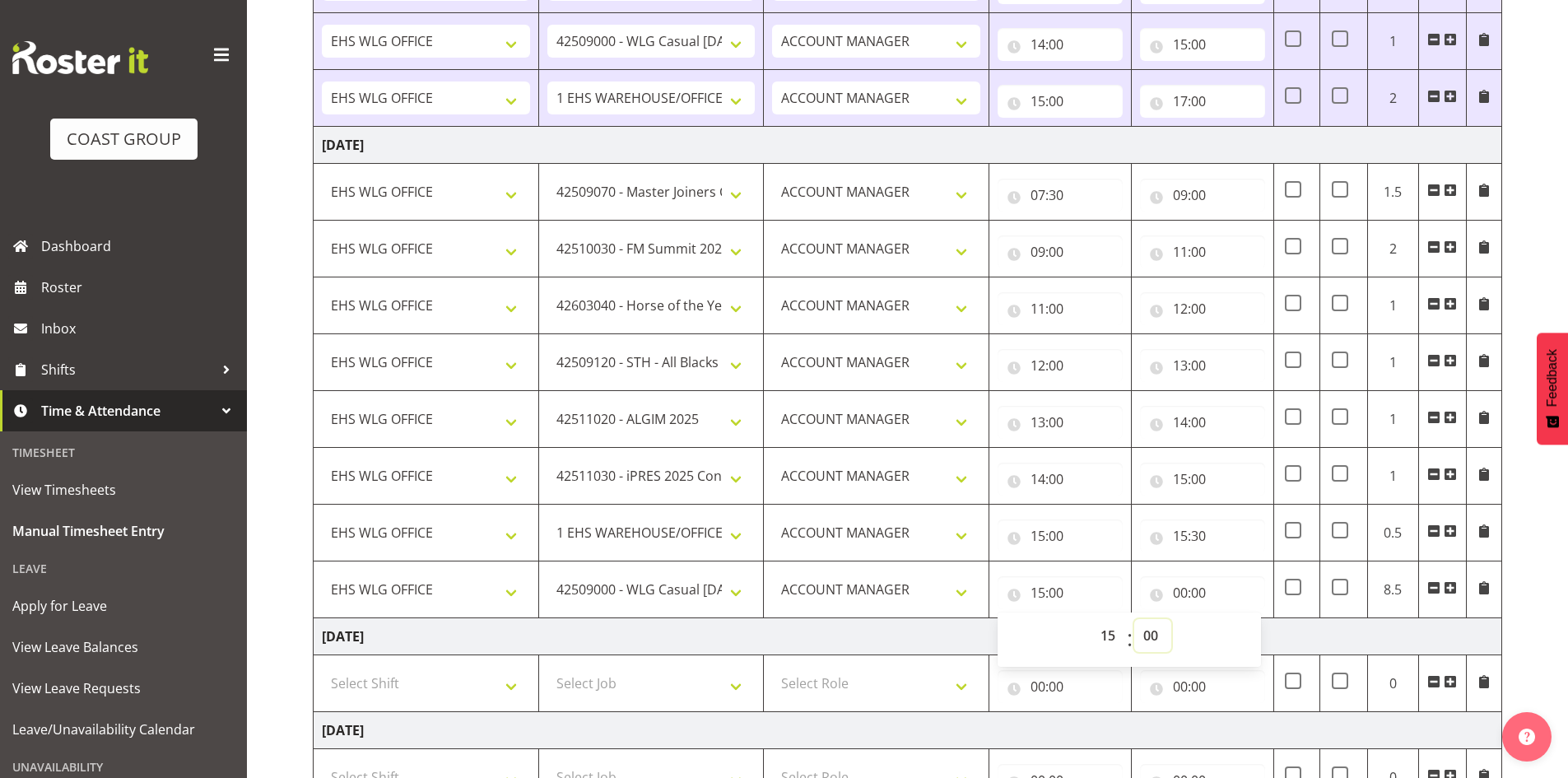
click at [1151, 637] on select "00 01 02 03 04 05 06 07 08 09 10 11 12 13 14 15 16 17 18 19 20 21 22 23 24 25 2…" at bounding box center [1153, 636] width 37 height 33
select select "30"
click at [1134, 620] on select "00 01 02 03 04 05 06 07 08 09 10 11 12 13 14 15 16 17 18 19 20 21 22 23 24 25 2…" at bounding box center [1153, 636] width 37 height 33
type input "15:30"
drag, startPoint x: 1178, startPoint y: 583, endPoint x: 1198, endPoint y: 593, distance: 22.4
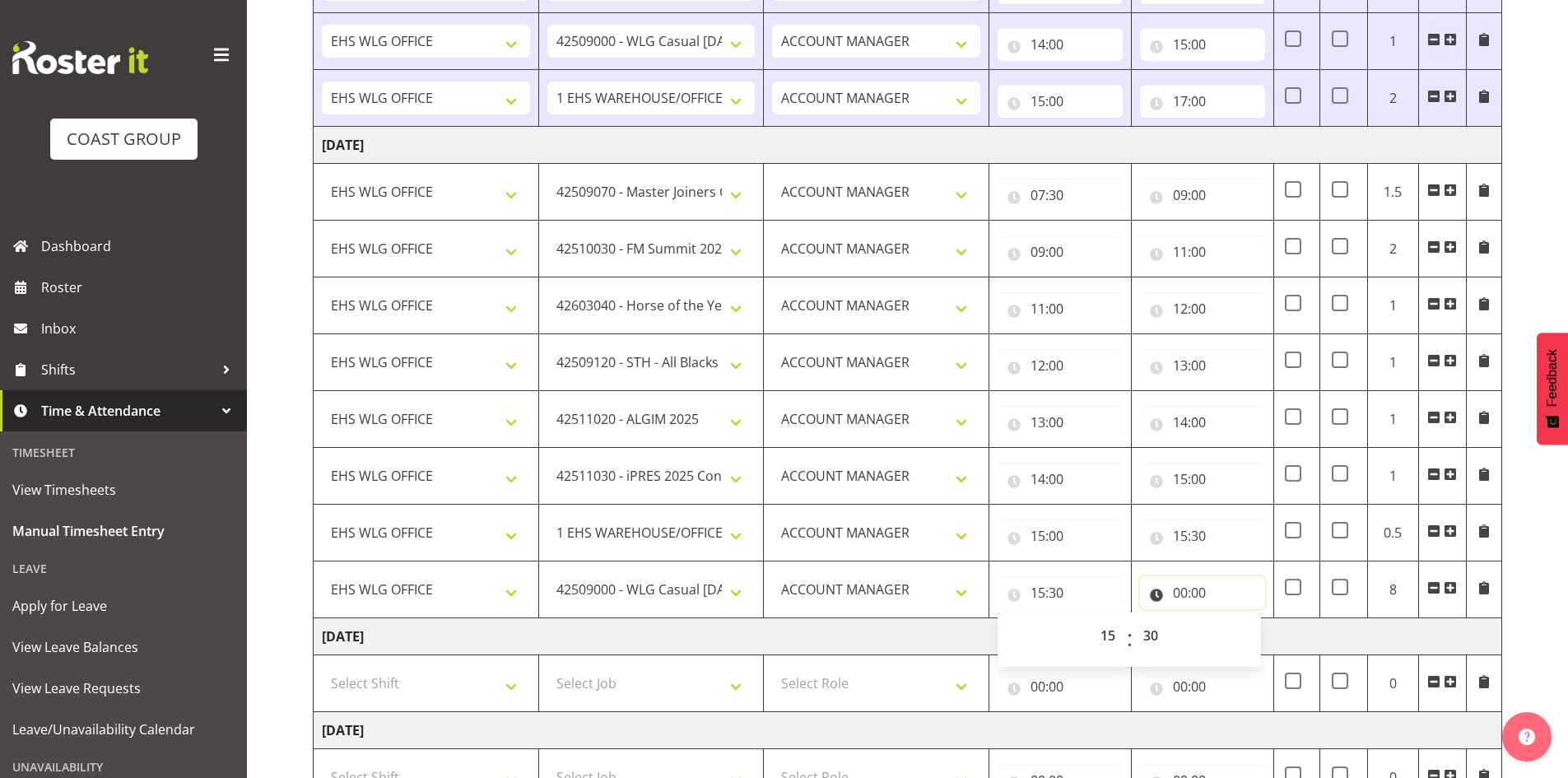
click at [1180, 584] on input "00:00" at bounding box center [1202, 593] width 125 height 33
click at [1250, 636] on select "00 01 02 03 04 05 06 07 08 09 10 11 12 13 14 15 16 17 18 19 20 21 22 23" at bounding box center [1251, 636] width 37 height 33
select select "16"
click at [1233, 620] on select "00 01 02 03 04 05 06 07 08 09 10 11 12 13 14 15 16 17 18 19 20 21 22 23" at bounding box center [1251, 636] width 37 height 33
type input "16:00"
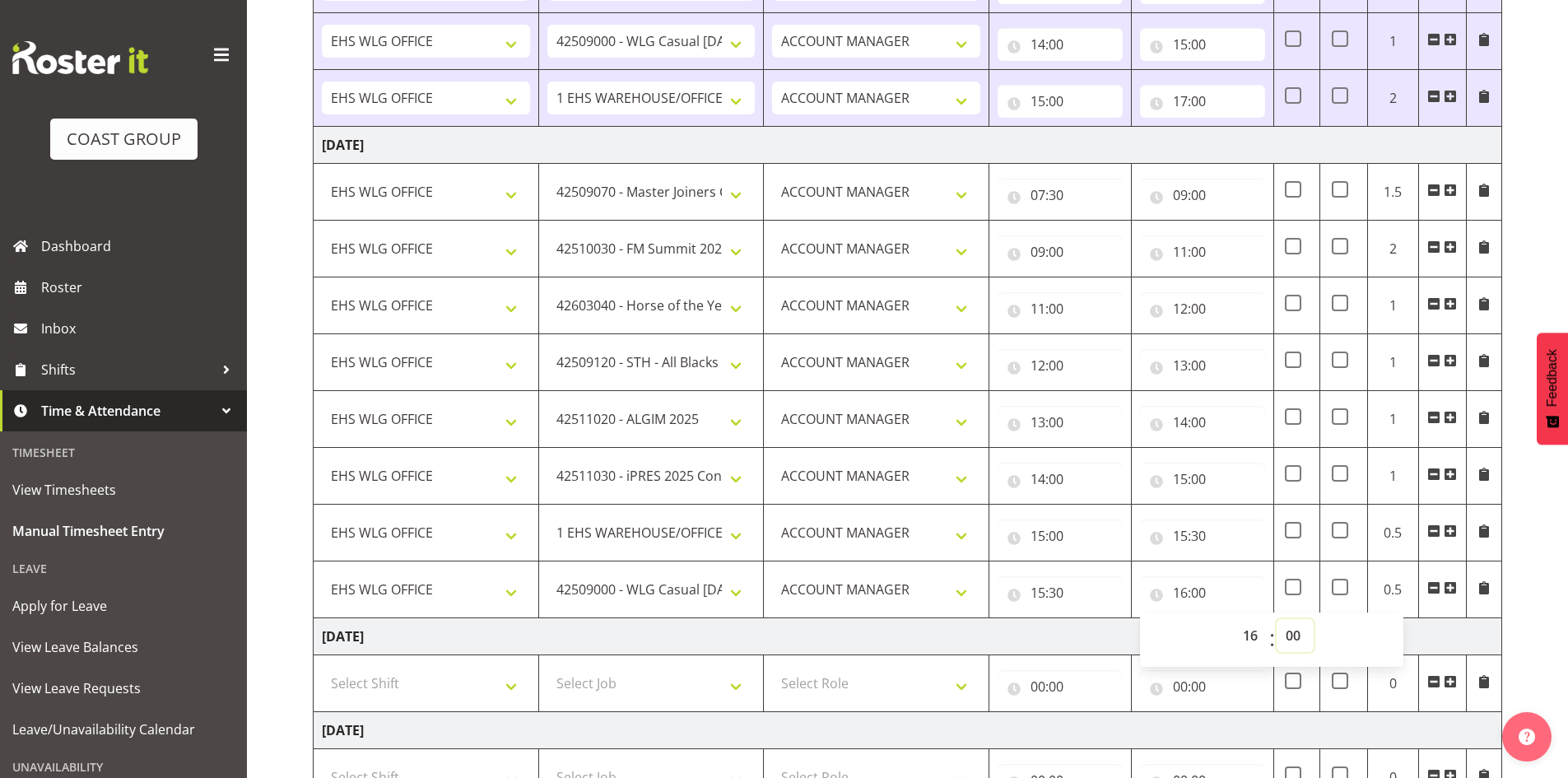
click at [1294, 637] on select "00 01 02 03 04 05 06 07 08 09 10 11 12 13 14 15 16 17 18 19 20 21 22 23 24 25 2…" at bounding box center [1294, 636] width 37 height 33
select select "30"
click at [1276, 620] on select "00 01 02 03 04 05 06 07 08 09 10 11 12 13 14 15 16 17 18 19 20 21 22 23 24 25 2…" at bounding box center [1294, 636] width 37 height 33
type input "16:30"
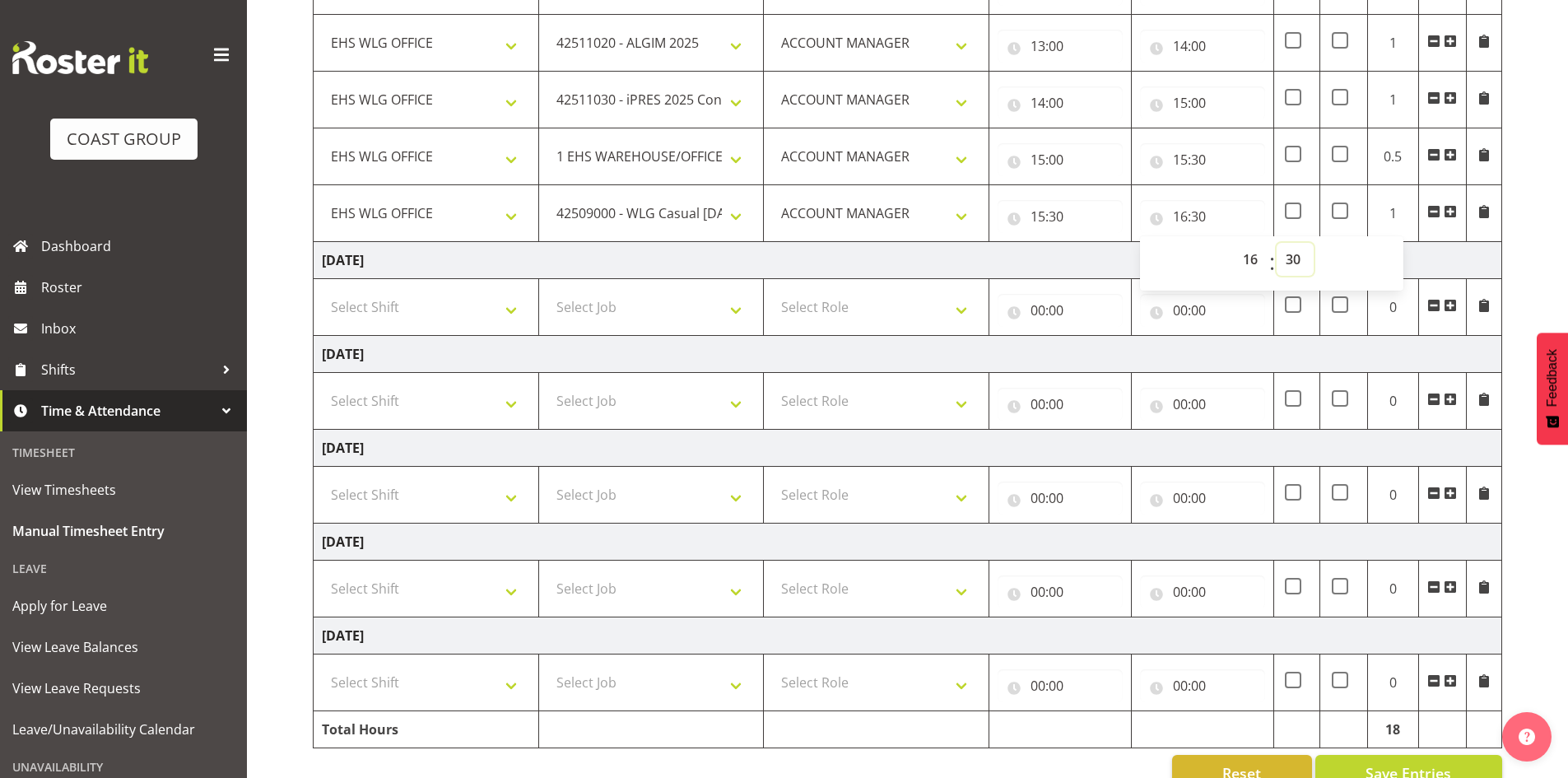
scroll to position [930, 0]
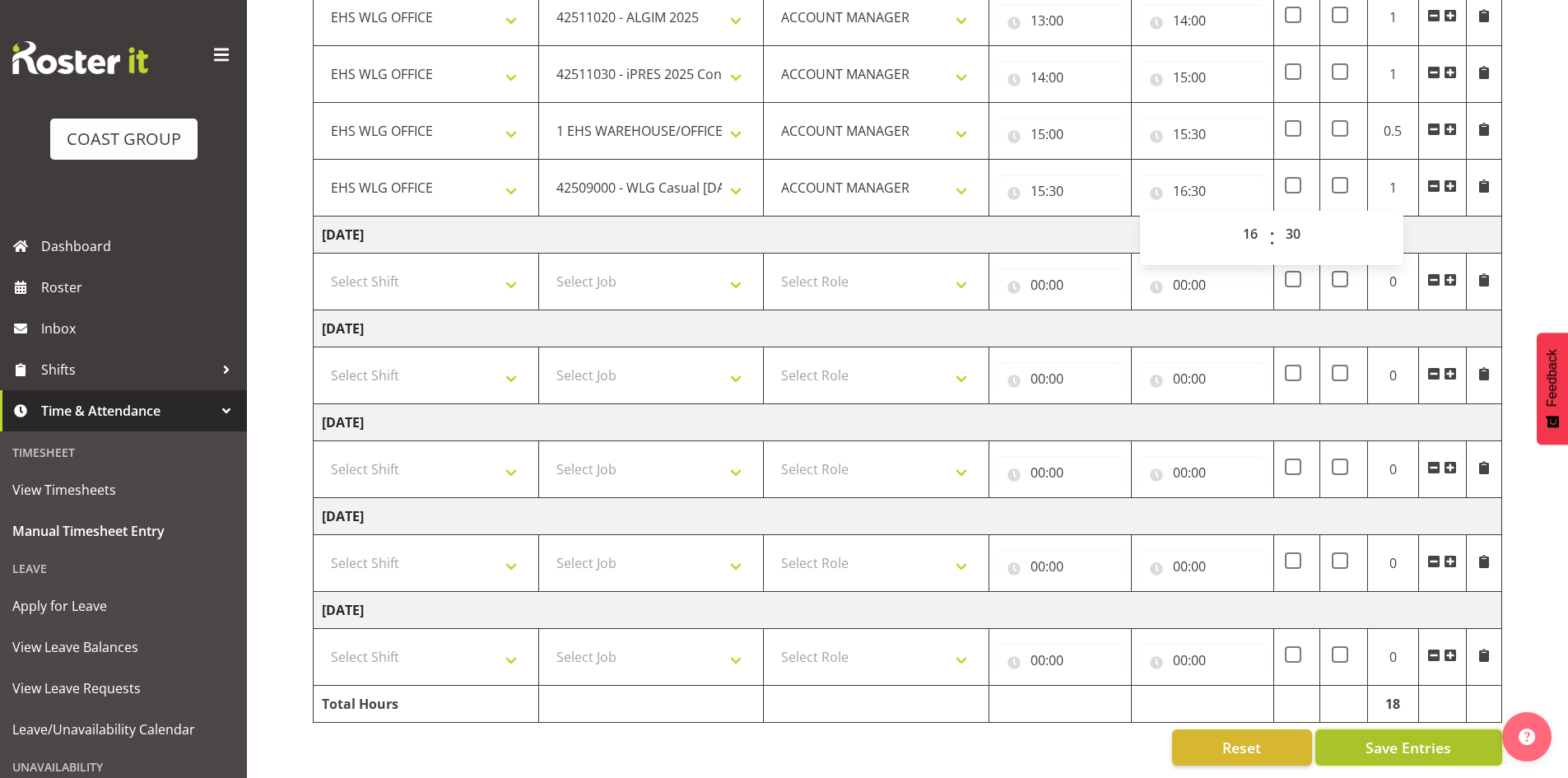
click at [1393, 737] on span "Save Entries" at bounding box center [1409, 747] width 86 height 22
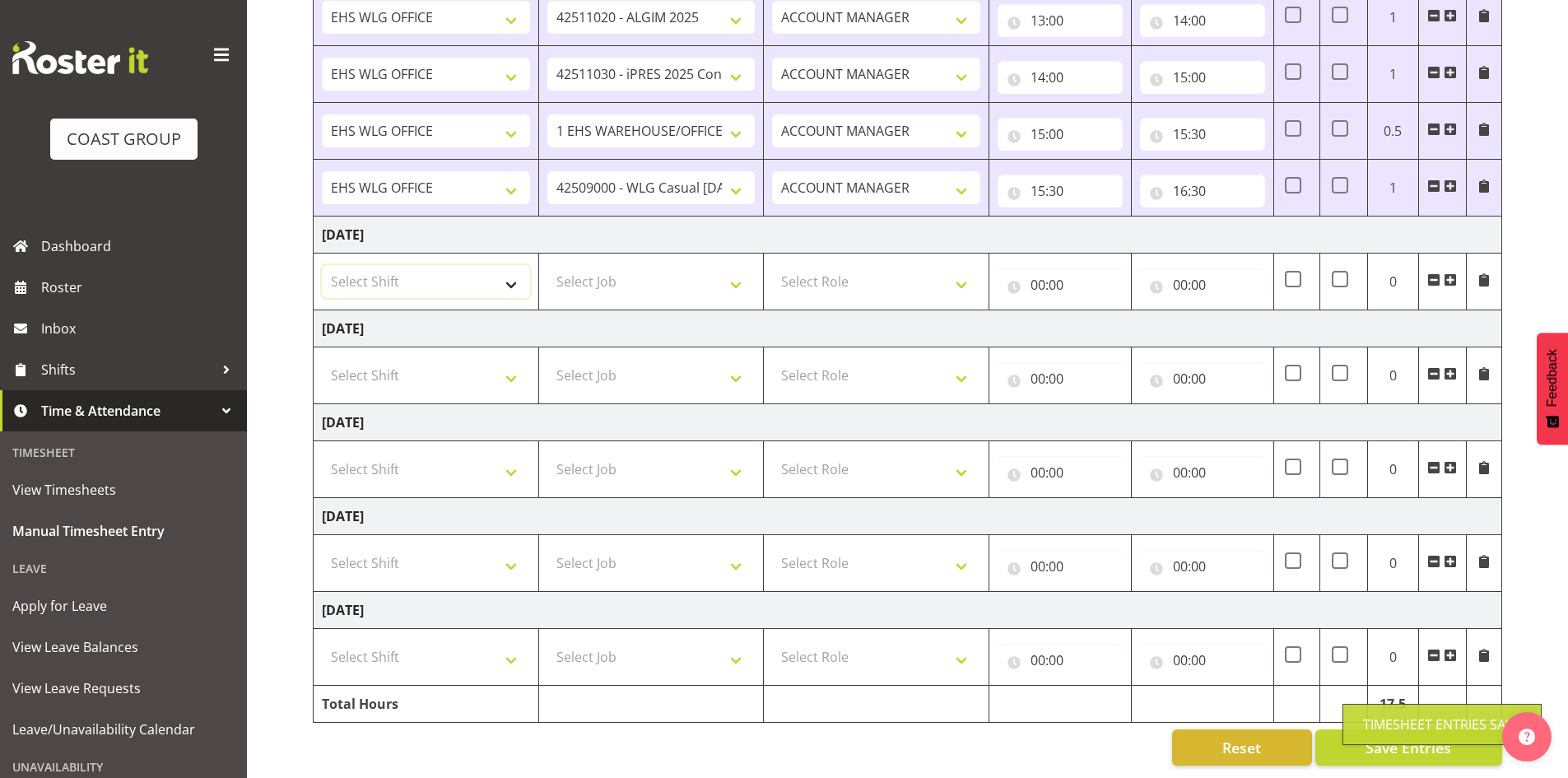
click at [518, 265] on select "Select Shift AUG 25 Break Beervana @ Stadium AUG 25 Break Building Nations @ Ta…" at bounding box center [426, 281] width 208 height 33
select select "1464"
click at [520, 265] on select "Select Shift AUG 25 Break Beervana @ Stadium AUG 25 Break Building Nations @ Ta…" at bounding box center [426, 281] width 208 height 33
click at [731, 267] on select "Select Job 1 Carlton Events 1 Carlton Hamilton 1 Carlton Wellington 1 EHS WAREH…" at bounding box center [651, 281] width 208 height 33
select select "9797"
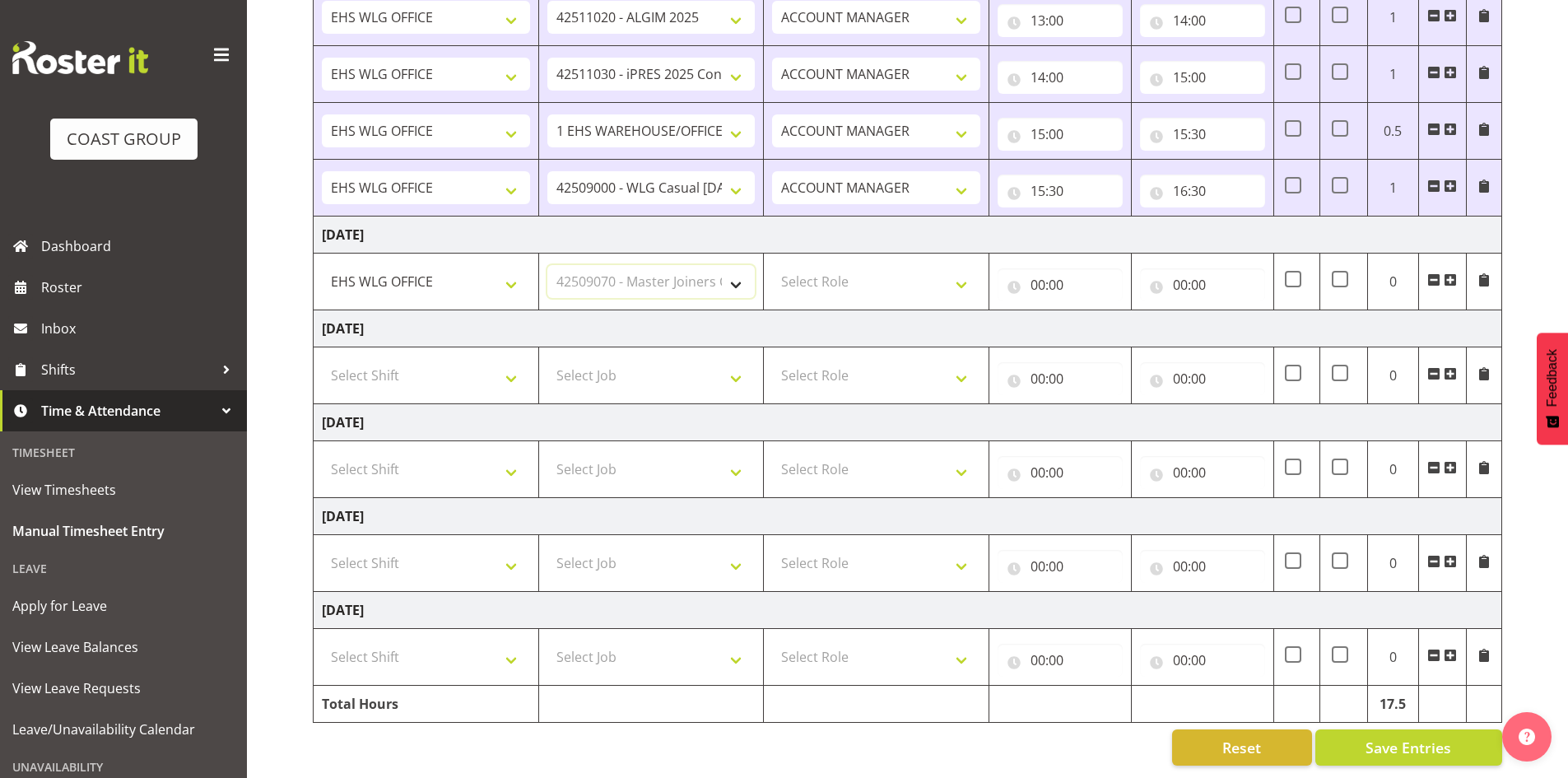
click at [547, 265] on select "Select Job 1 Carlton Events 1 Carlton Hamilton 1 Carlton Wellington 1 EHS WAREH…" at bounding box center [651, 281] width 208 height 33
click at [966, 268] on select "Select Role EHS WLG OPS ACCOUNT MANAGER" at bounding box center [876, 281] width 208 height 33
select select "197"
click at [772, 265] on select "Select Role EHS WLG OPS ACCOUNT MANAGER" at bounding box center [876, 281] width 208 height 33
drag, startPoint x: 1043, startPoint y: 273, endPoint x: 1095, endPoint y: 319, distance: 69.4
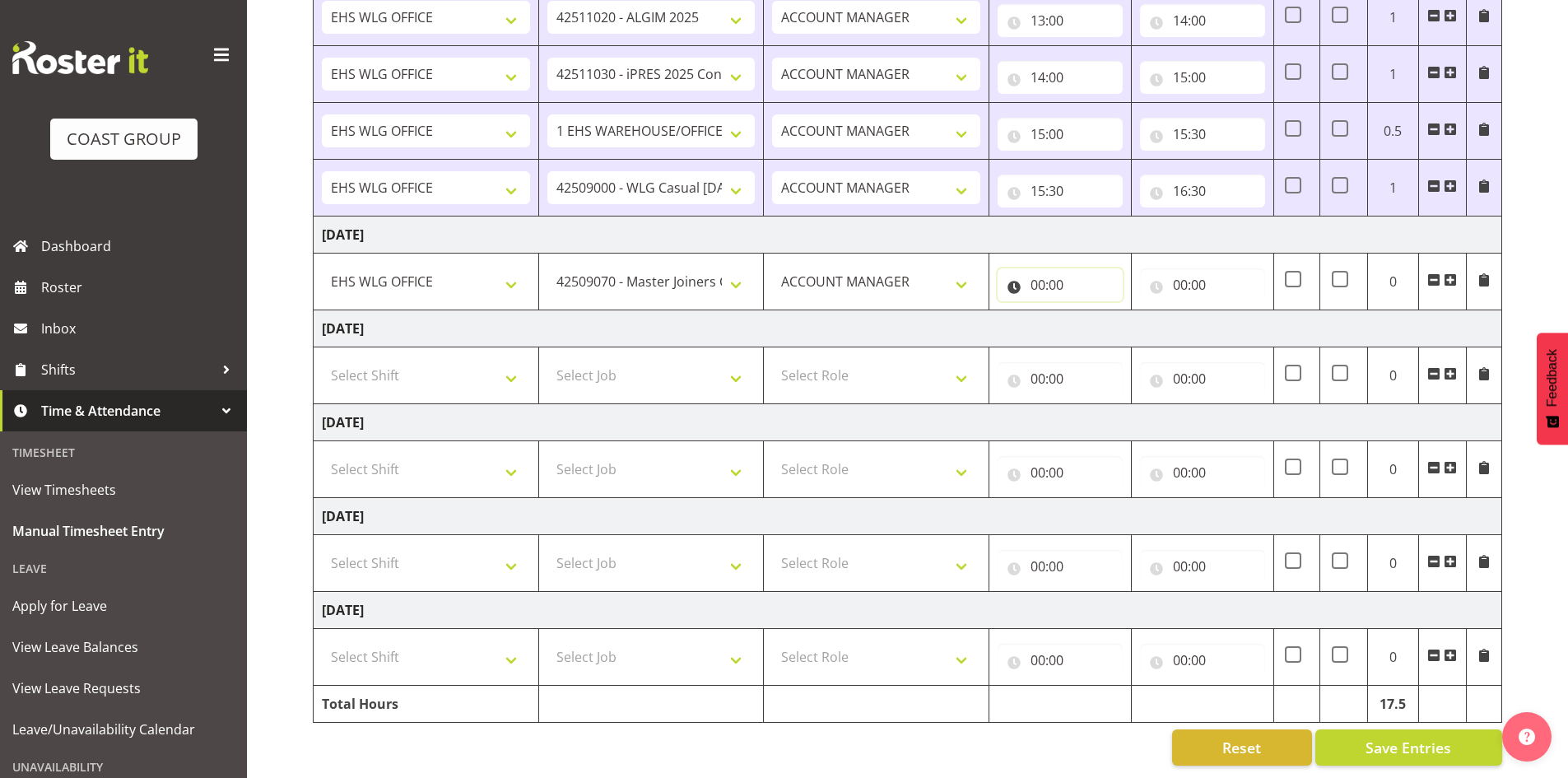
click at [1042, 272] on input "00:00" at bounding box center [1060, 285] width 125 height 33
click at [1117, 318] on select "00 01 02 03 04 05 06 07 08 09 10 11 12 13 14 15 16 17 18 19 20 21 22 23" at bounding box center [1110, 328] width 37 height 33
select select "7"
click at [1091, 312] on select "00 01 02 03 04 05 06 07 08 09 10 11 12 13 14 15 16 17 18 19 20 21 22 23" at bounding box center [1110, 328] width 37 height 33
type input "07:00"
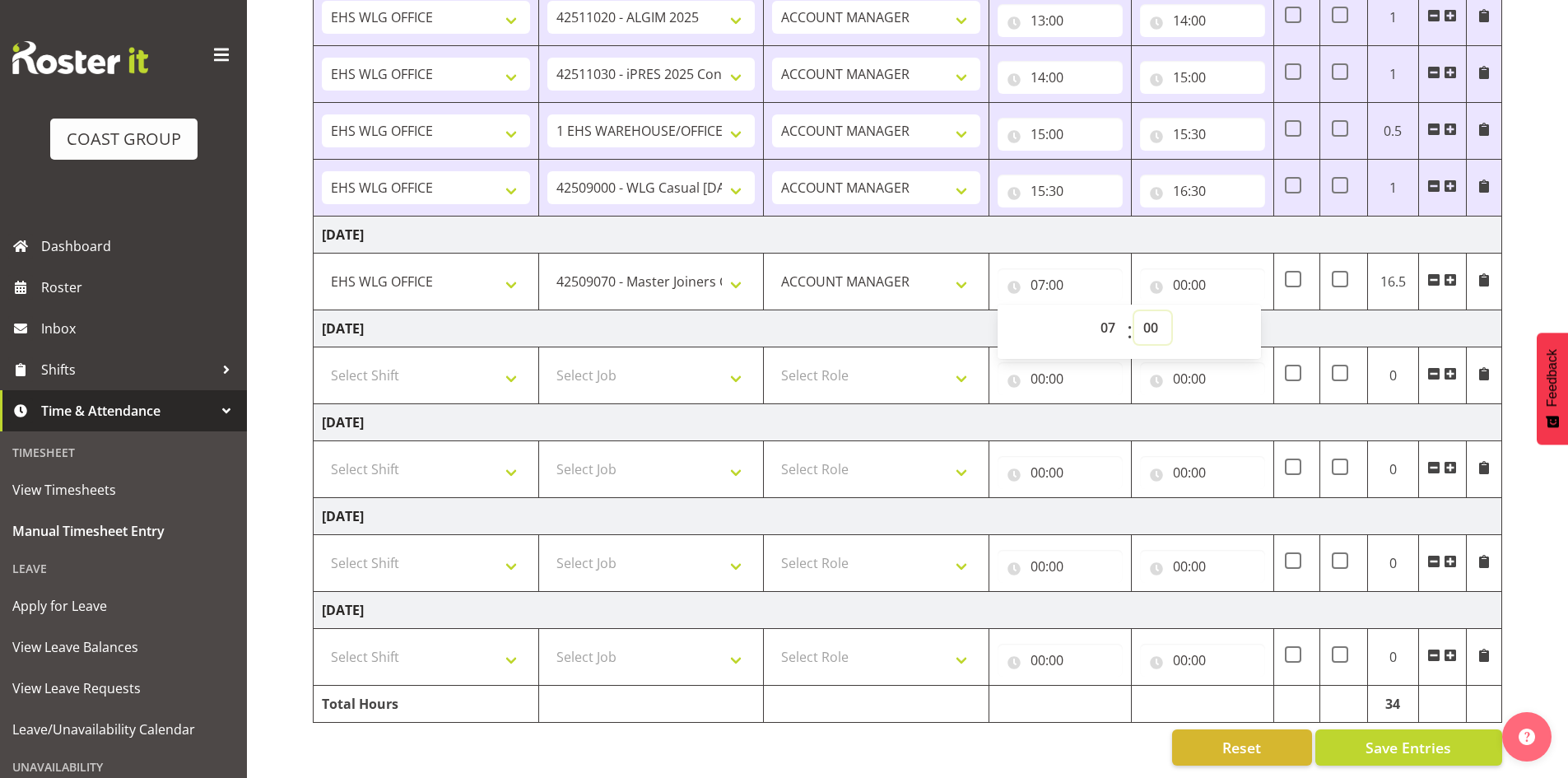
click at [1148, 312] on select "00 01 02 03 04 05 06 07 08 09 10 11 12 13 14 15 16 17 18 19 20 21 22 23 24 25 2…" at bounding box center [1153, 328] width 37 height 33
select select "30"
click at [1134, 312] on select "00 01 02 03 04 05 06 07 08 09 10 11 12 13 14 15 16 17 18 19 20 21 22 23 24 25 2…" at bounding box center [1153, 328] width 37 height 33
type input "07:30"
click at [1184, 269] on input "00:00" at bounding box center [1202, 285] width 125 height 33
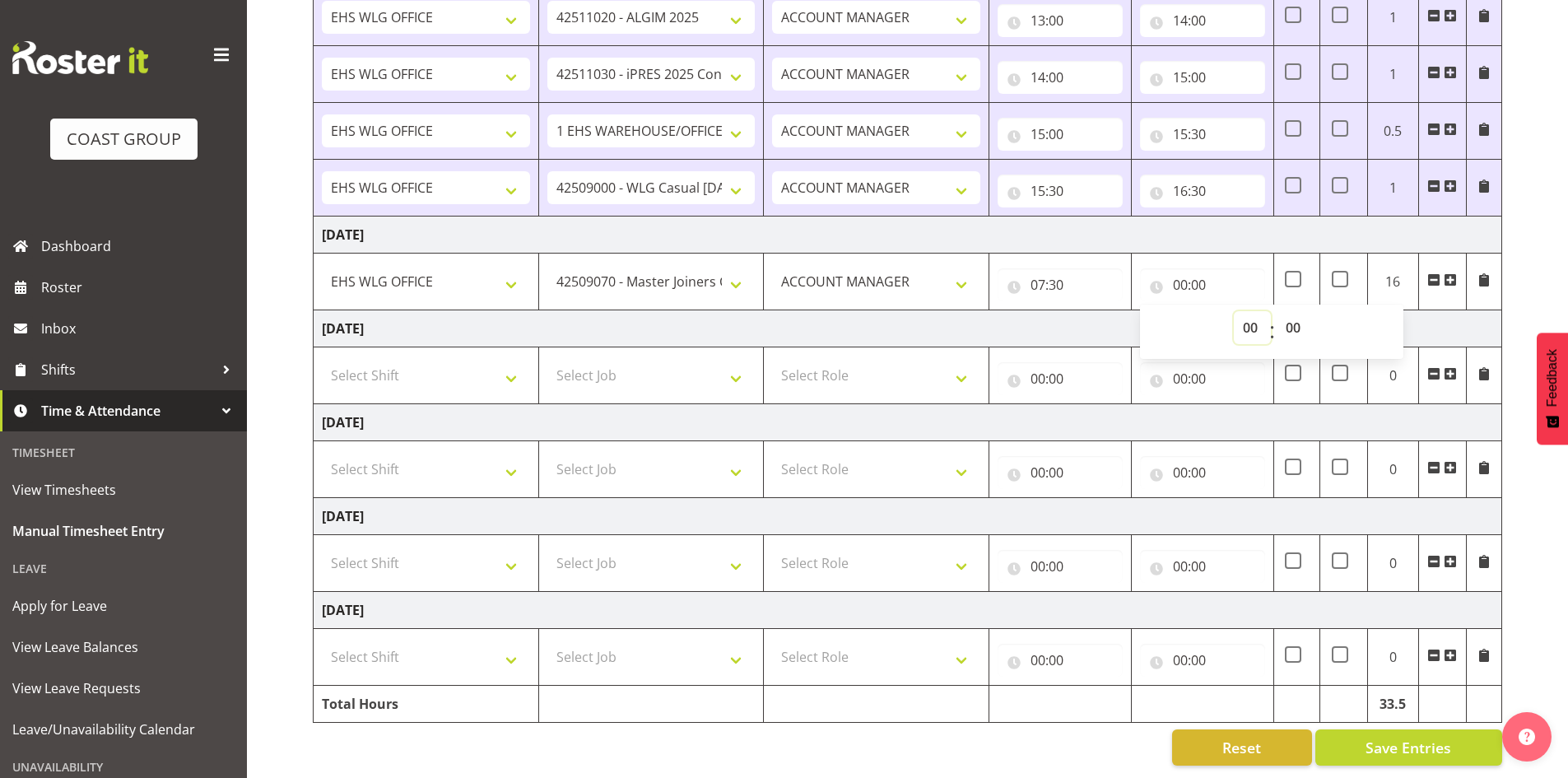
click at [1255, 313] on select "00 01 02 03 04 05 06 07 08 09 10 11 12 13 14 15 16 17 18 19 20 21 22 23" at bounding box center [1251, 328] width 37 height 33
select select "9"
click at [1233, 312] on select "00 01 02 03 04 05 06 07 08 09 10 11 12 13 14 15 16 17 18 19 20 21 22 23" at bounding box center [1251, 328] width 37 height 33
type input "09:00"
click at [1291, 315] on select "00 01 02 03 04 05 06 07 08 09 10 11 12 13 14 15 16 17 18 19 20 21 22 23 24 25 2…" at bounding box center [1294, 328] width 37 height 33
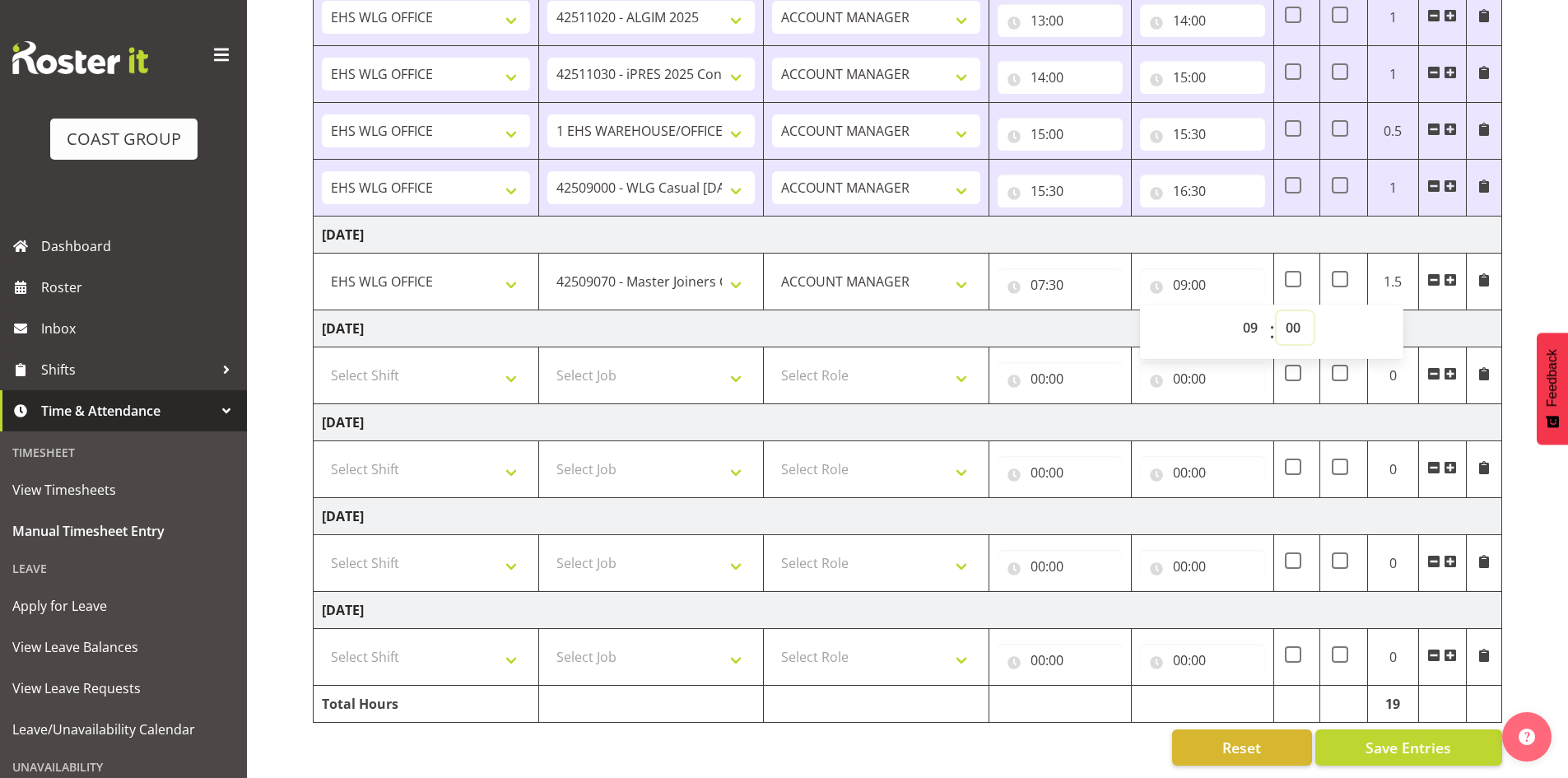
select select "30"
click at [1276, 312] on select "00 01 02 03 04 05 06 07 08 09 10 11 12 13 14 15 16 17 18 19 20 21 22 23 24 25 2…" at bounding box center [1294, 328] width 37 height 33
type input "09:30"
click at [950, 313] on td "Saturday 6th September 2025" at bounding box center [908, 329] width 1189 height 37
click at [1449, 274] on span at bounding box center [1449, 280] width 13 height 13
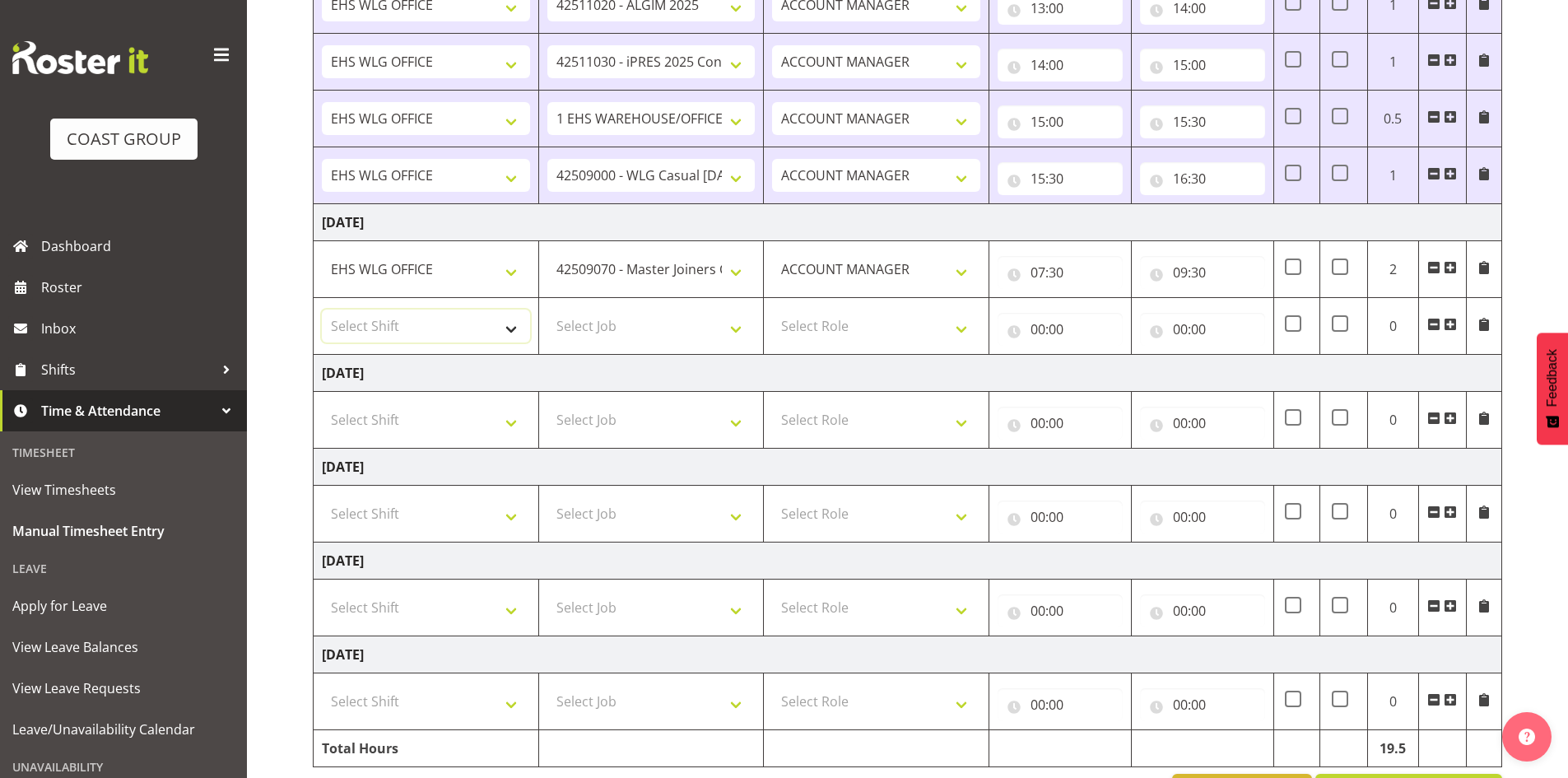
click at [519, 330] on select "Select Shift AUG 25 Break Beervana @ Stadium AUG 25 Break Building Nations @ Ta…" at bounding box center [426, 326] width 208 height 33
select select "1464"
click at [518, 330] on select "Select Shift AUG 25 Break Beervana @ Stadium AUG 25 Break Building Nations @ Ta…" at bounding box center [426, 326] width 208 height 33
click at [735, 327] on select "Select Job 1 Carlton Events 1 Carlton Hamilton 1 Carlton Wellington 1 EHS WAREH…" at bounding box center [651, 326] width 208 height 33
select select "10144"
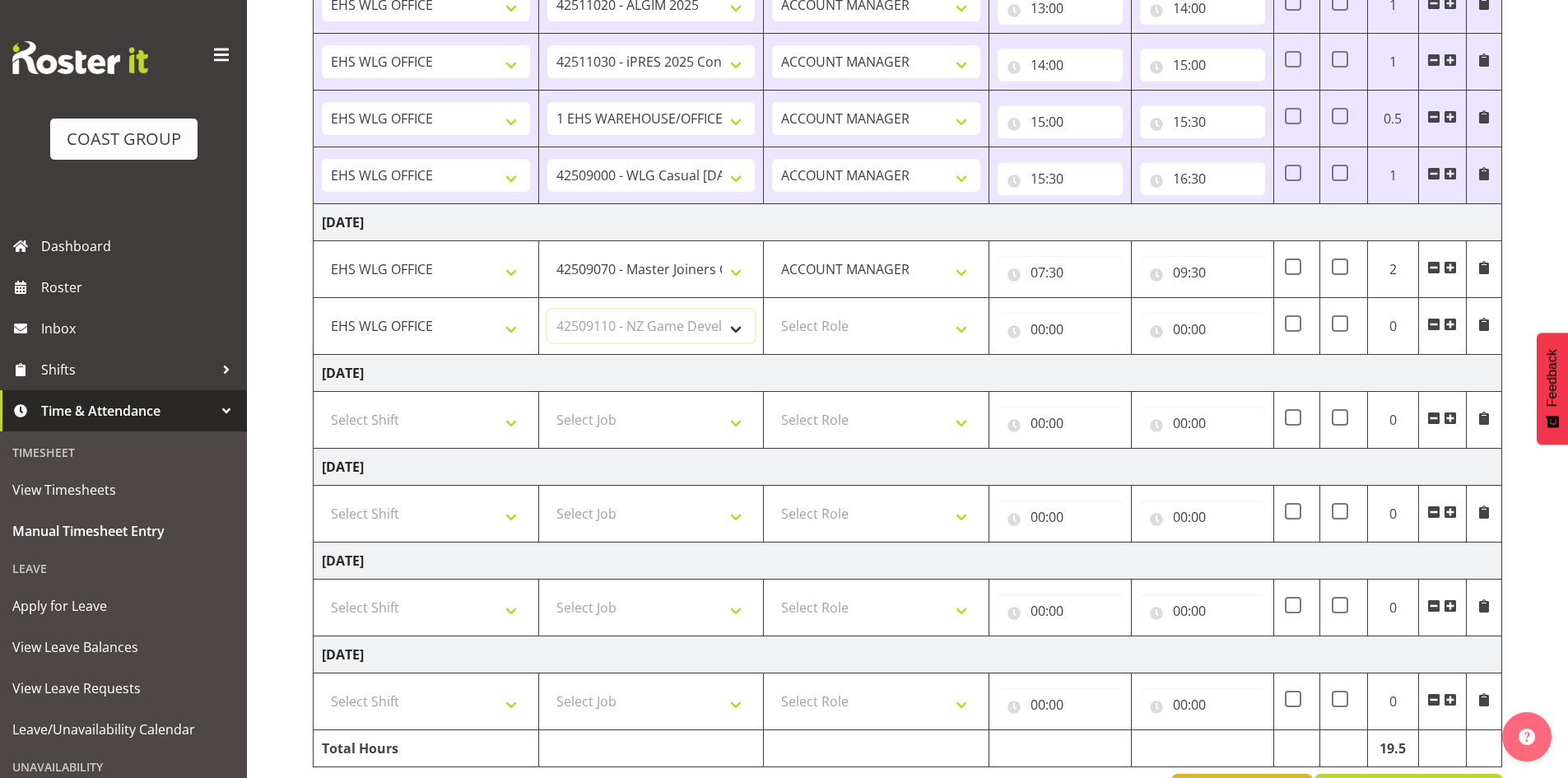
click at [547, 310] on select "Select Job 1 Carlton Events 1 Carlton Hamilton 1 Carlton Wellington 1 EHS WAREH…" at bounding box center [651, 326] width 208 height 33
drag, startPoint x: 966, startPoint y: 327, endPoint x: 959, endPoint y: 335, distance: 10.6
click at [964, 329] on select "Select Role EHS WLG OPS ACCOUNT MANAGER" at bounding box center [876, 326] width 208 height 33
select select "197"
click at [772, 310] on select "Select Role EHS WLG OPS ACCOUNT MANAGER" at bounding box center [876, 326] width 208 height 33
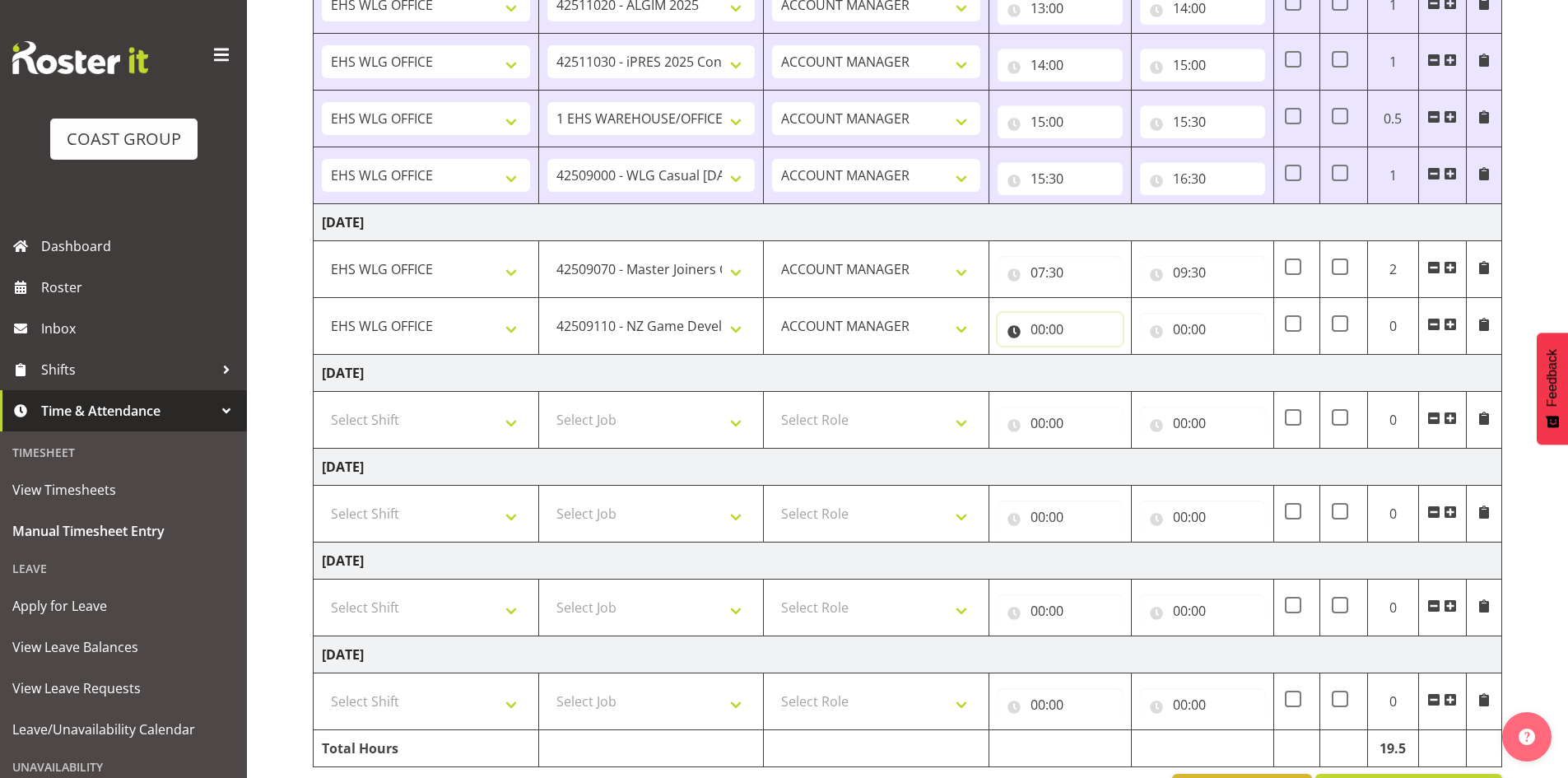
click at [1047, 318] on input "00:00" at bounding box center [1060, 330] width 125 height 33
click at [1109, 372] on select "00 01 02 03 04 05 06 07 08 09 10 11 12 13 14 15 16 17 18 19 20 21 22 23" at bounding box center [1110, 372] width 37 height 33
select select "9"
click at [1091, 355] on select "00 01 02 03 04 05 06 07 08 09 10 11 12 13 14 15 16 17 18 19 20 21 22 23" at bounding box center [1110, 372] width 37 height 33
type input "09:00"
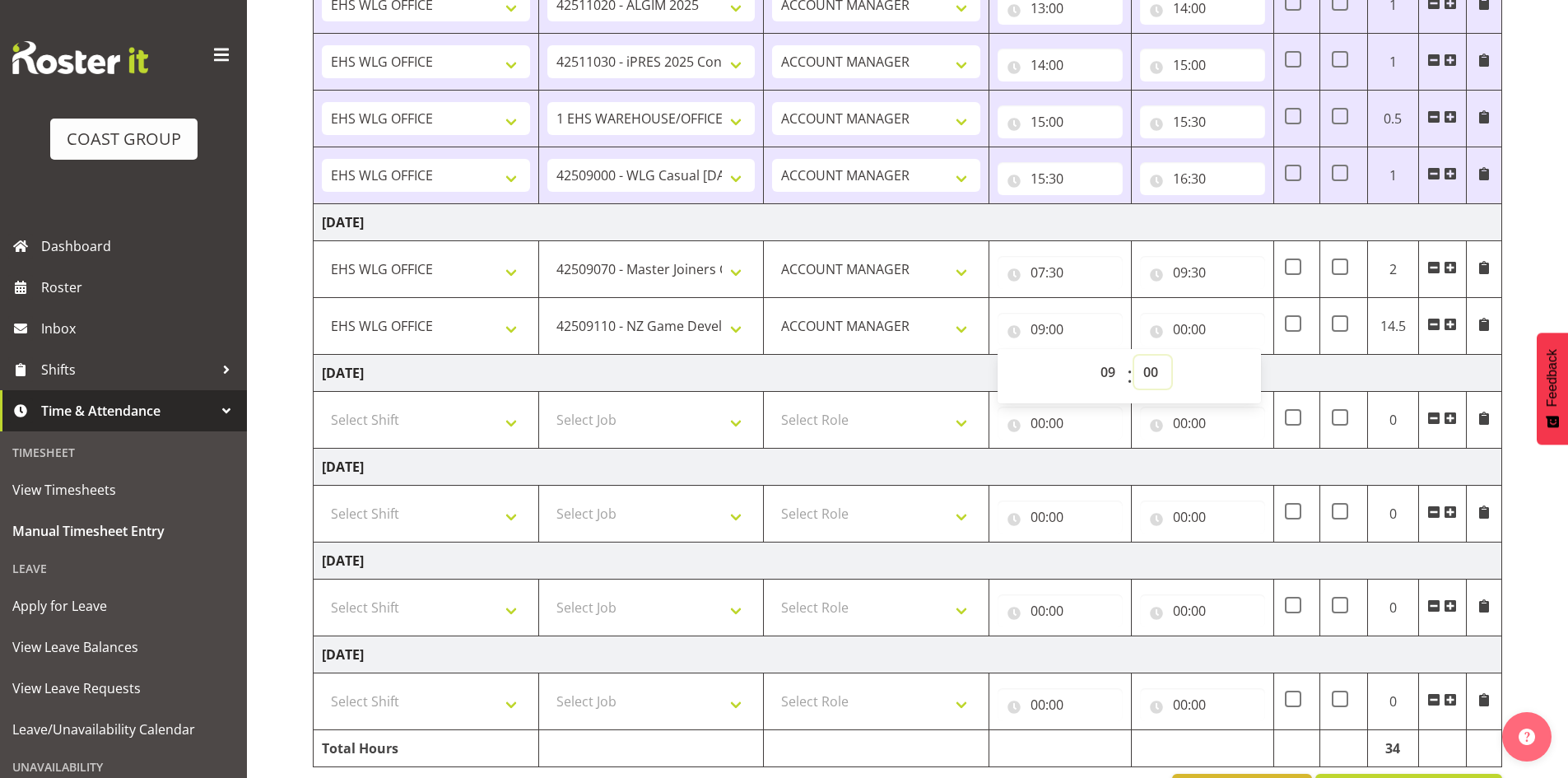
click at [1157, 367] on select "00 01 02 03 04 05 06 07 08 09 10 11 12 13 14 15 16 17 18 19 20 21 22 23 24 25 2…" at bounding box center [1153, 372] width 37 height 33
select select "30"
click at [1134, 355] on select "00 01 02 03 04 05 06 07 08 09 10 11 12 13 14 15 16 17 18 19 20 21 22 23 24 25 2…" at bounding box center [1153, 372] width 37 height 33
type input "09:30"
click at [1178, 329] on input "00:00" at bounding box center [1202, 330] width 125 height 33
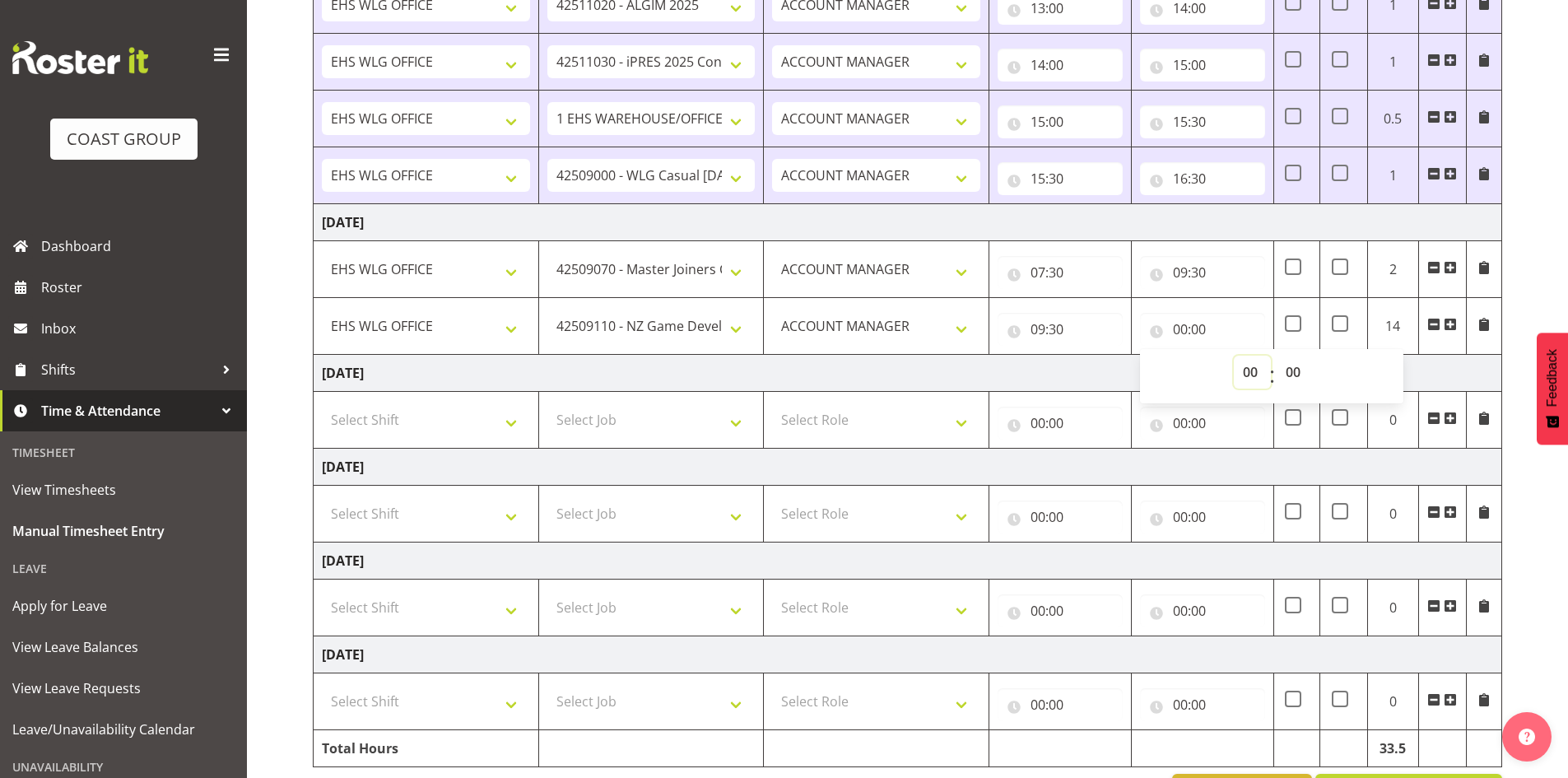
click at [1251, 371] on select "00 01 02 03 04 05 06 07 08 09 10 11 12 13 14 15 16 17 18 19 20 21 22 23" at bounding box center [1251, 372] width 37 height 33
select select "10"
click at [1233, 355] on select "00 01 02 03 04 05 06 07 08 09 10 11 12 13 14 15 16 17 18 19 20 21 22 23" at bounding box center [1251, 372] width 37 height 33
type input "10:00"
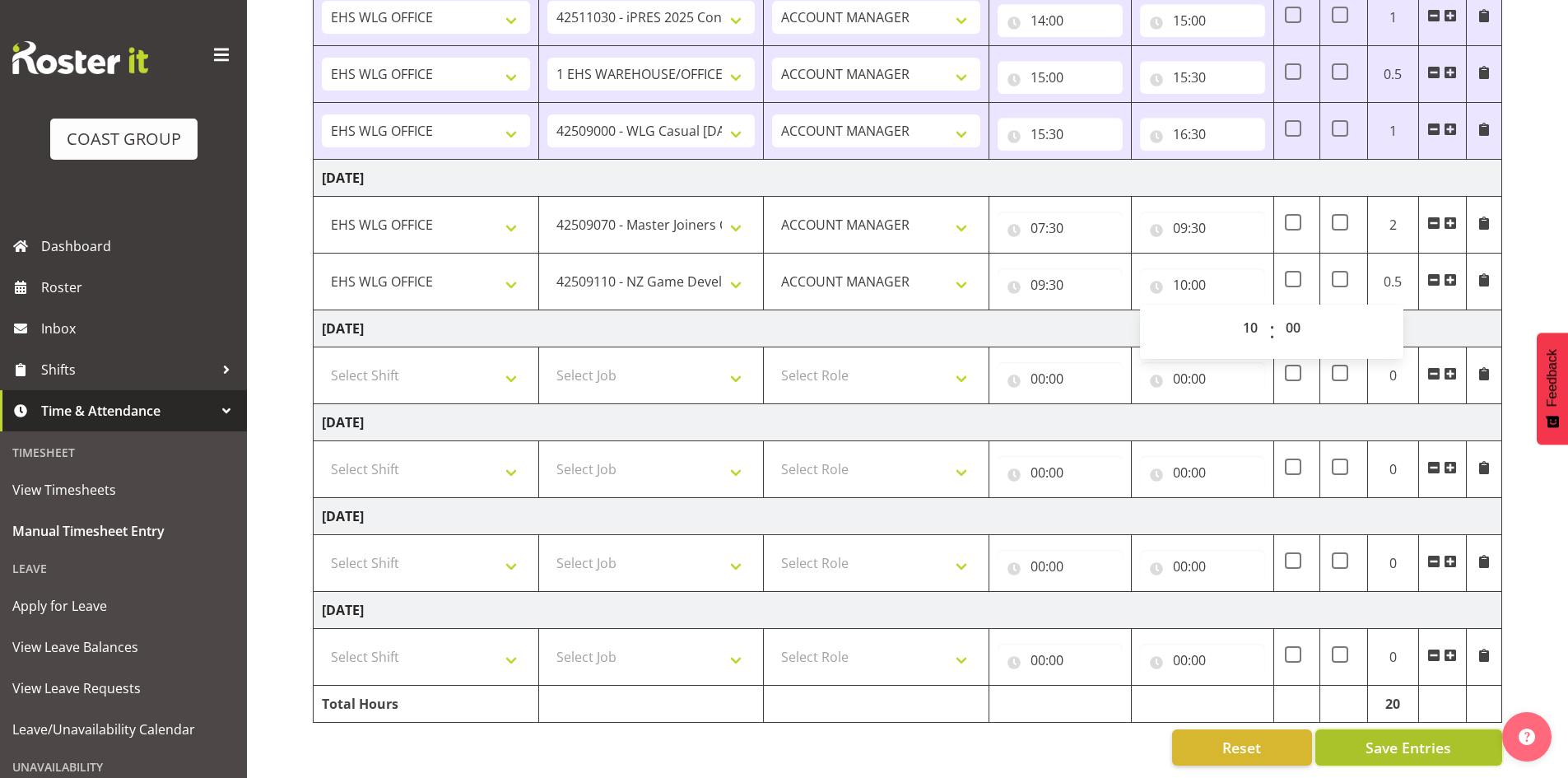
click at [1400, 750] on button "Save Entries" at bounding box center [1408, 748] width 187 height 36
